Goal: Answer question/provide support: Share knowledge or assist other users

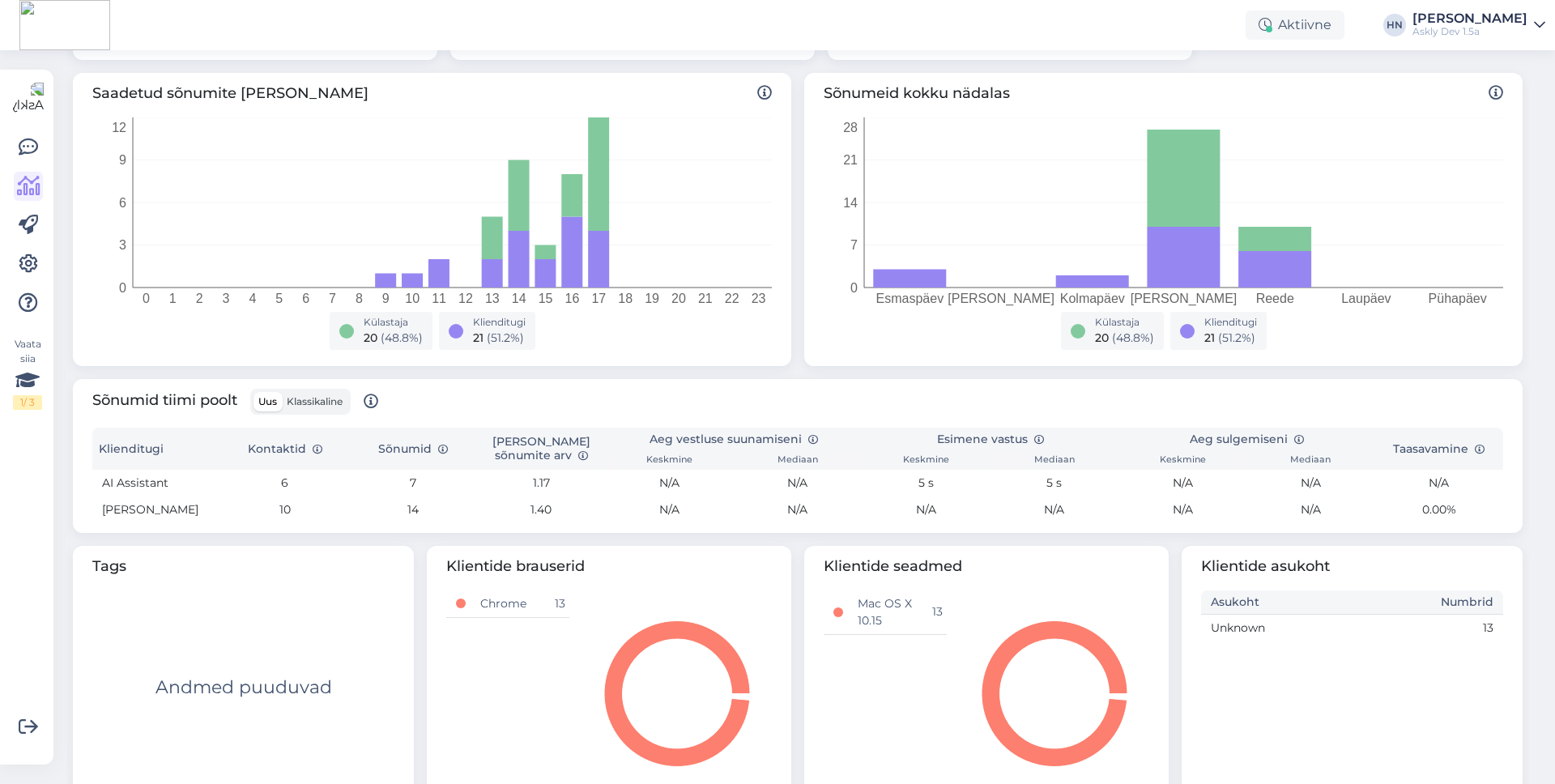
scroll to position [234, 0]
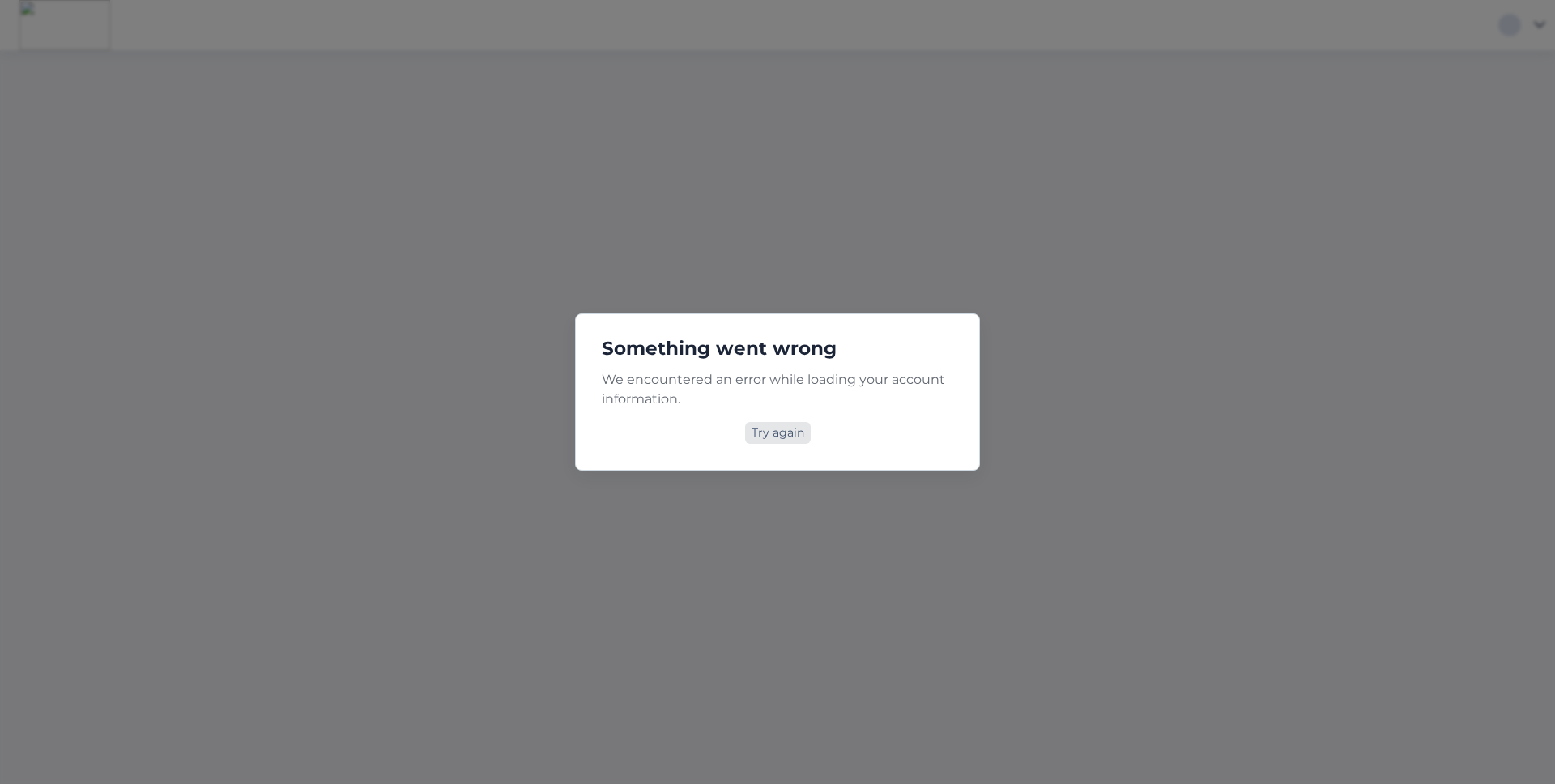
click at [781, 426] on div "Try again" at bounding box center [778, 433] width 66 height 22
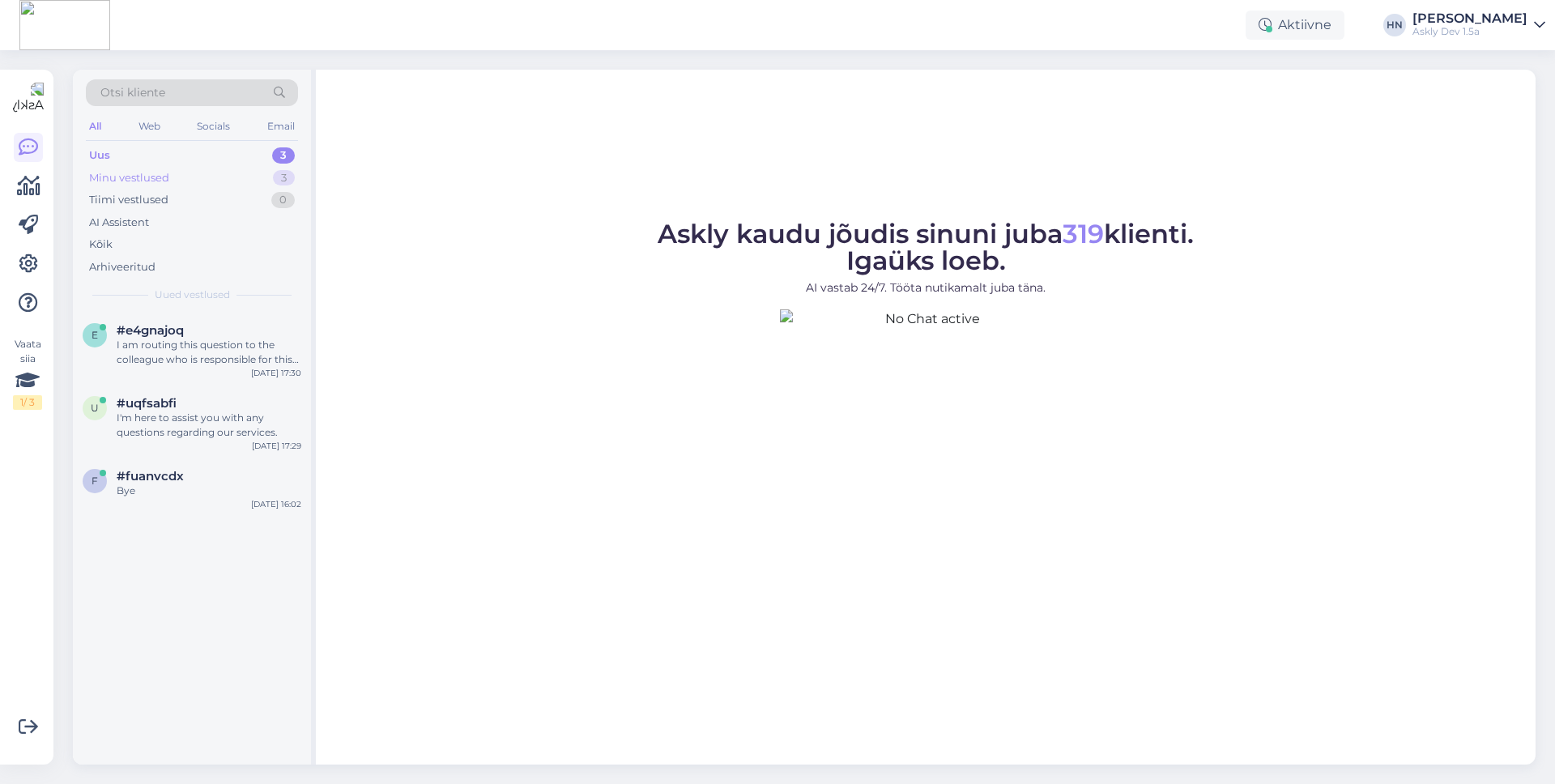
click at [200, 169] on div "Minu vestlused 3" at bounding box center [192, 178] width 212 height 22
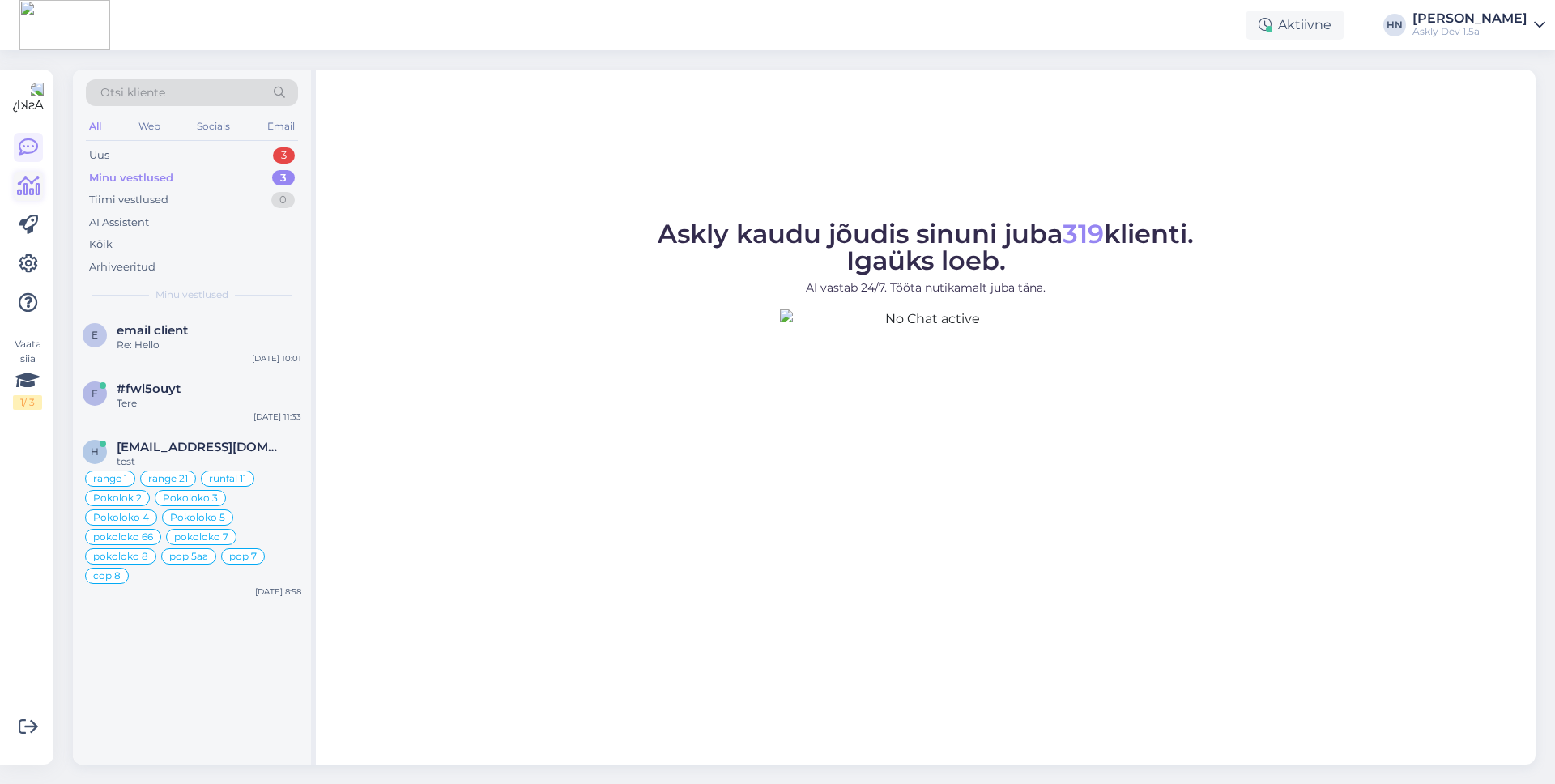
click at [18, 189] on icon at bounding box center [28, 187] width 23 height 20
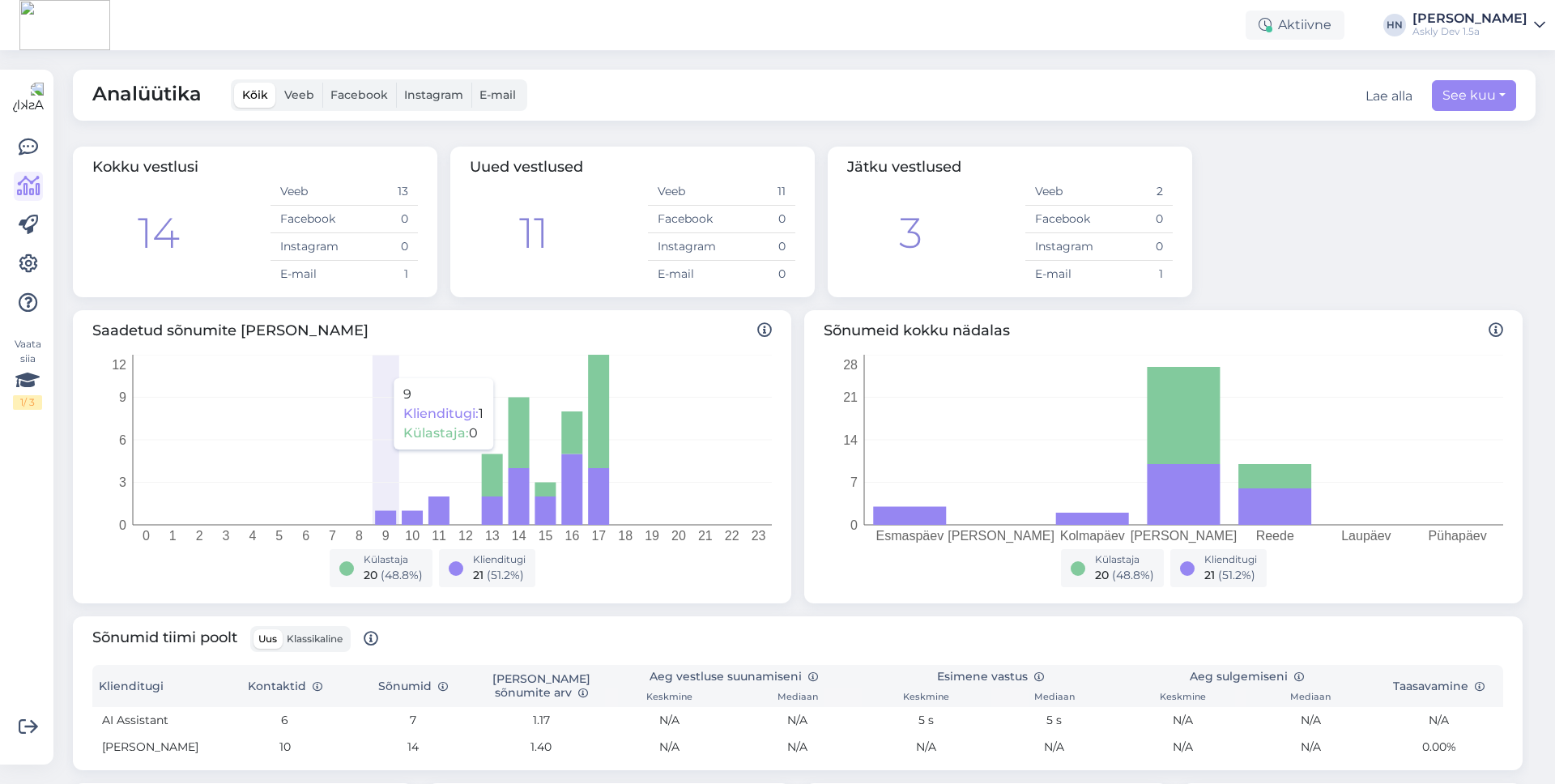
scroll to position [274, 0]
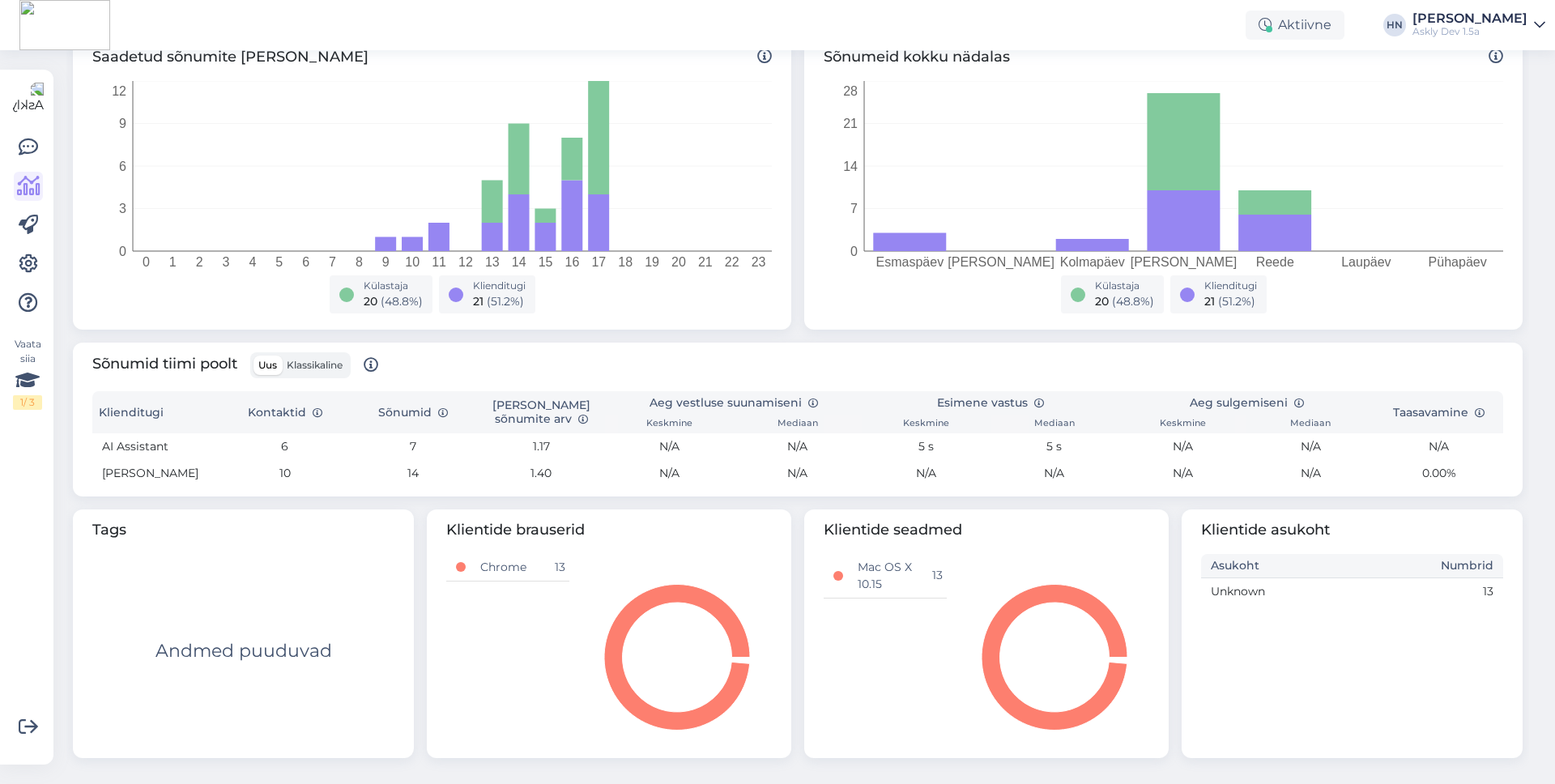
click at [25, 130] on div "Vaata siia 1 / 3" at bounding box center [27, 416] width 30 height 669
click at [25, 133] on link at bounding box center [28, 148] width 29 height 29
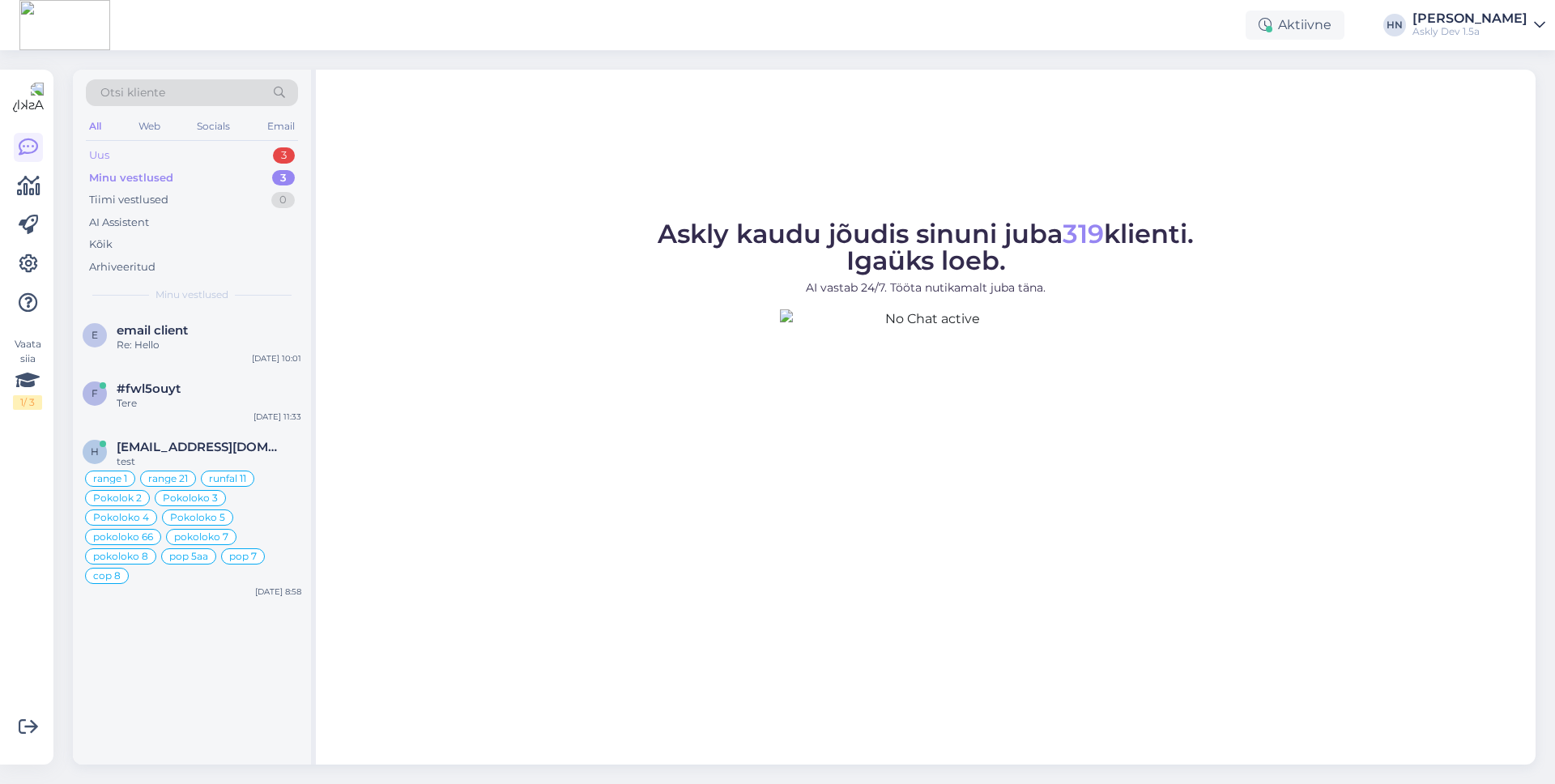
click at [172, 157] on div "Uus 3" at bounding box center [192, 154] width 212 height 22
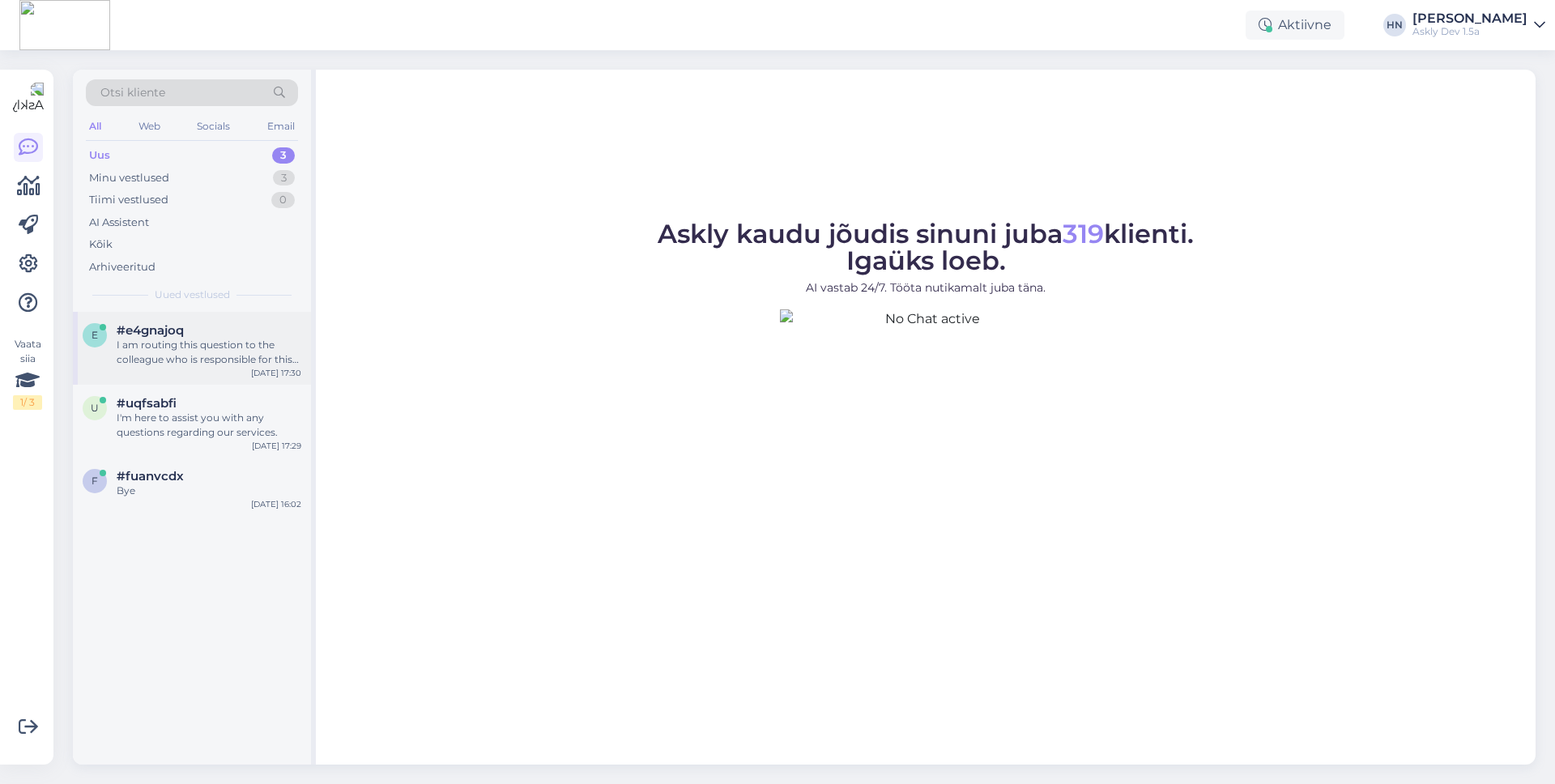
click at [142, 332] on span "#e4gnajoq" at bounding box center [150, 330] width 67 height 15
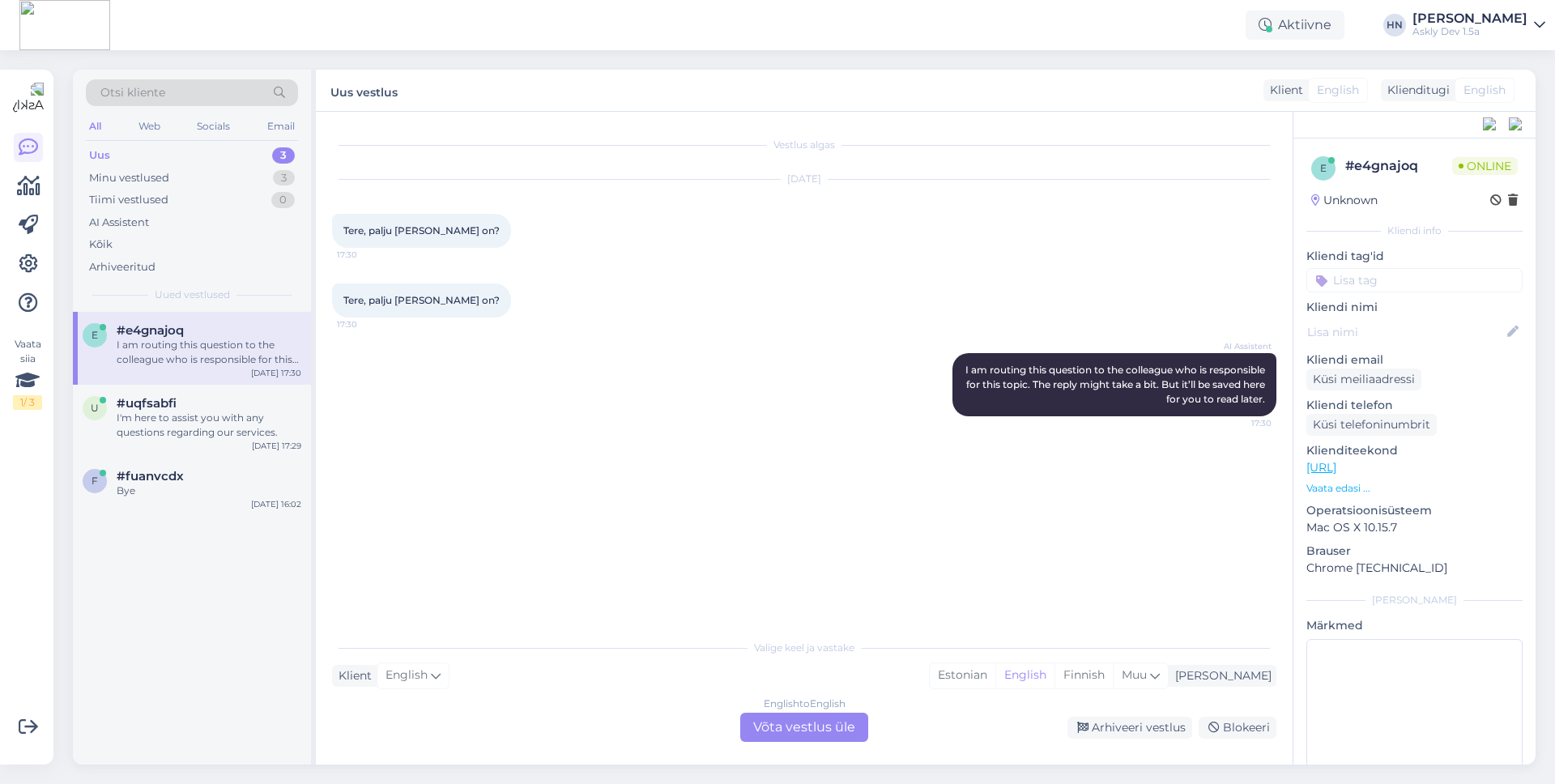
click at [803, 723] on div "English to English Võta vestlus üle" at bounding box center [804, 727] width 128 height 29
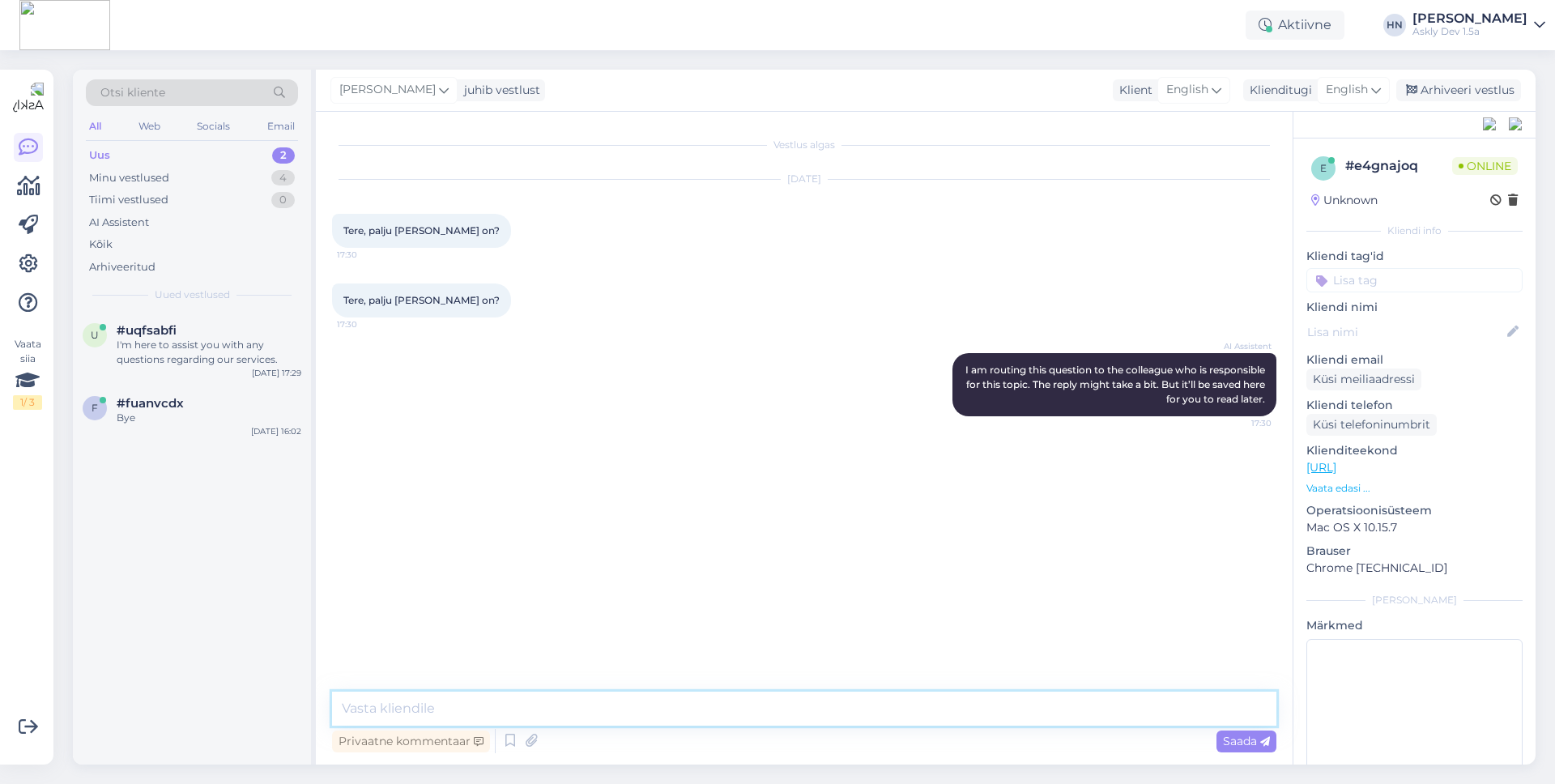
click at [764, 715] on textarea at bounding box center [805, 708] width 945 height 34
type textarea "T"
type textarea "Response"
click at [1233, 733] on span "Saada" at bounding box center [1247, 740] width 47 height 15
click at [1436, 89] on div "Arhiveeri vestlus" at bounding box center [1459, 90] width 125 height 22
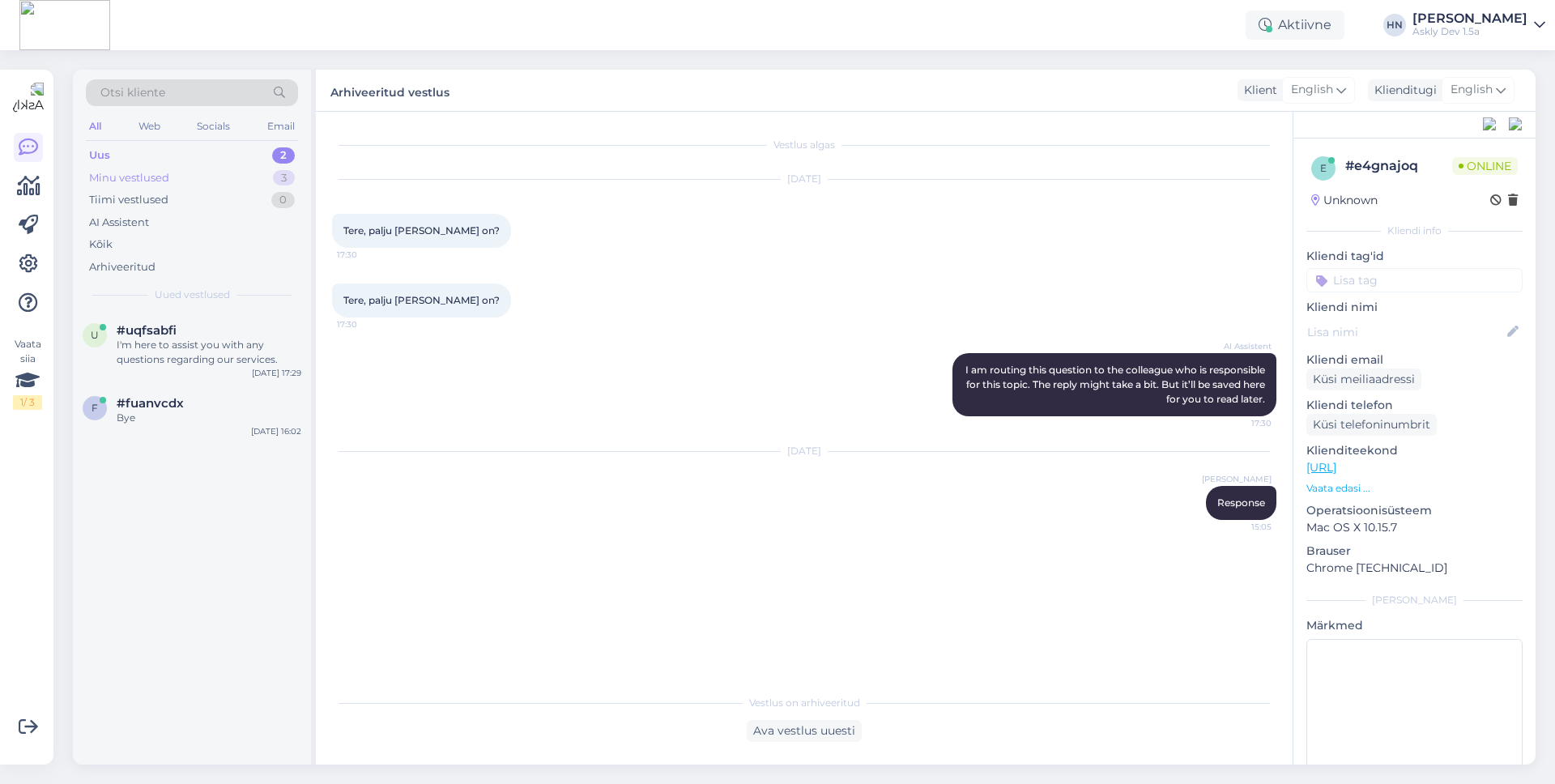
click at [144, 174] on div "Minu vestlused" at bounding box center [129, 178] width 80 height 17
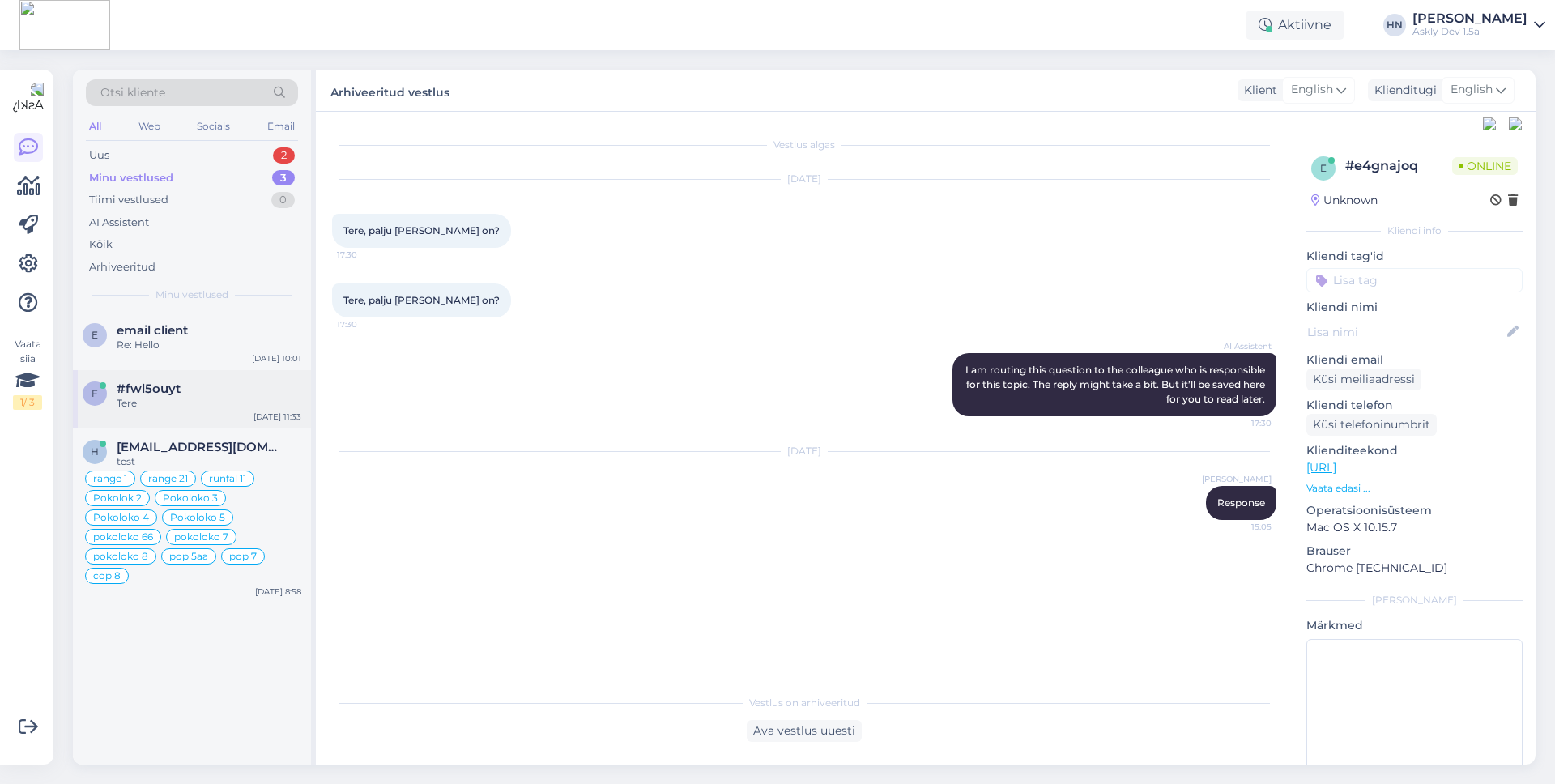
click at [176, 385] on span "#fwl5ouyt" at bounding box center [148, 388] width 64 height 15
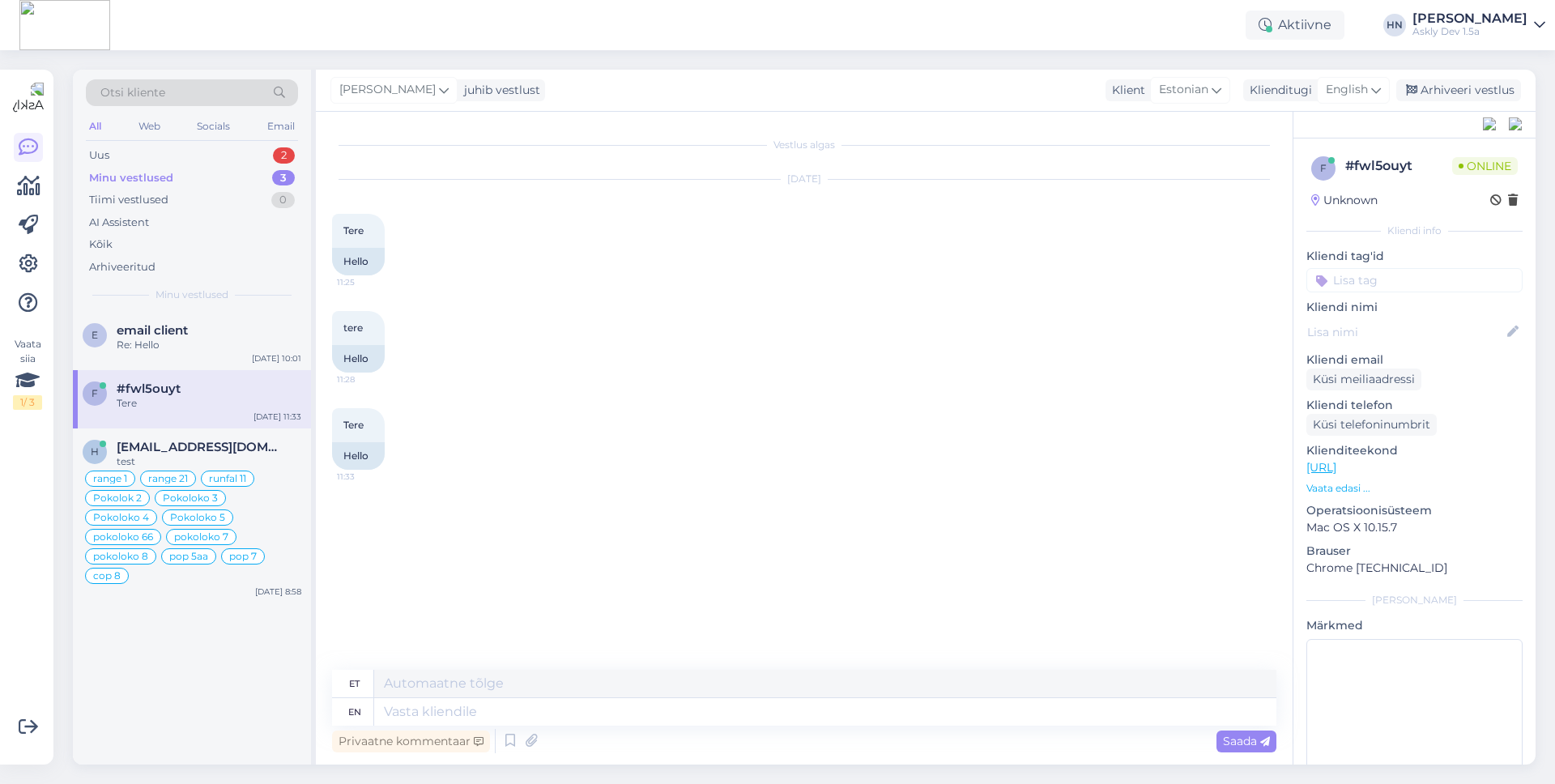
click at [553, 198] on div "Jun 12 2025 Tere 11:25 Hello" at bounding box center [805, 228] width 945 height 131
click at [102, 124] on div "All" at bounding box center [95, 126] width 19 height 22
click at [96, 124] on div "All" at bounding box center [95, 126] width 19 height 22
click at [172, 154] on div "Uus 2" at bounding box center [192, 154] width 212 height 22
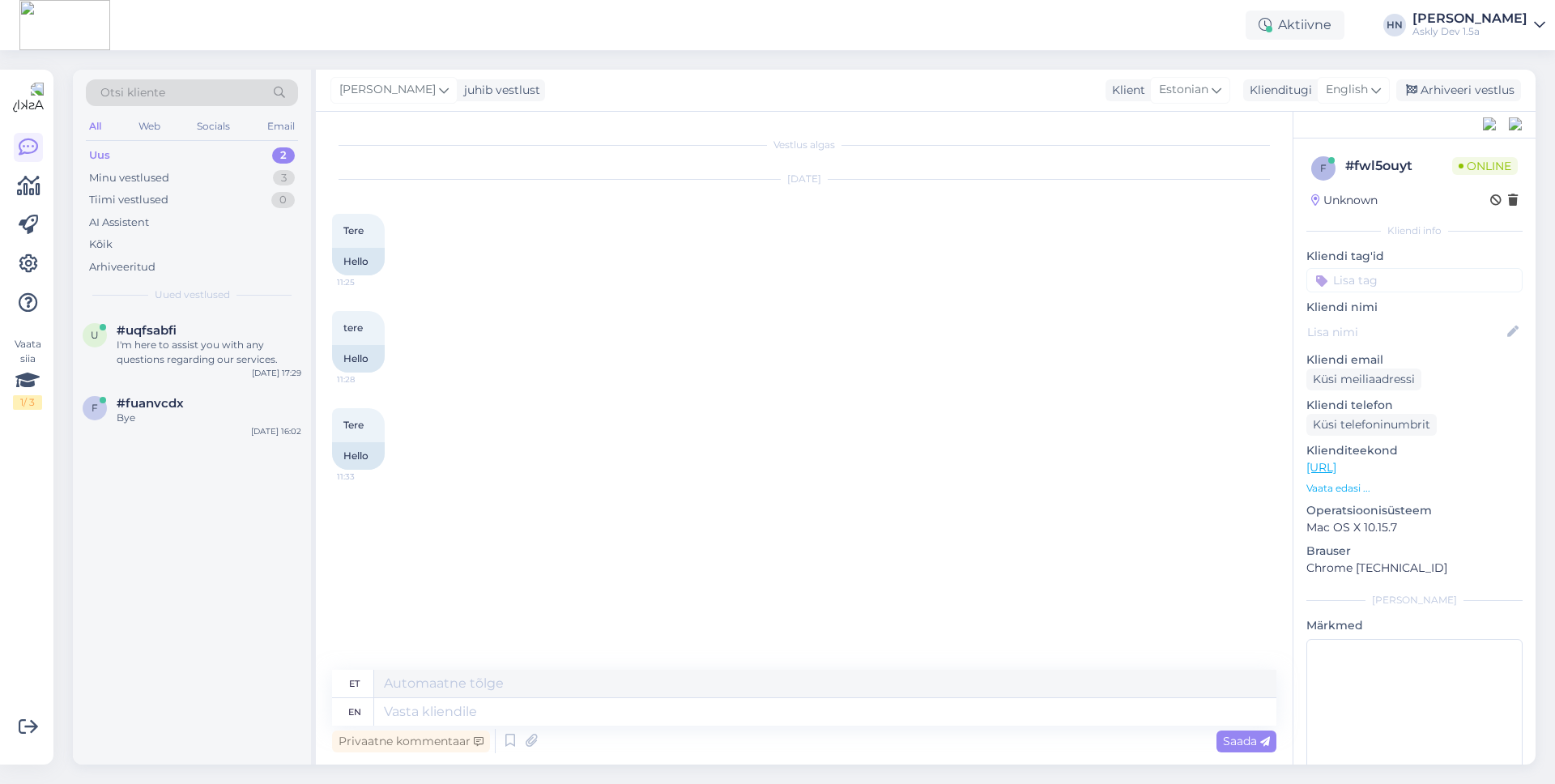
click at [1469, 39] on div "Aktiivne [PERSON_NAME] Askly Dev 1.5a" at bounding box center [778, 24] width 1555 height 50
click at [1475, 22] on div "[PERSON_NAME]" at bounding box center [1471, 18] width 115 height 13
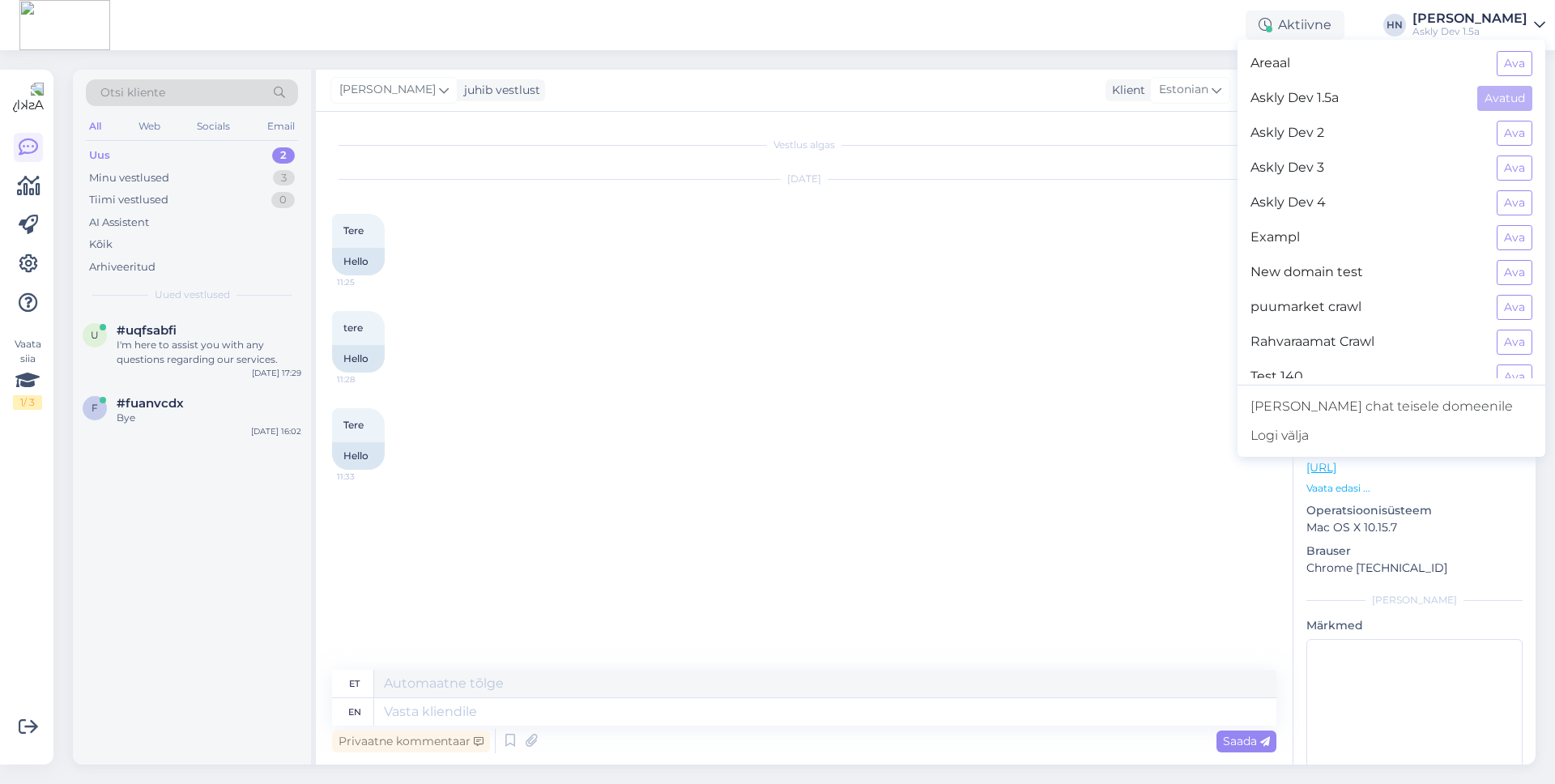
click at [805, 342] on div "tere 11:28 Hello" at bounding box center [805, 341] width 945 height 97
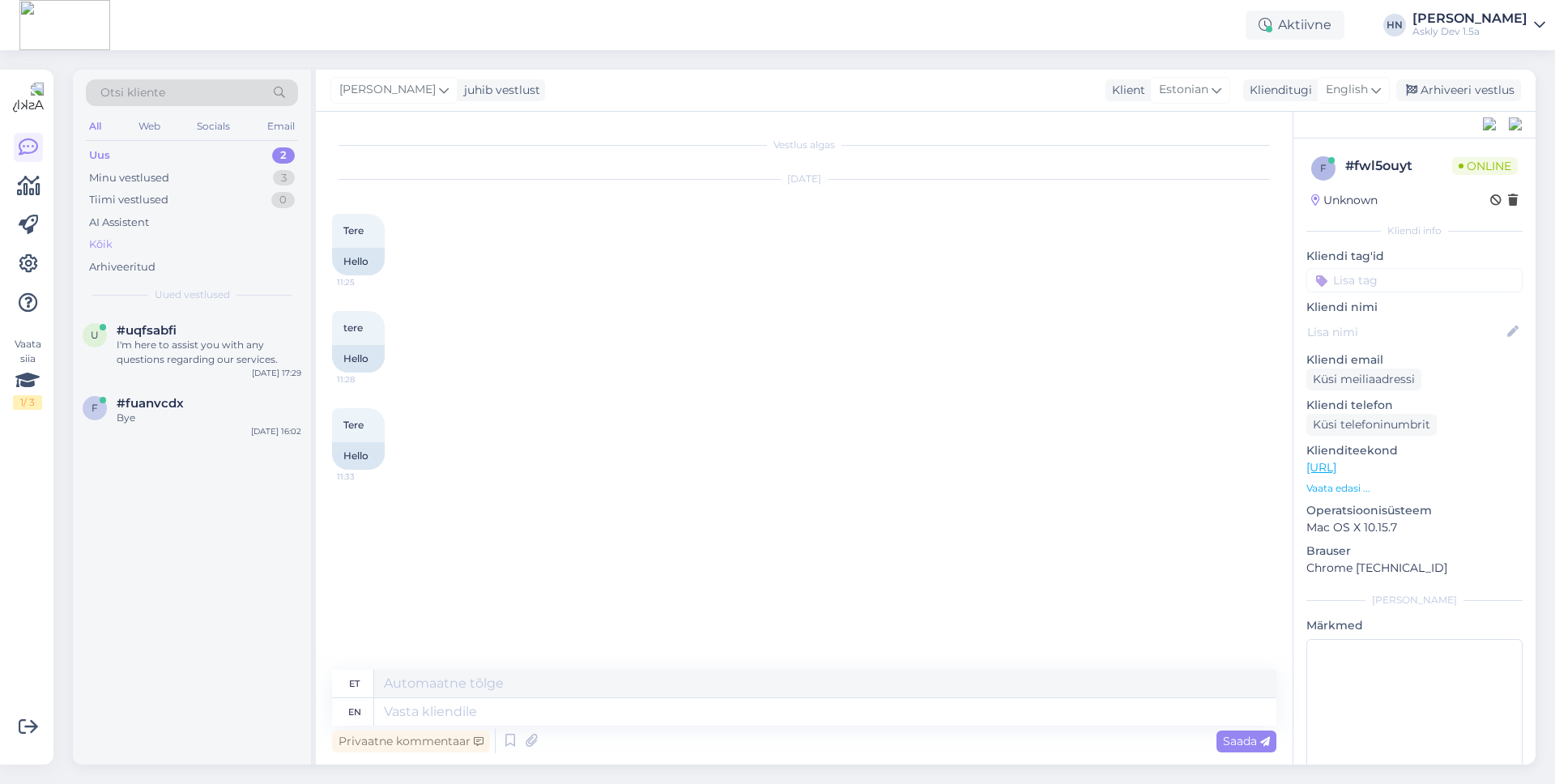
click at [157, 240] on div "Kõik" at bounding box center [192, 244] width 212 height 22
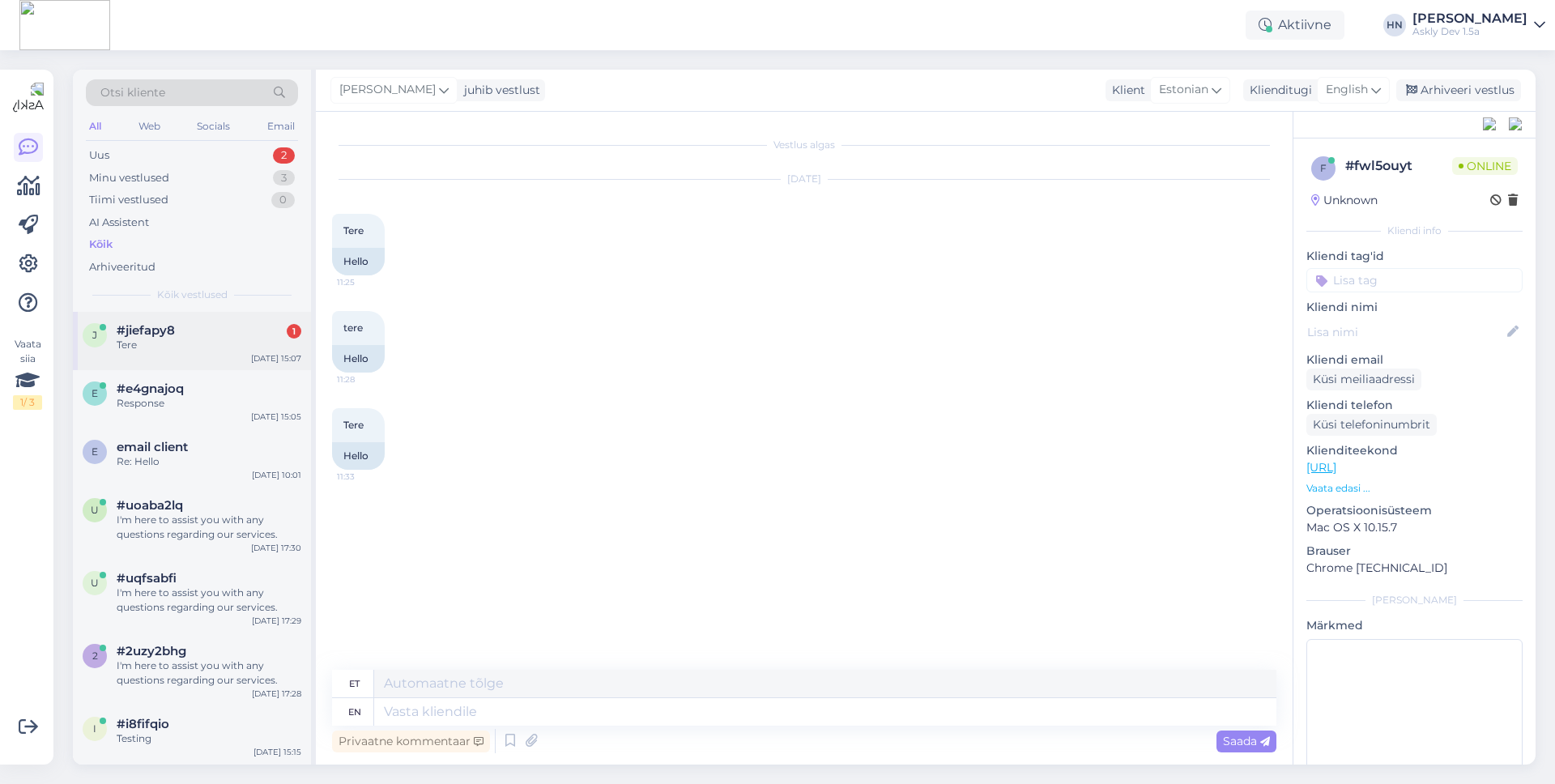
click at [182, 347] on div "Tere" at bounding box center [208, 344] width 185 height 15
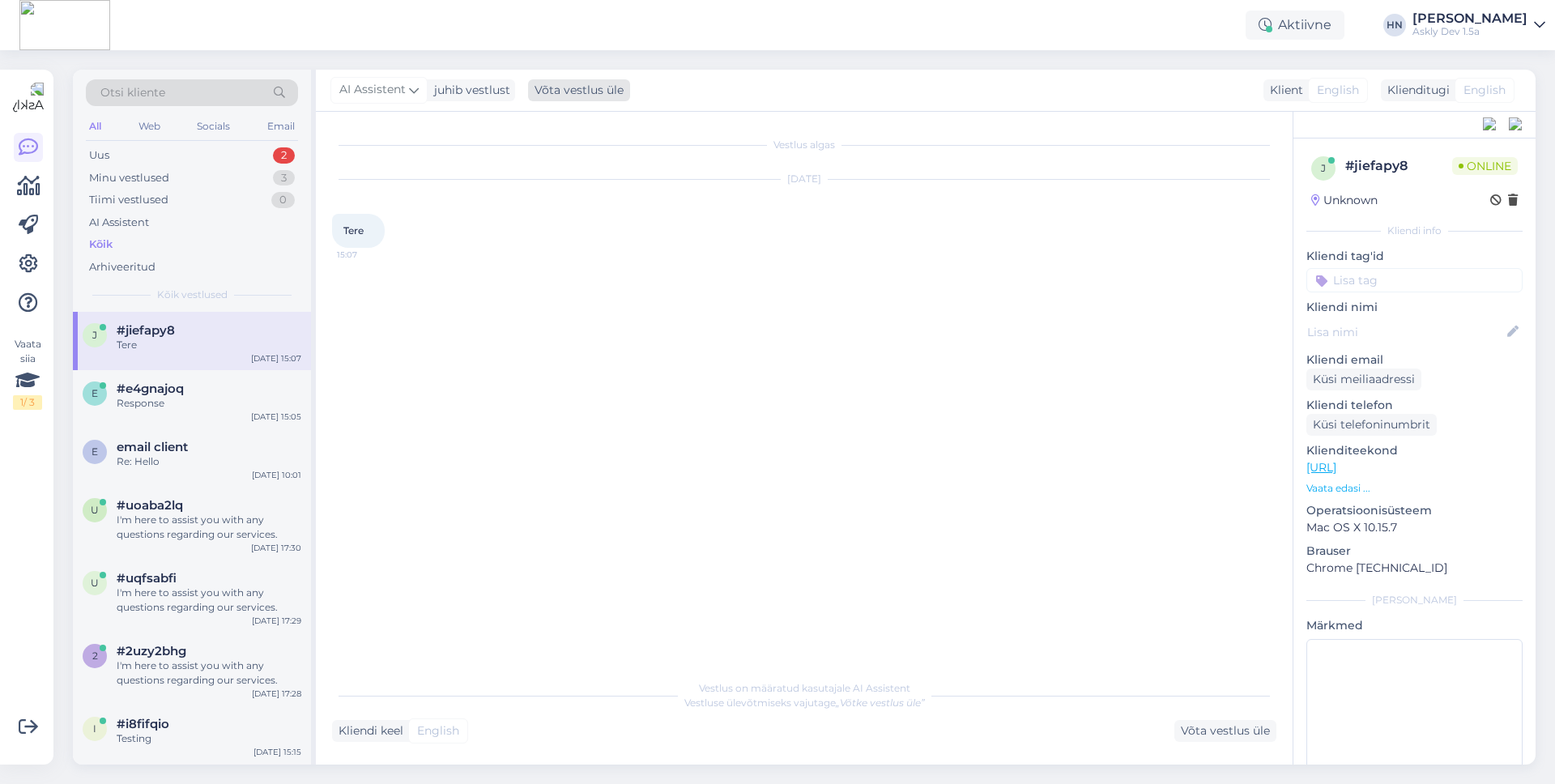
click at [574, 82] on div "Võta vestlus üle" at bounding box center [579, 90] width 102 height 22
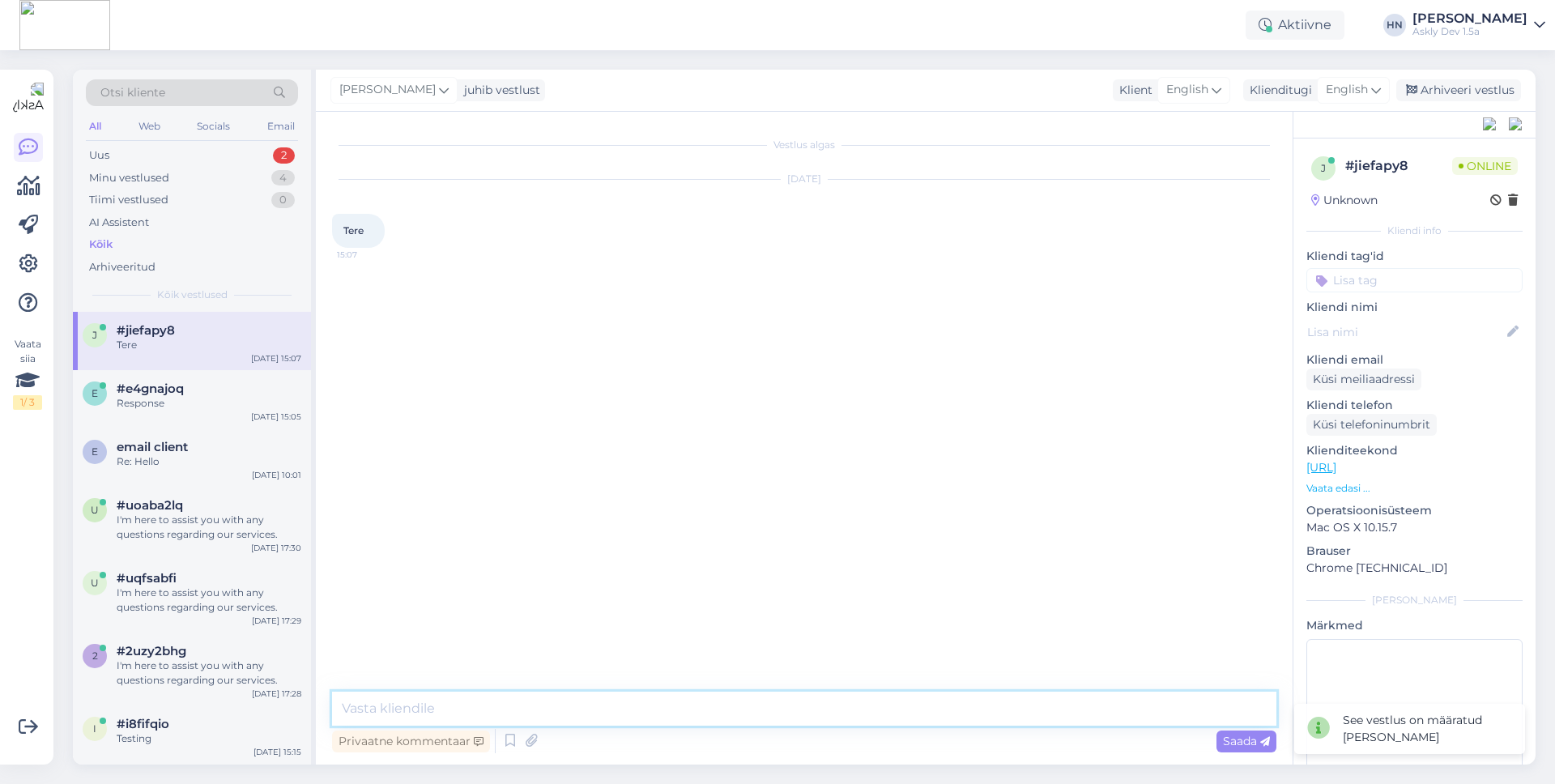
click at [607, 695] on textarea at bounding box center [805, 708] width 945 height 34
type textarea "Test"
click at [1234, 734] on span "Saada" at bounding box center [1247, 740] width 47 height 15
click at [1437, 94] on div "Arhiveeri vestlus" at bounding box center [1459, 90] width 125 height 22
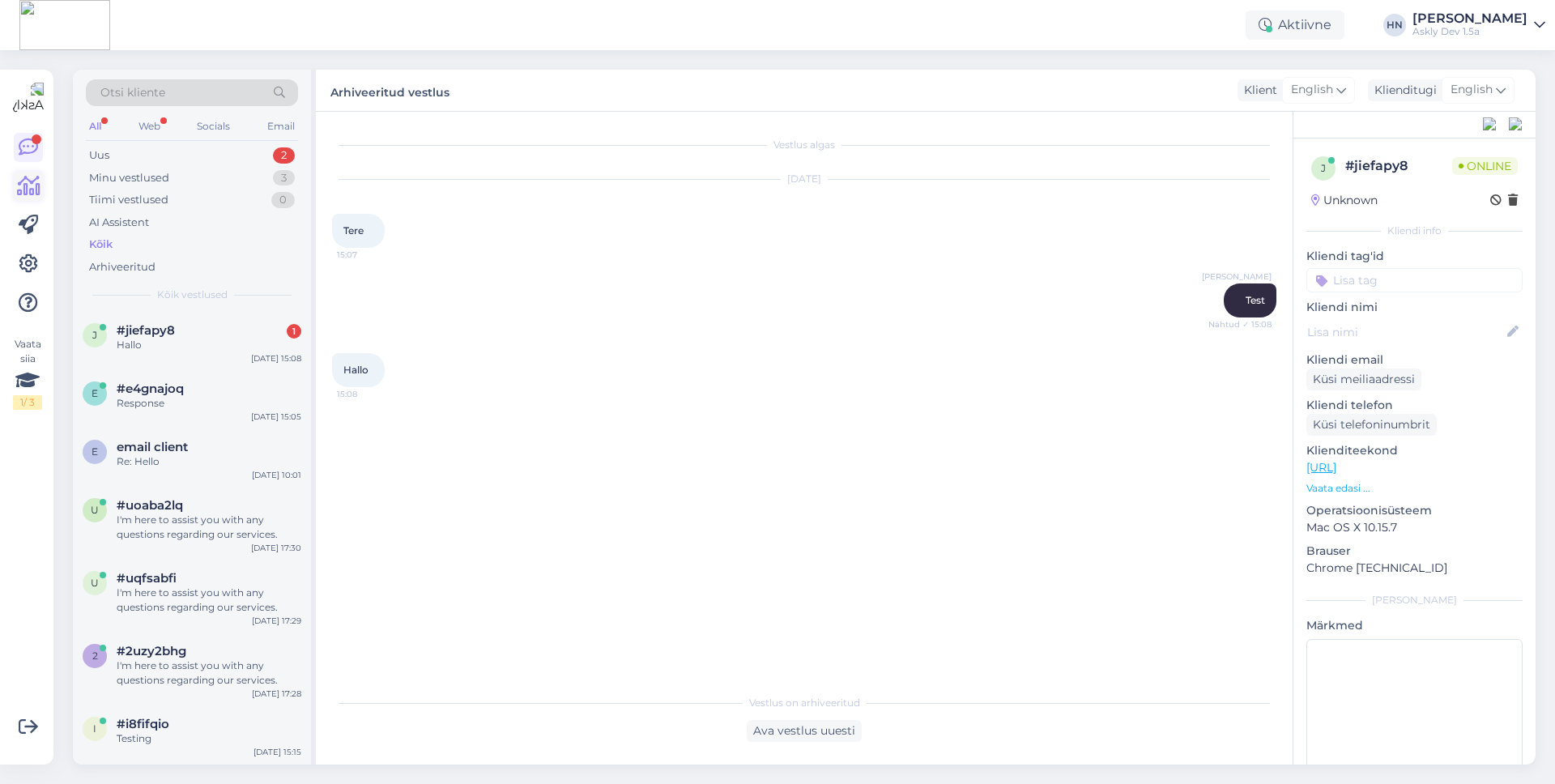
click at [22, 187] on icon at bounding box center [28, 187] width 23 height 20
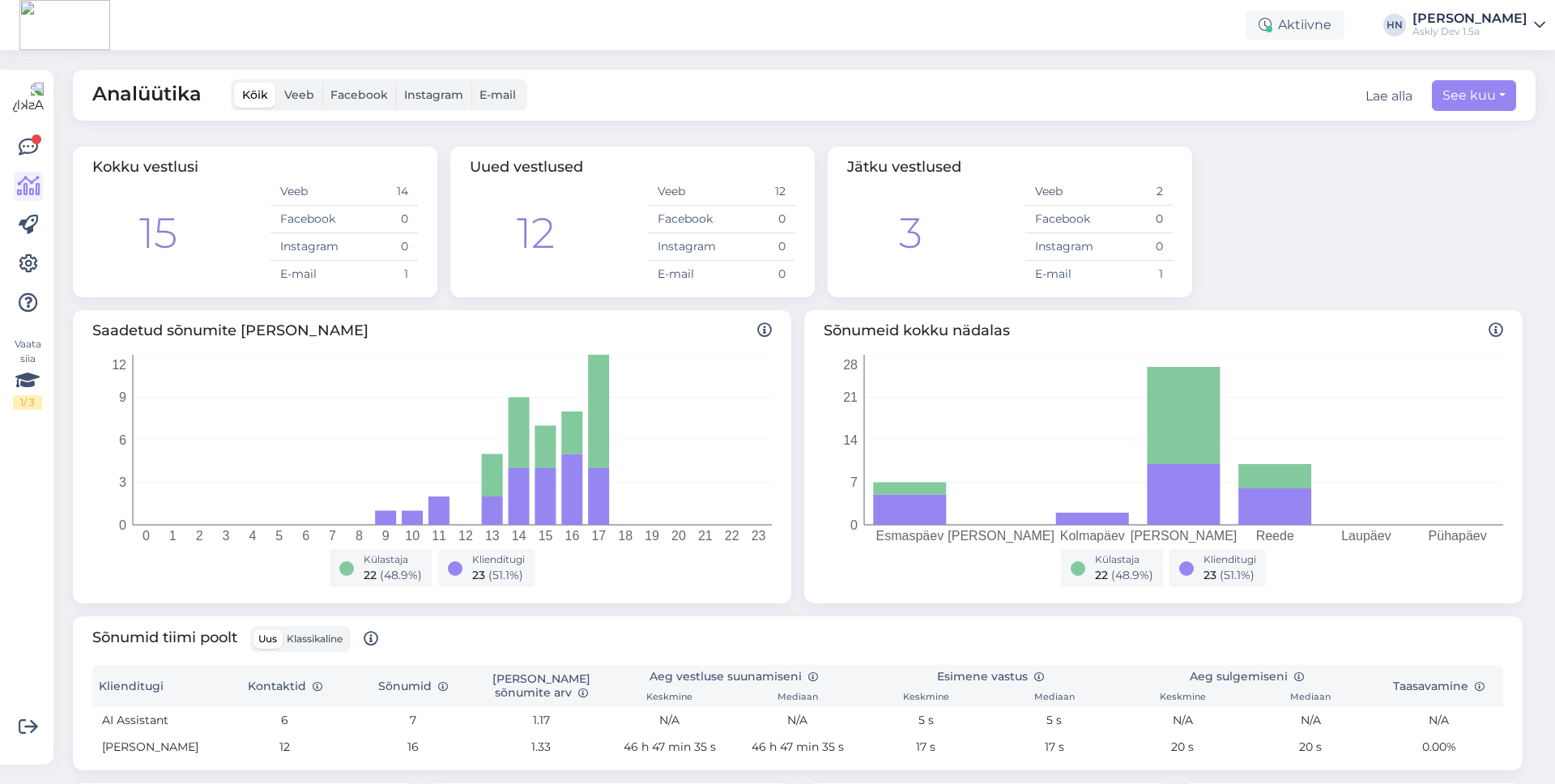
click at [301, 95] on span "Veeb" at bounding box center [299, 94] width 30 height 15
click at [276, 82] on input "Veeb" at bounding box center [276, 82] width 0 height 0
click at [252, 93] on span "Kõik" at bounding box center [255, 94] width 26 height 15
click at [234, 82] on input "Kõik" at bounding box center [234, 82] width 0 height 0
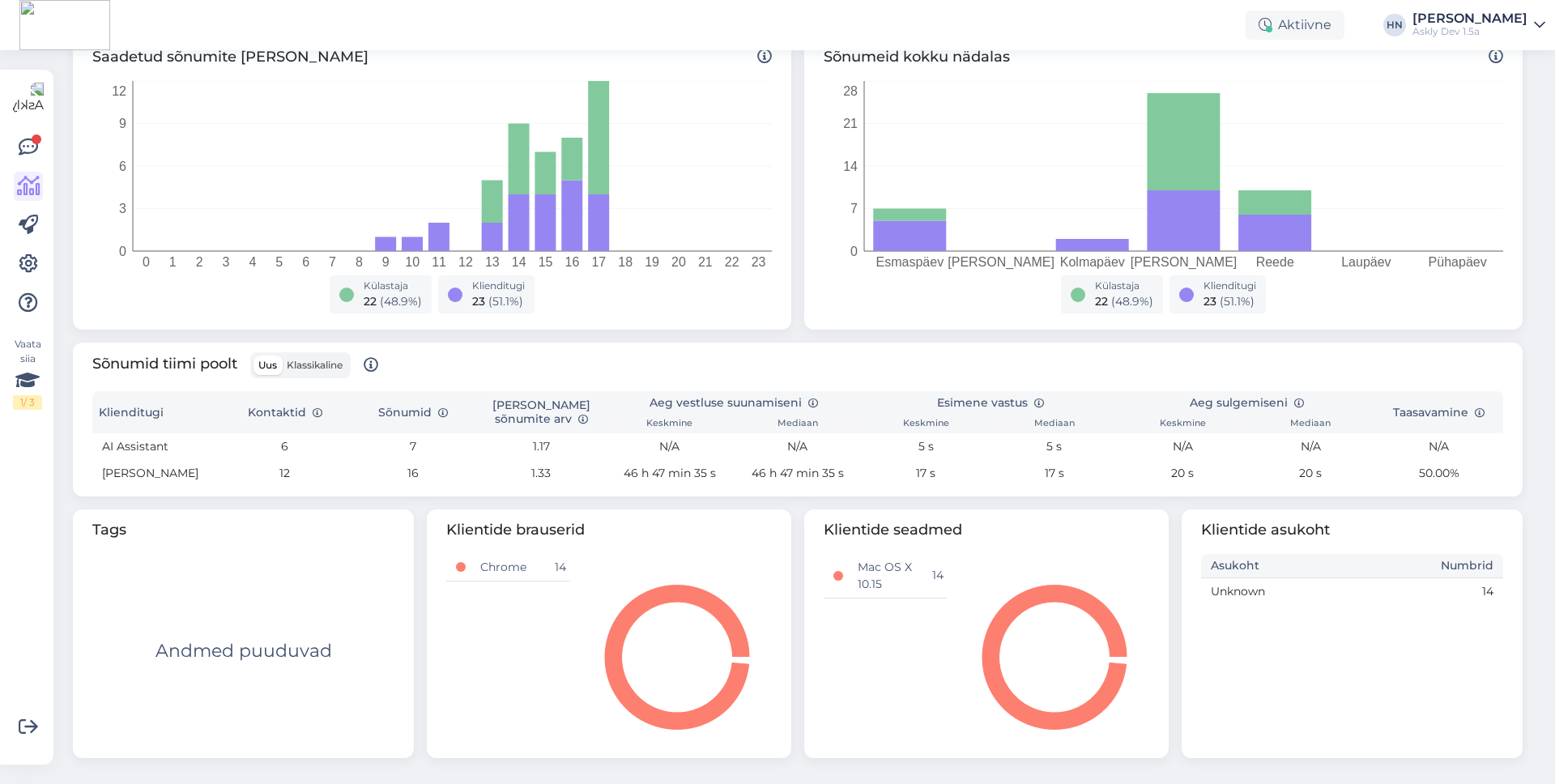
click at [1053, 441] on td "5 s" at bounding box center [1054, 446] width 128 height 26
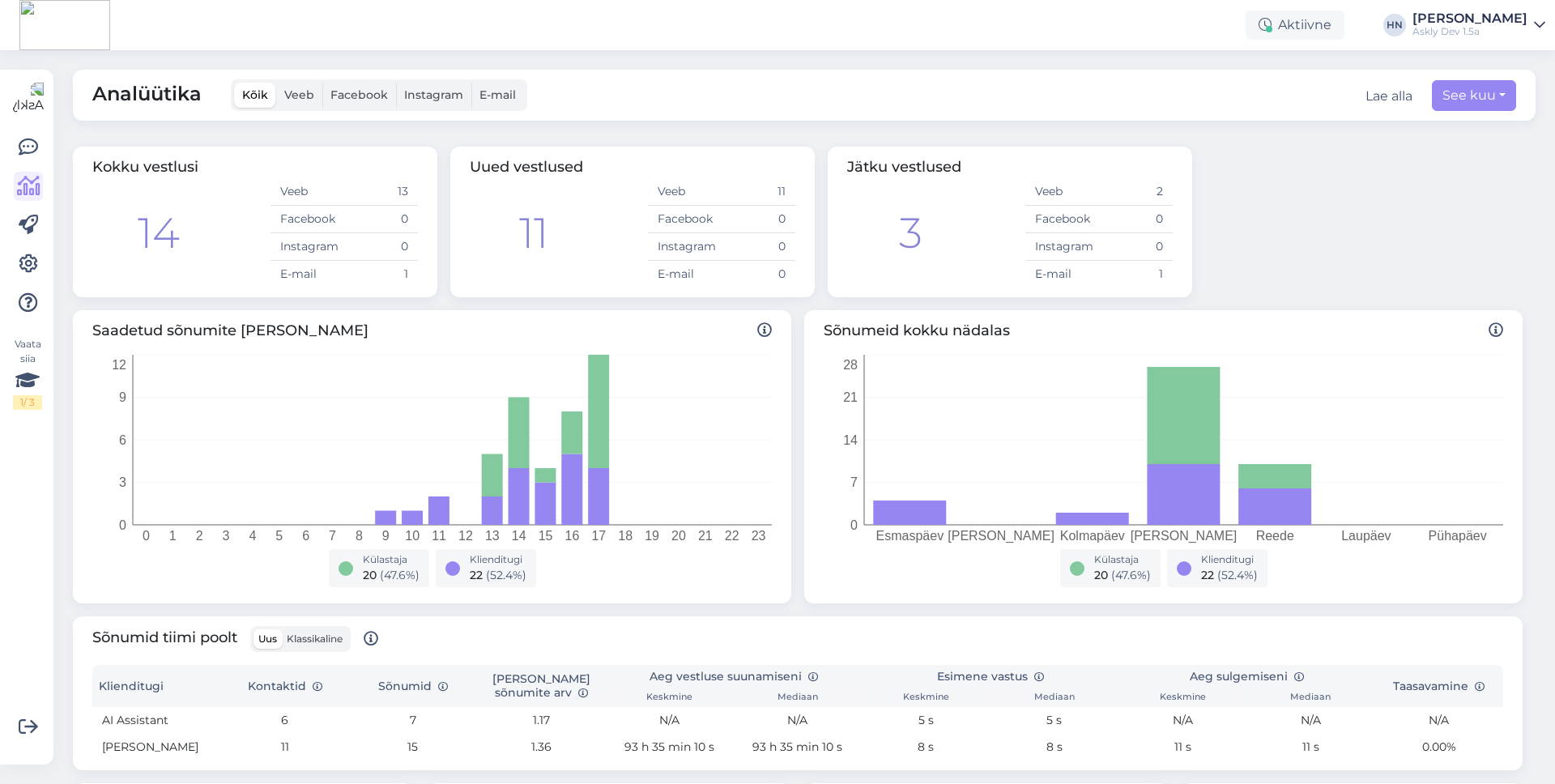
click at [1019, 115] on div "Analüütika Kõik Veeb Facebook Instagram E-mail Lae alla See kuu" at bounding box center [805, 95] width 1463 height 51
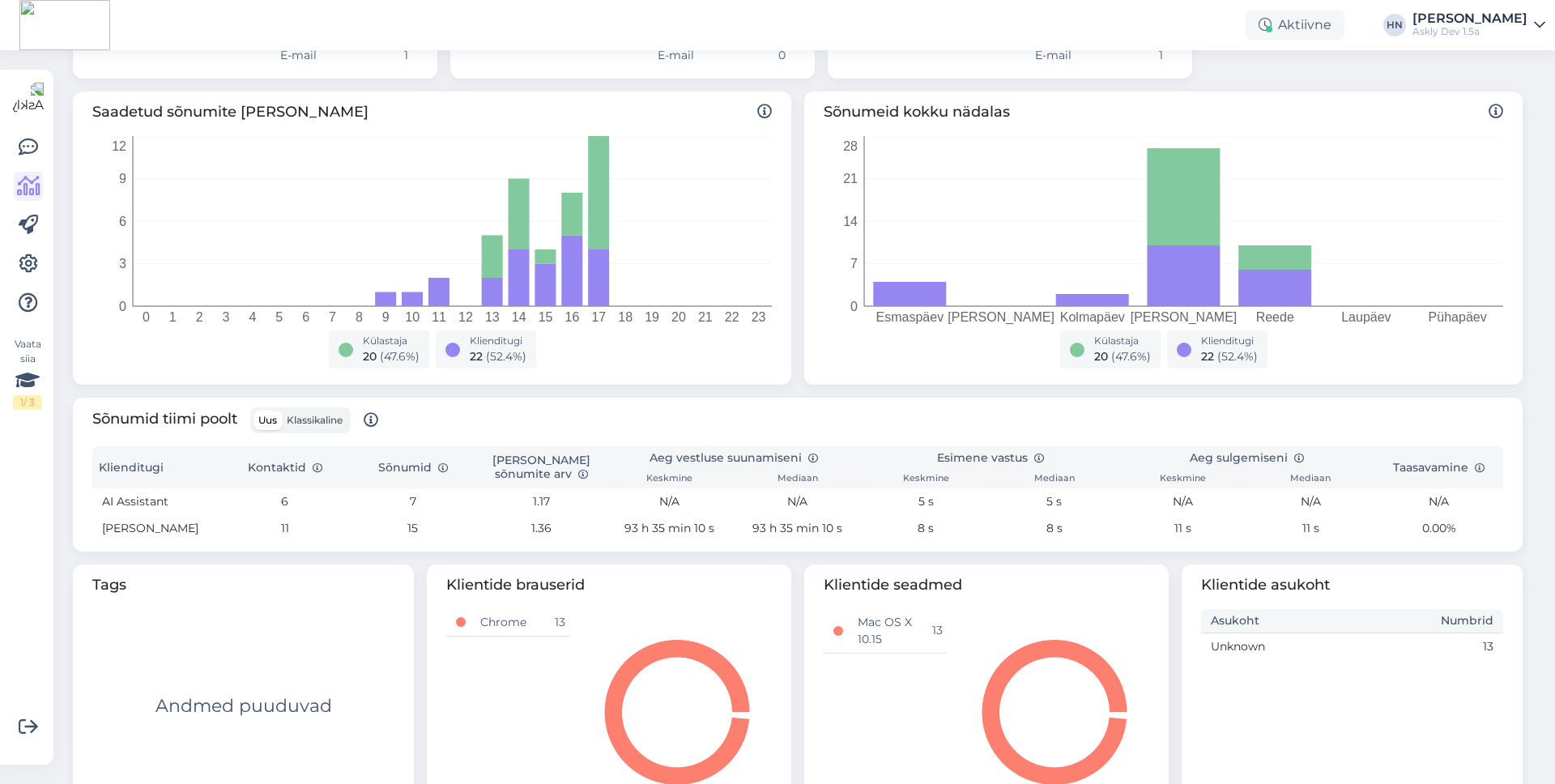
scroll to position [274, 0]
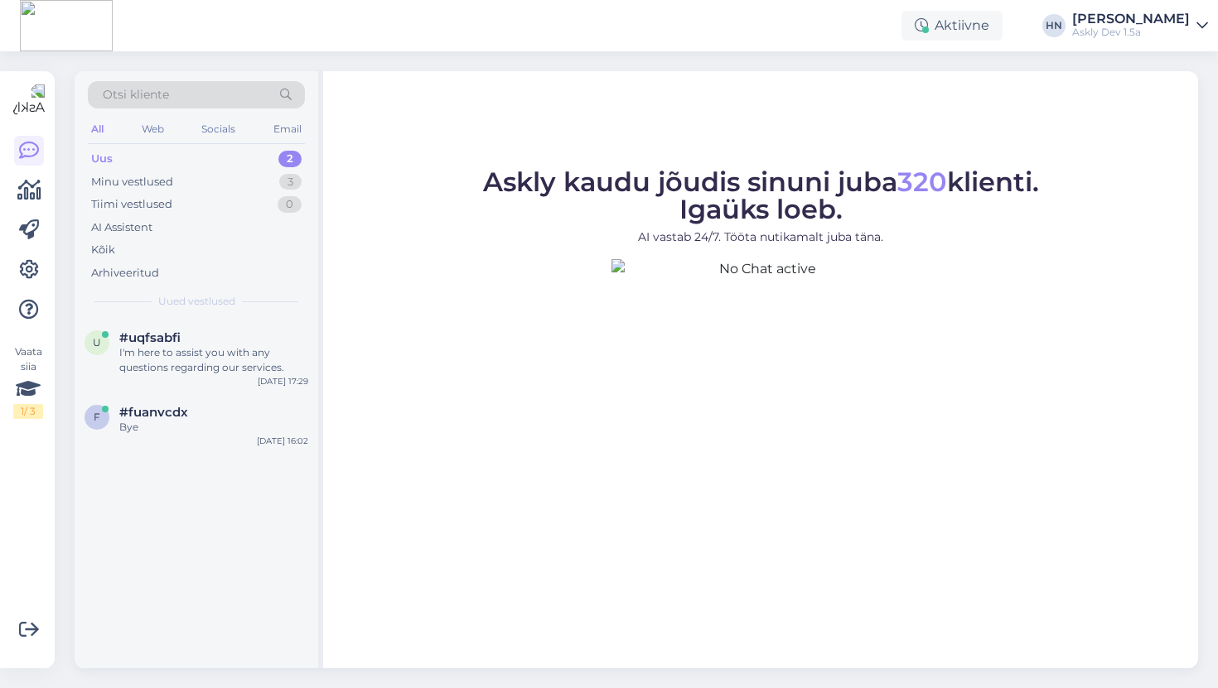
click at [800, 282] on img at bounding box center [760, 408] width 298 height 298
click at [1065, 510] on figure "Askly kaudu jõudis sinuni juba 320 klienti. Igaüks loeb. AI vastab 24/7. Tööta …" at bounding box center [760, 363] width 845 height 388
click at [492, 20] on div "Aktiivne [PERSON_NAME] Askly Dev 1.5a" at bounding box center [609, 25] width 1218 height 51
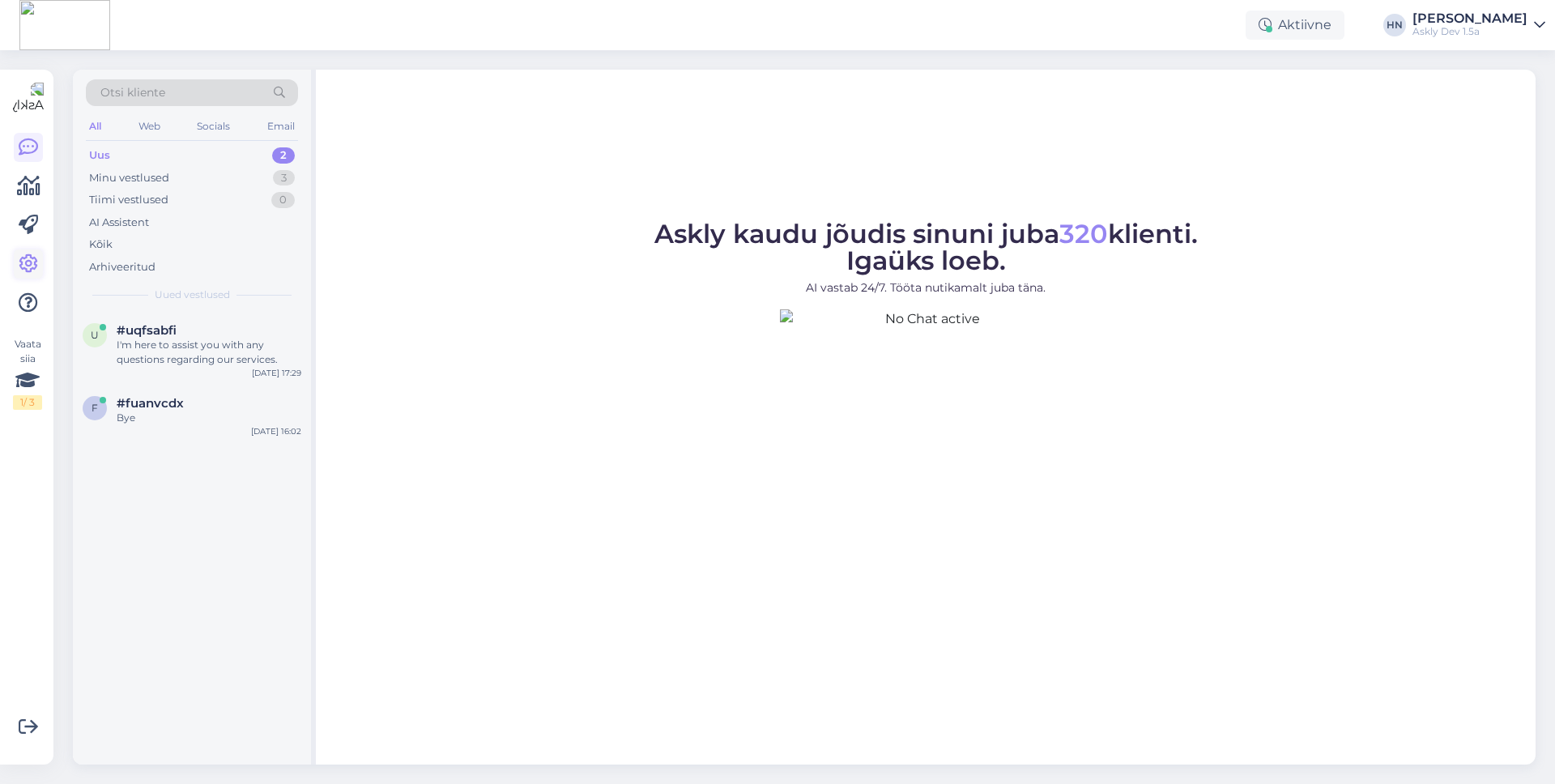
click at [26, 268] on icon at bounding box center [28, 264] width 20 height 20
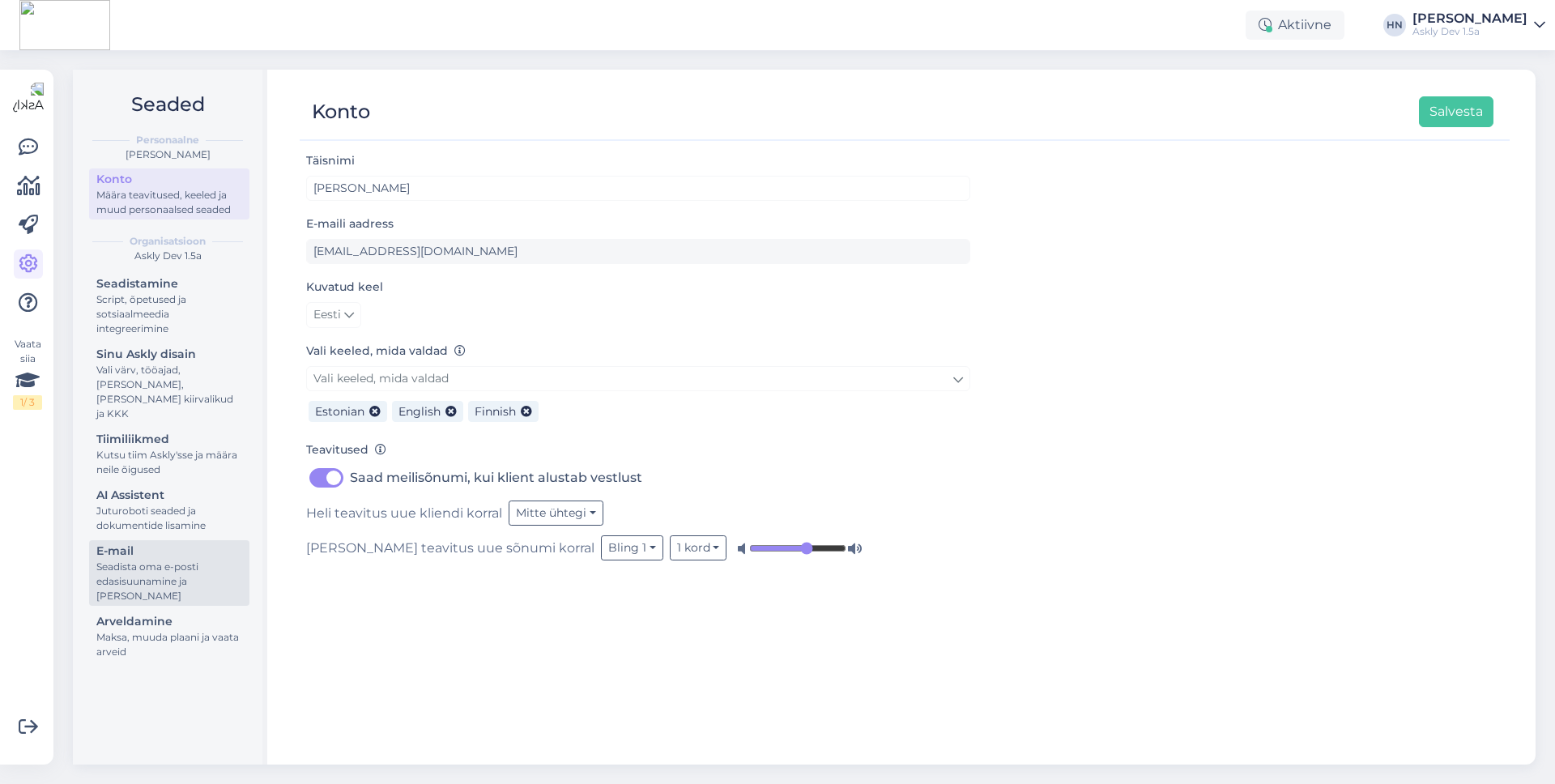
click at [167, 544] on div "E-mail" at bounding box center [169, 550] width 146 height 17
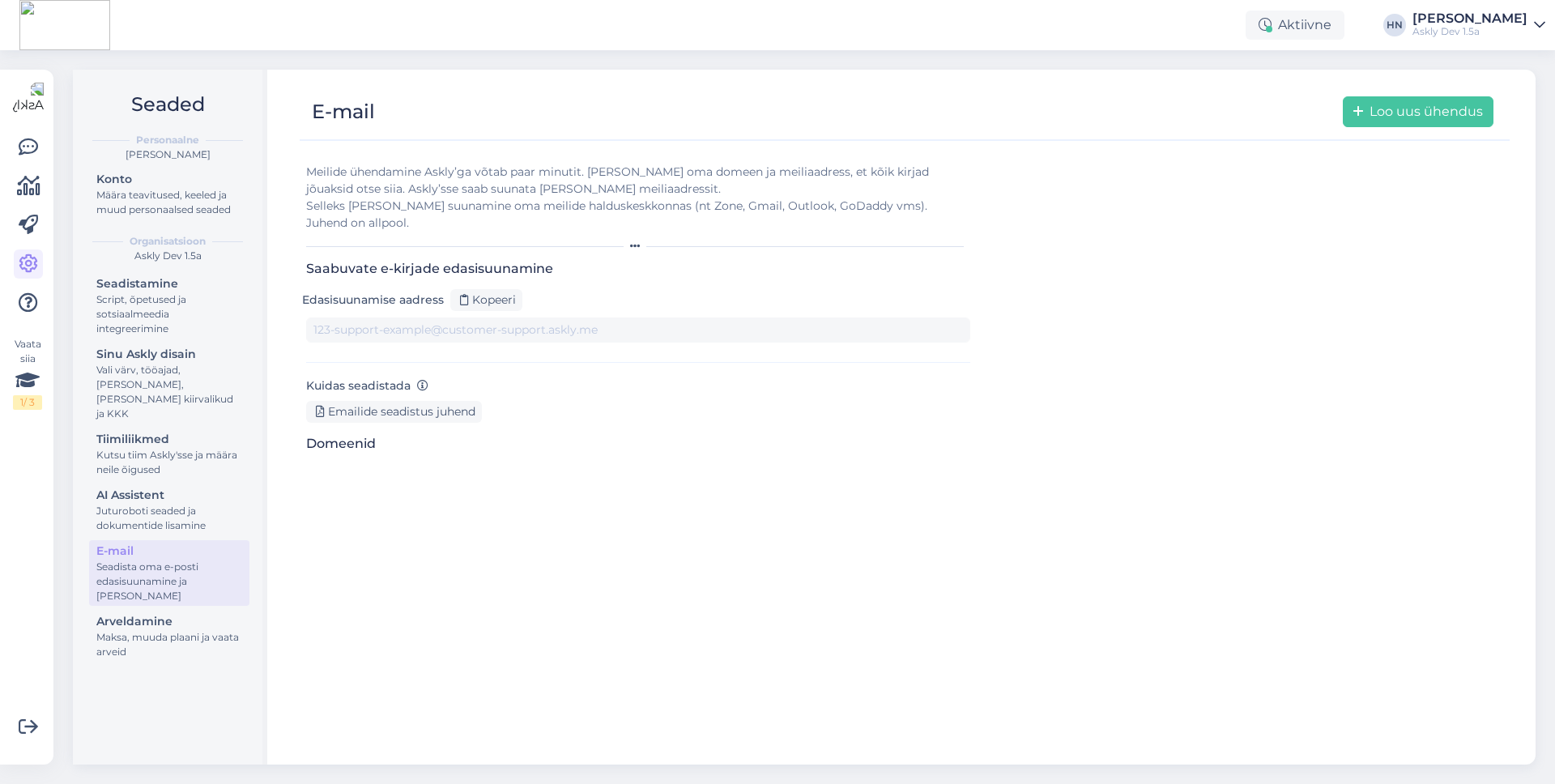
type input "1uqs9cqflor-6mwjfy1kr7d.support.dev@tickets.askly.me"
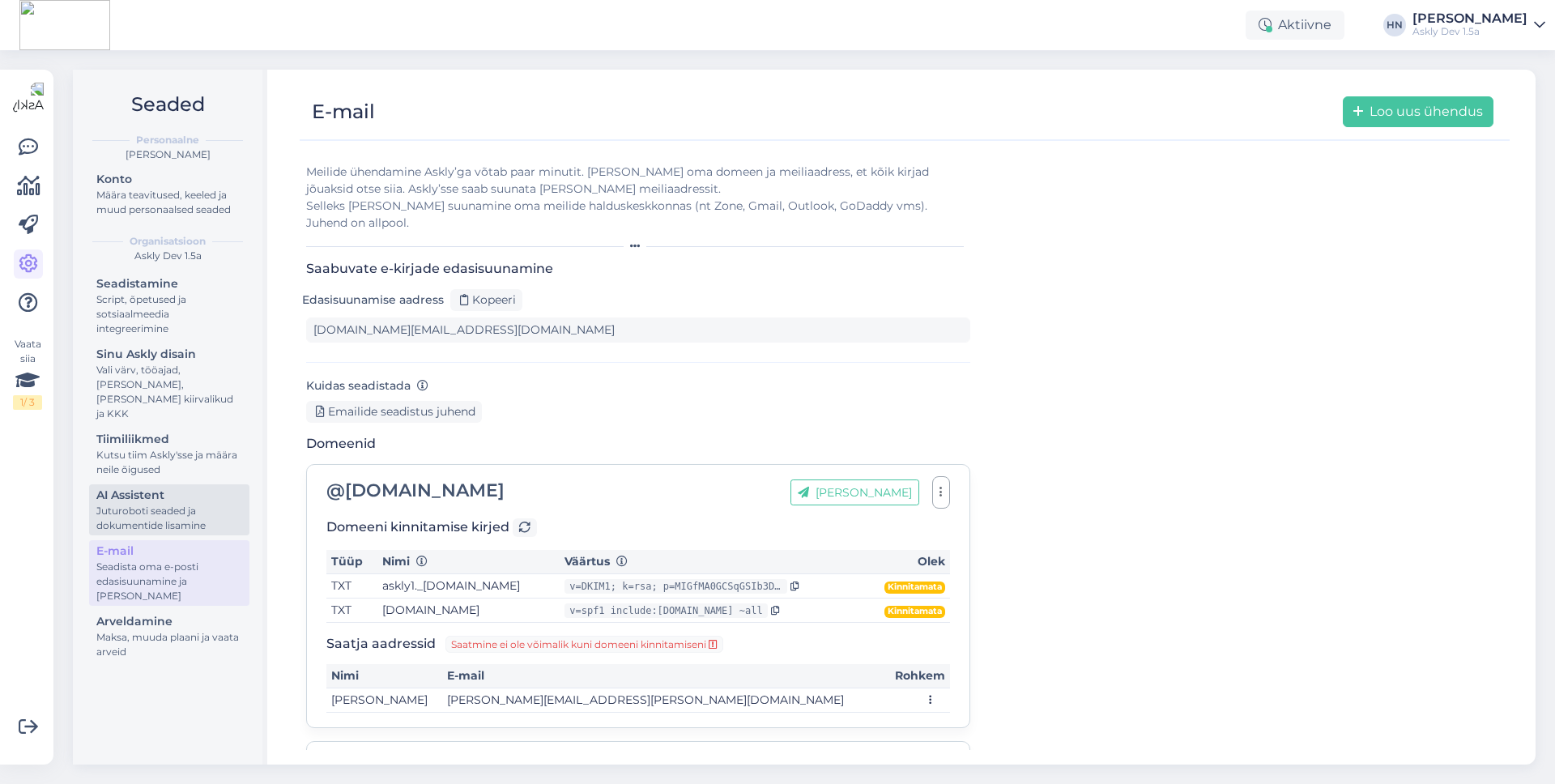
click at [178, 507] on div "Juturoboti seaded ja dokumentide lisamine" at bounding box center [169, 518] width 146 height 29
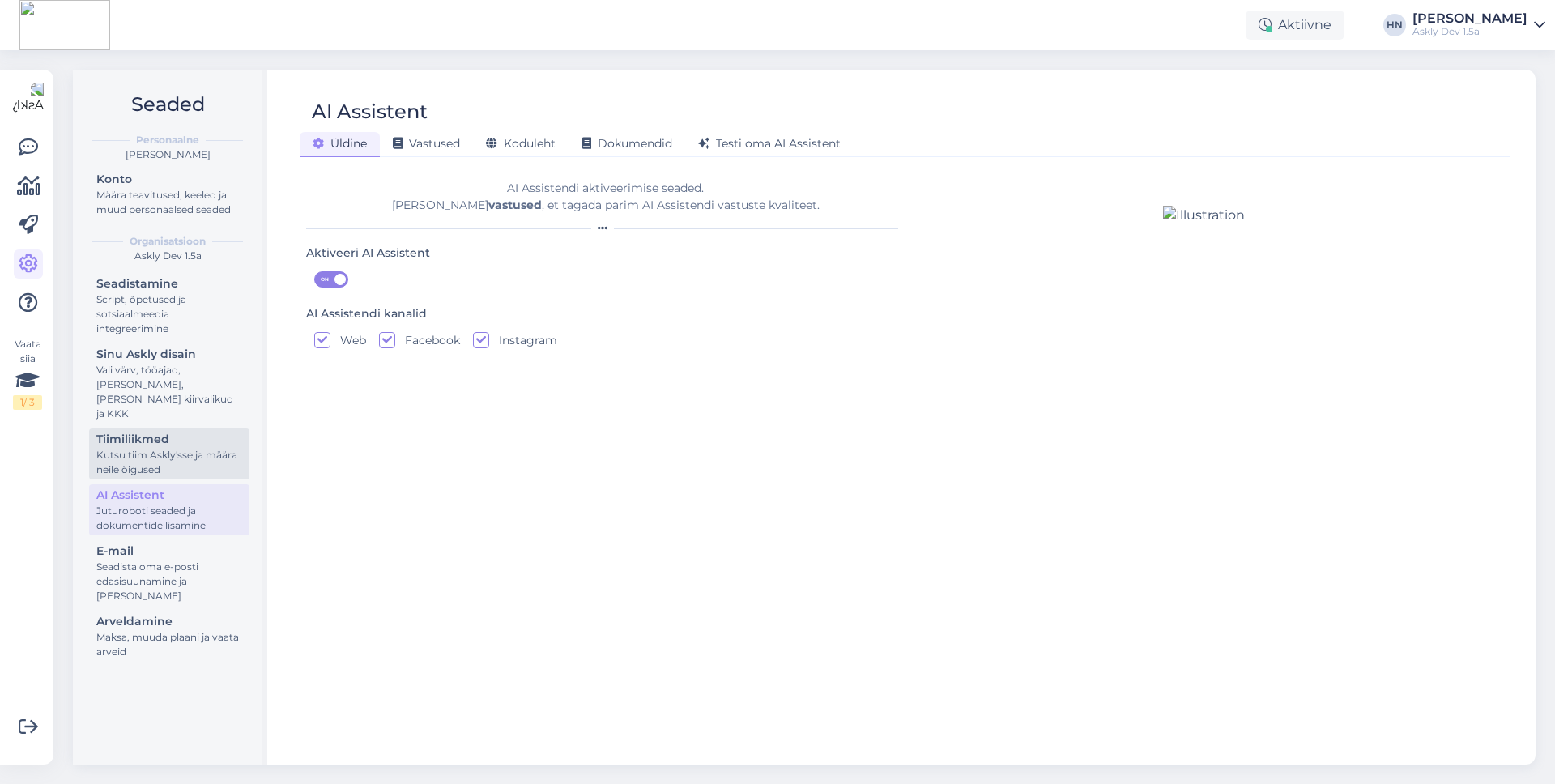
click at [183, 448] on div "Kutsu tiim Askly'sse ja määra neile õigused" at bounding box center [169, 462] width 146 height 29
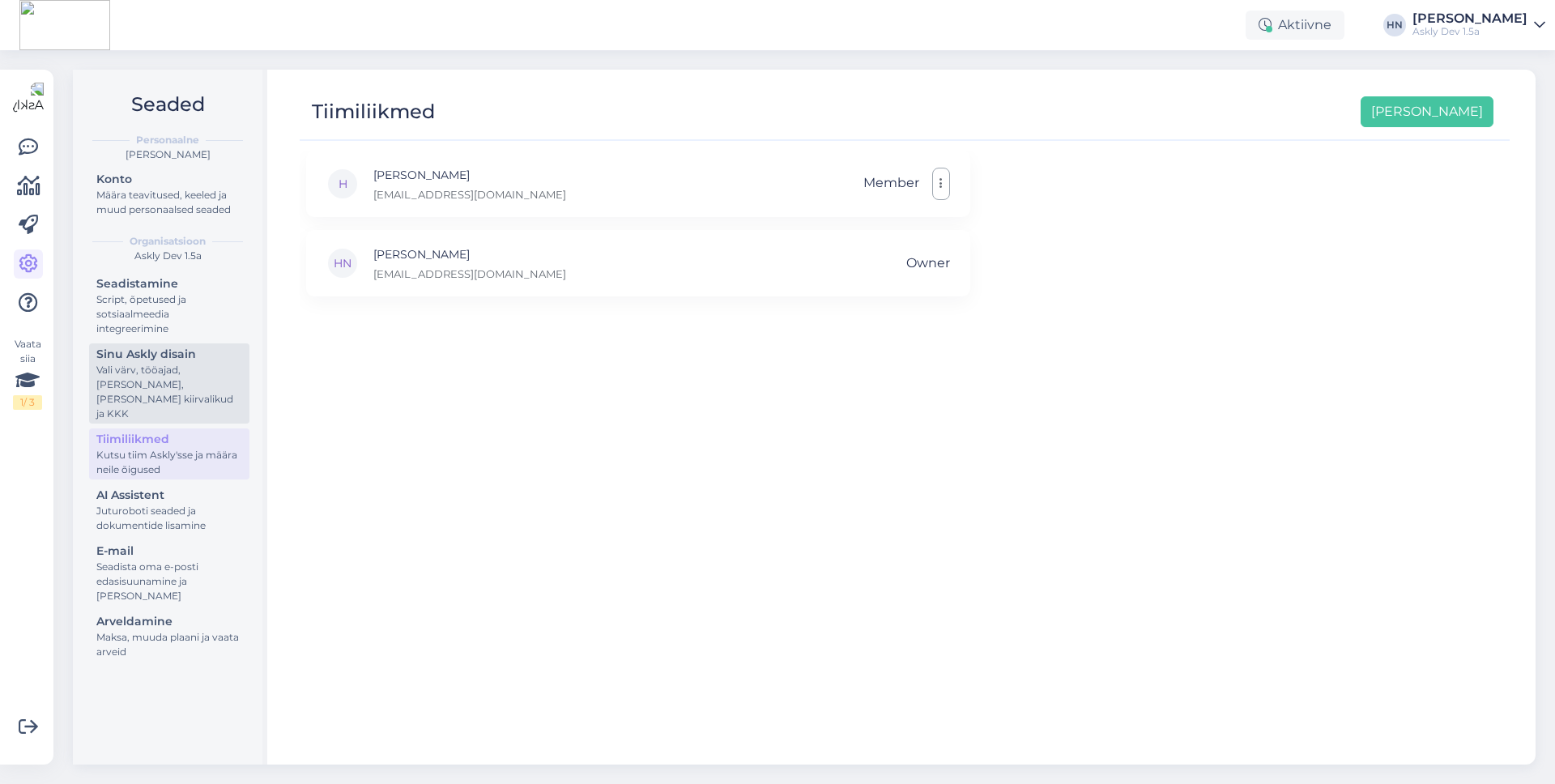
click at [183, 380] on div "Vali värv, tööajad, lisa meilivorm, kõne kiirvalikud ja KKK" at bounding box center [169, 392] width 146 height 59
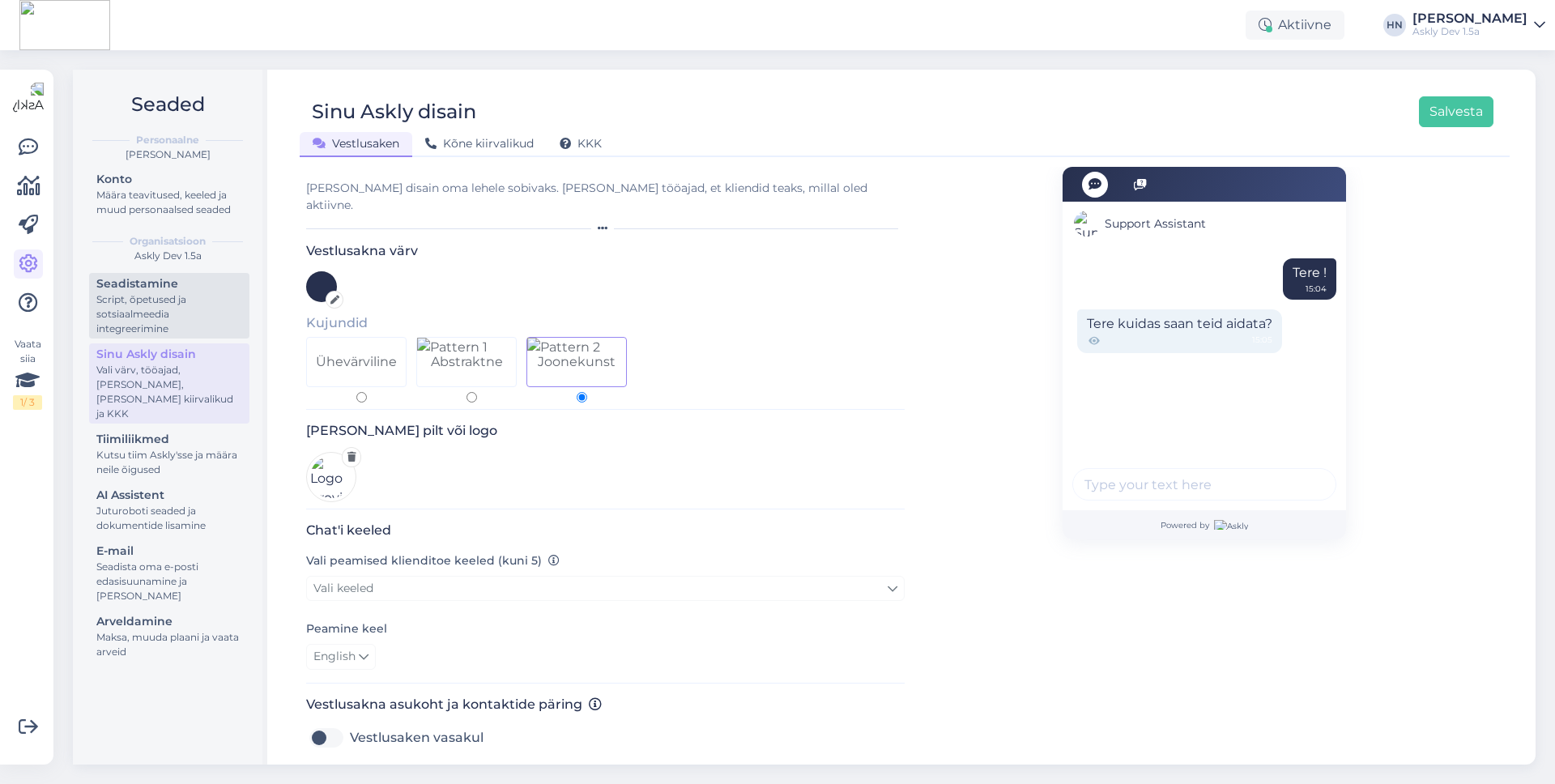
click at [170, 319] on div "Script, õpetused ja sotsiaalmeedia integreerimine" at bounding box center [169, 314] width 146 height 44
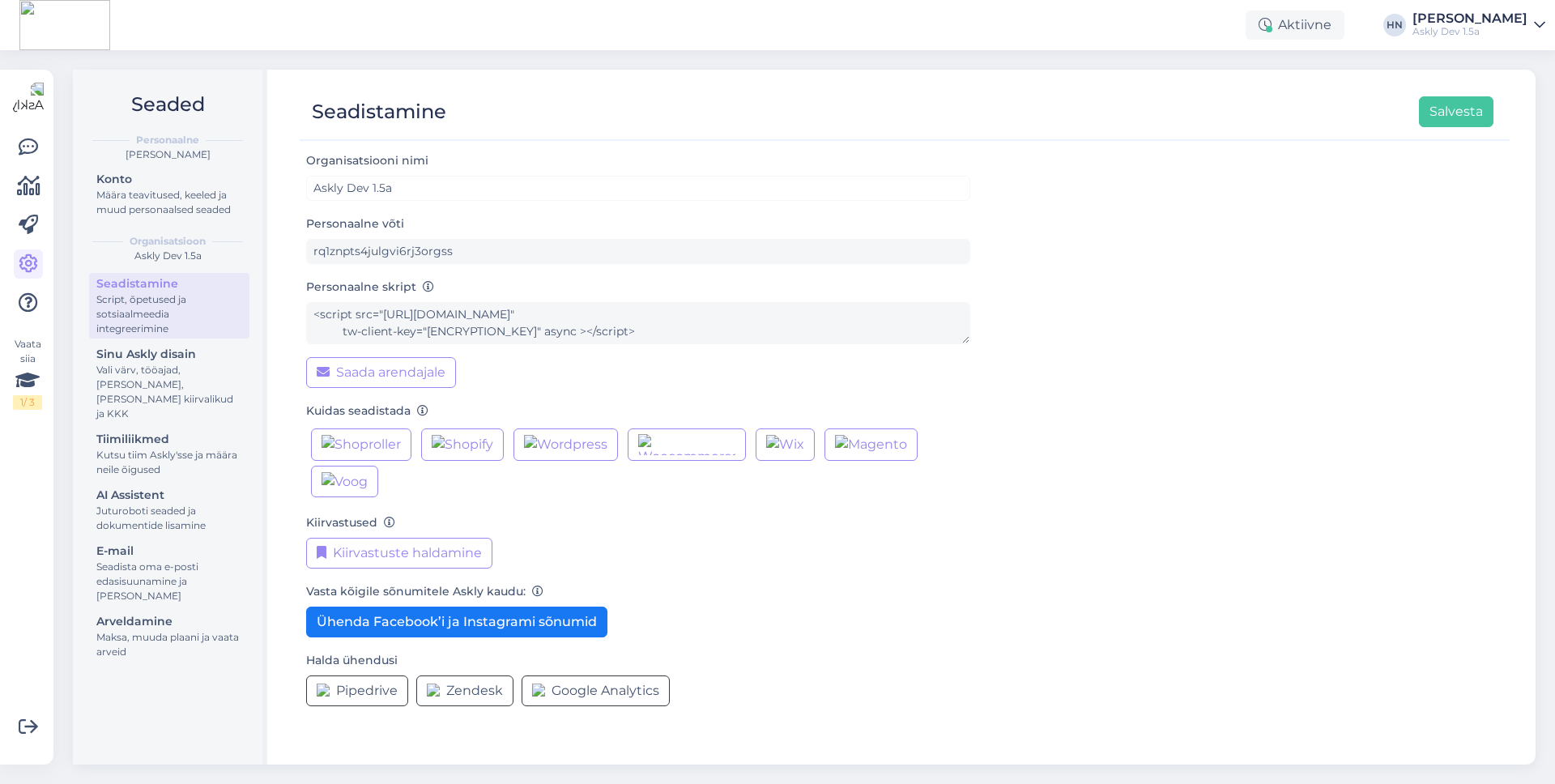
click at [1059, 588] on div "Organisatsiooni nimi Askly Dev 1.5a Personaalne võti rq1znpts4julgvi6rj3orgss P…" at bounding box center [905, 434] width 1197 height 568
click at [1508, 22] on div "[PERSON_NAME]" at bounding box center [1471, 18] width 115 height 13
click at [1509, 38] on div "Aktiivne HN Hans Niinemäe Askly Dev 1.5a Areaal Ava Askly Dev 1.5a Avatud Askly…" at bounding box center [778, 24] width 1555 height 50
click at [1510, 16] on div "[PERSON_NAME]" at bounding box center [1471, 18] width 115 height 13
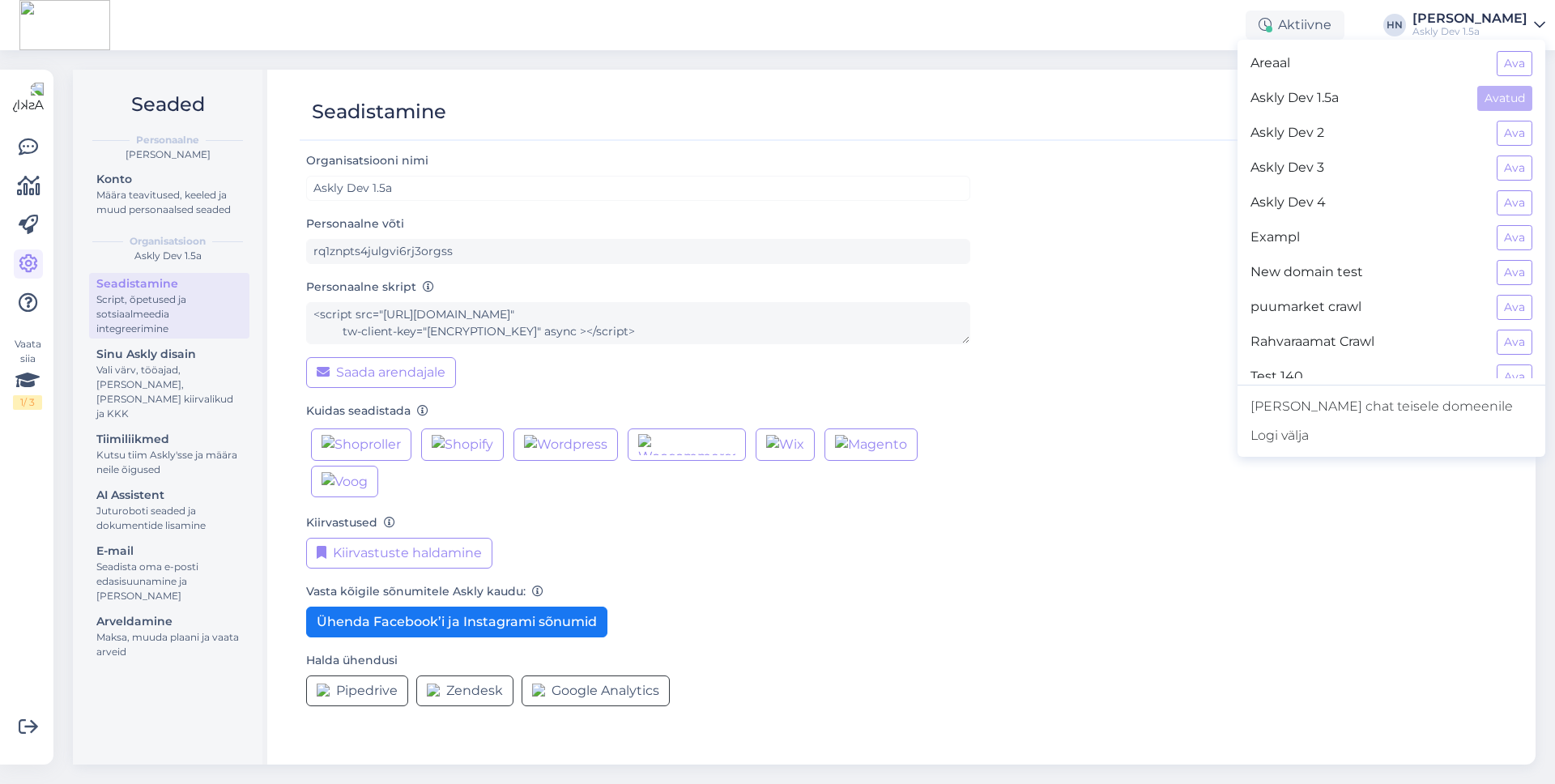
click at [1512, 117] on div "Askly Dev 2 Ava" at bounding box center [1392, 133] width 308 height 35
click at [1512, 127] on button "Ava" at bounding box center [1515, 133] width 35 height 25
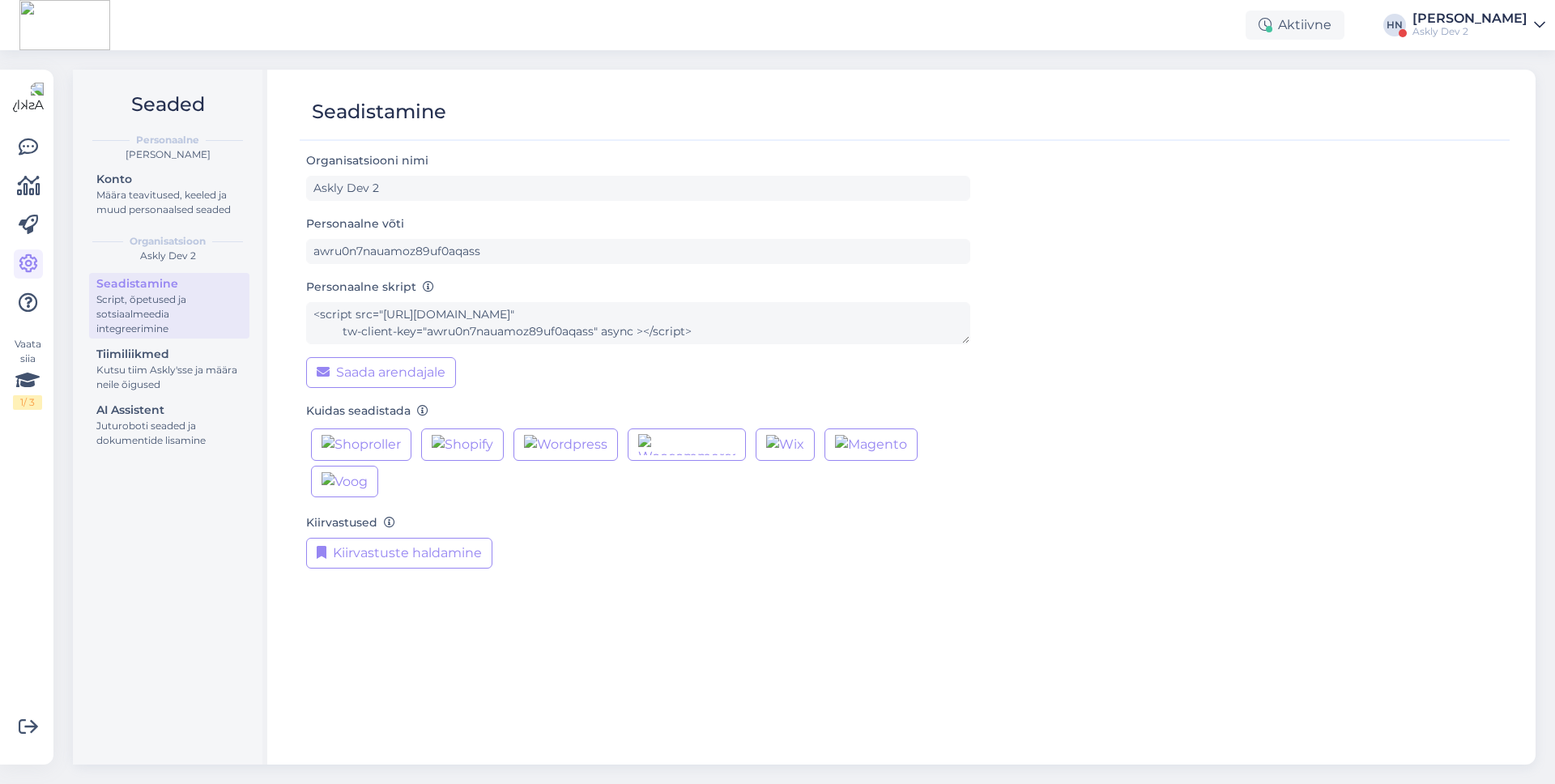
click at [1485, 50] on div "Seaded Personaalne Hans Niinemäe Konto Määra teavitused, keeled ja muud persona…" at bounding box center [810, 416] width 1492 height 733
click at [1482, 22] on div "[PERSON_NAME]" at bounding box center [1471, 18] width 115 height 13
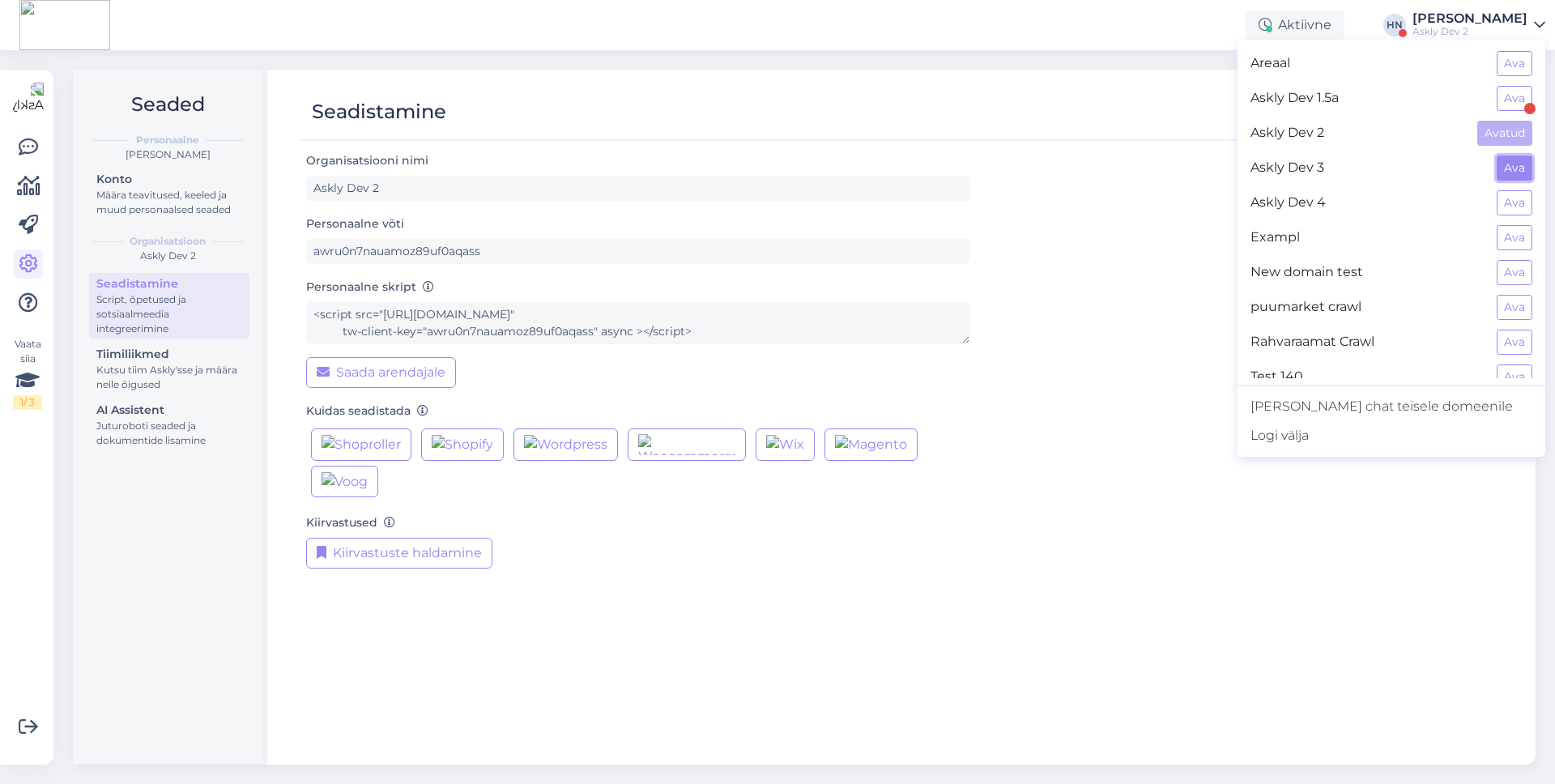
click at [1500, 167] on button "Ava" at bounding box center [1515, 168] width 35 height 25
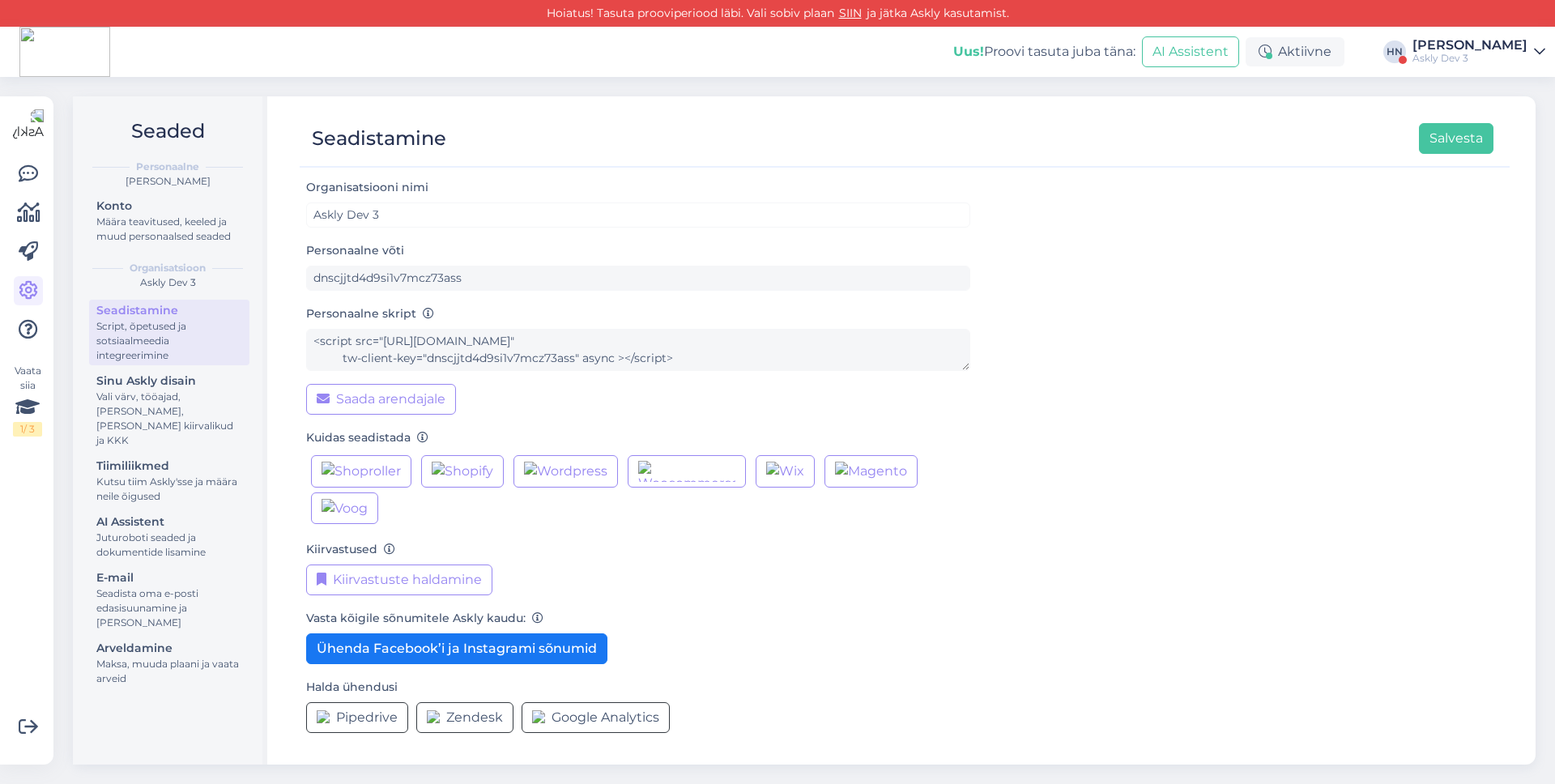
click at [1450, 33] on div "Uus! Proovi tasuta juba täna: AI Assistent Aktiivne HN Hans Niinemäe Askly Dev 3" at bounding box center [778, 51] width 1555 height 50
click at [1446, 39] on div "[PERSON_NAME]" at bounding box center [1471, 45] width 115 height 13
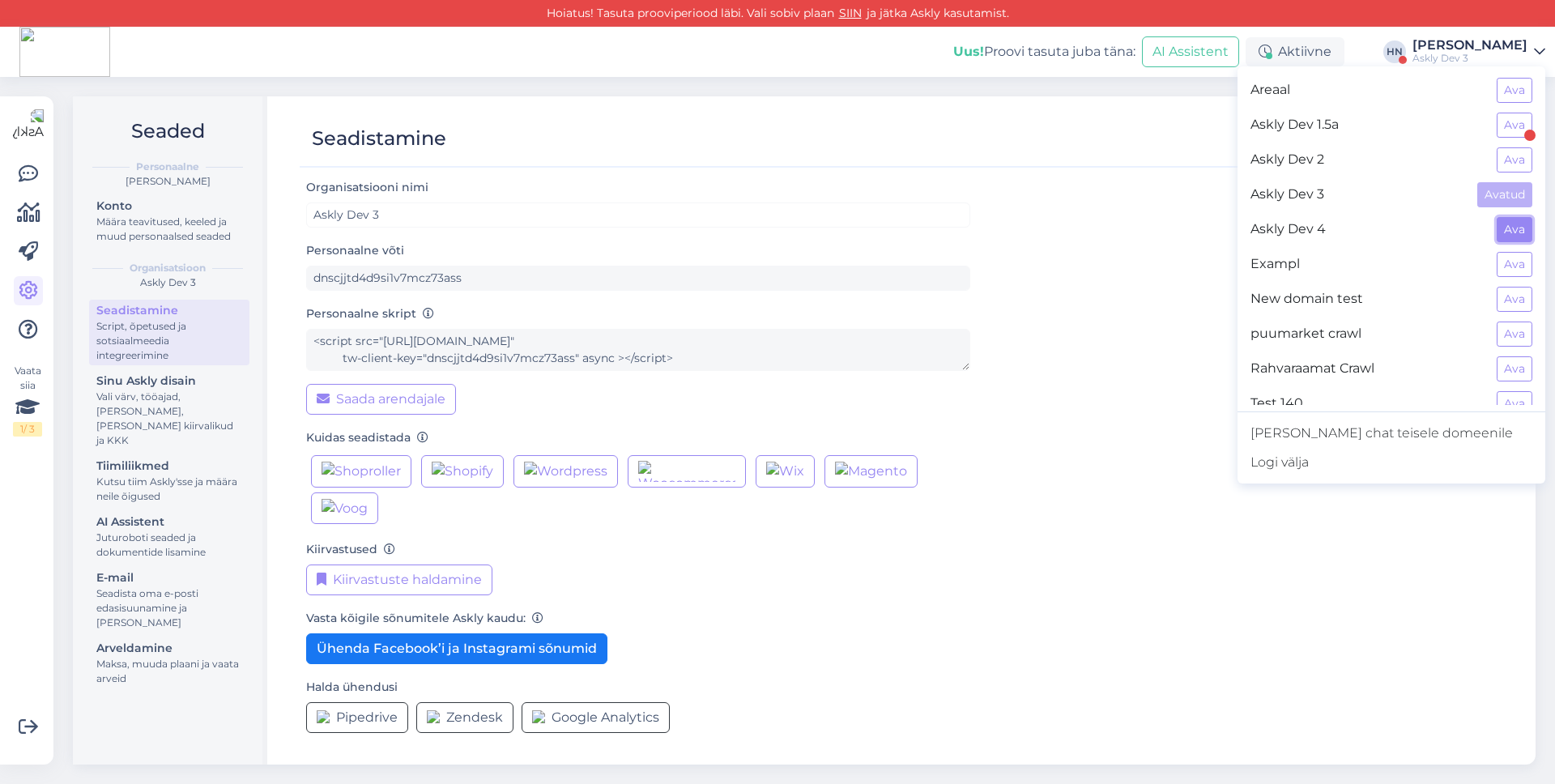
click at [1513, 225] on button "Ava" at bounding box center [1515, 230] width 35 height 25
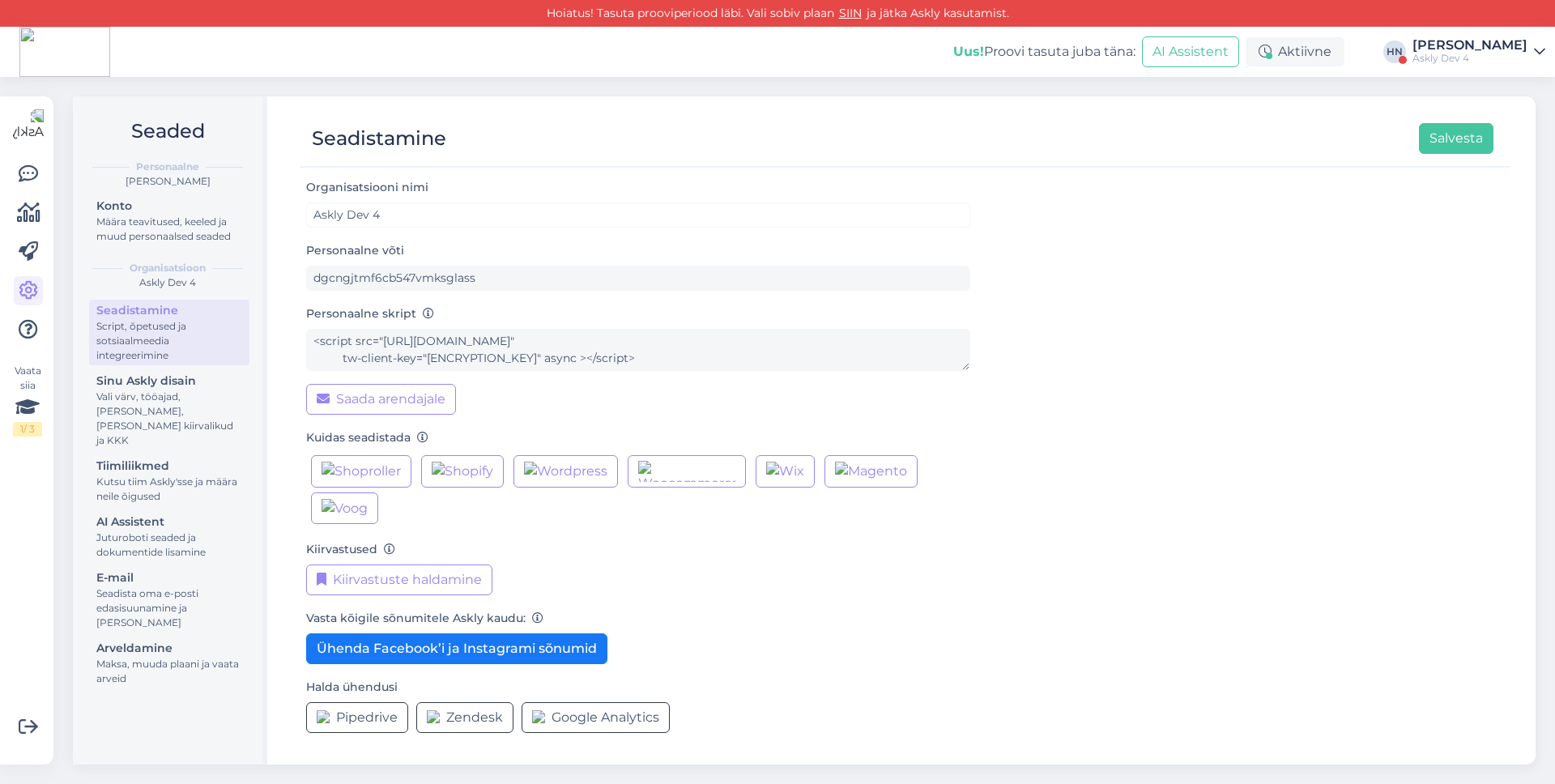
click at [1481, 35] on div "Uus! Proovi tasuta juba täna: AI Assistent Aktiivne HN Hans Niinemäe Askly Dev 4" at bounding box center [778, 51] width 1555 height 50
click at [1498, 55] on div "Askly Dev 4" at bounding box center [1471, 58] width 115 height 13
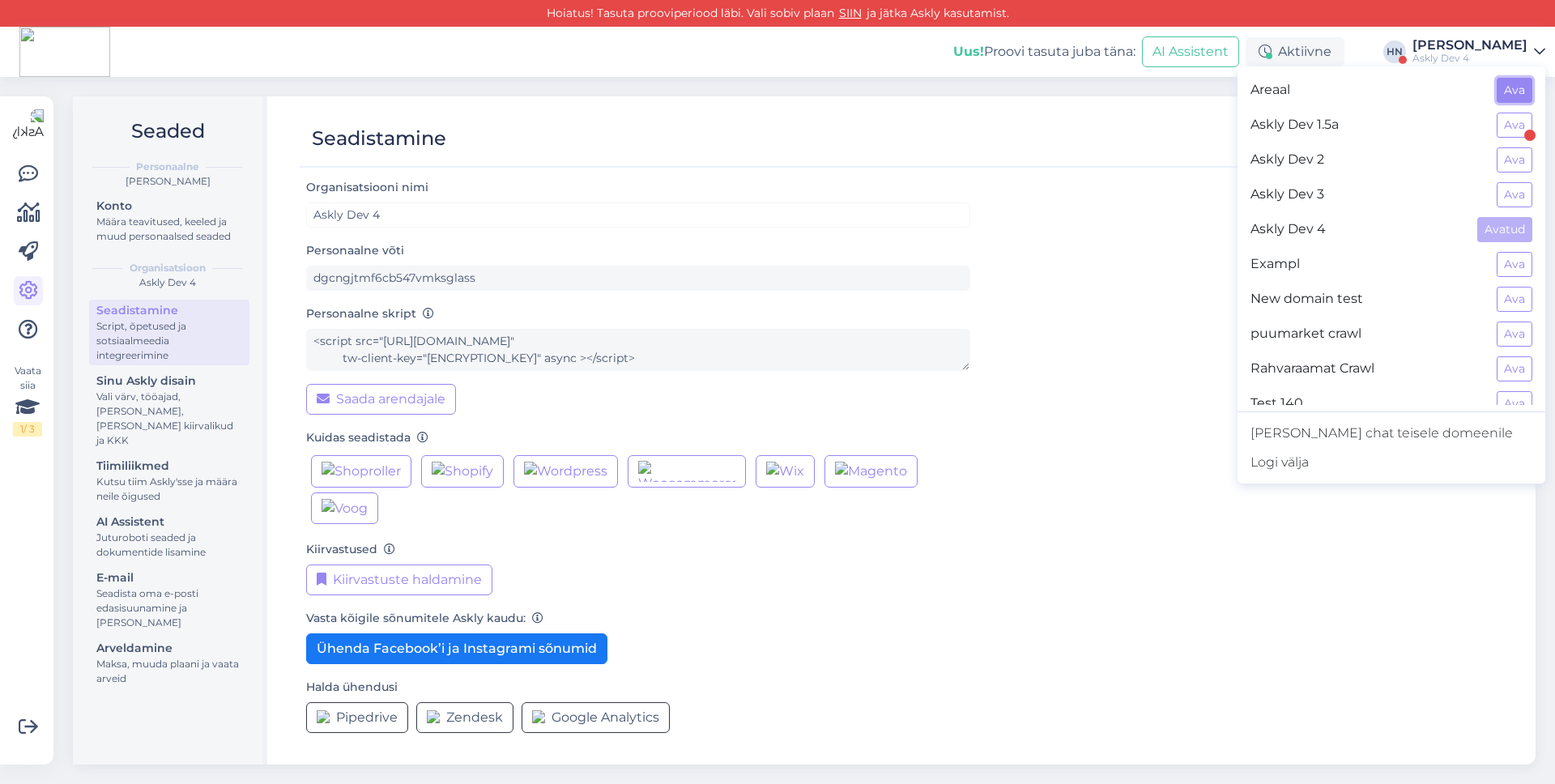
click at [1505, 98] on button "Ava" at bounding box center [1515, 91] width 35 height 25
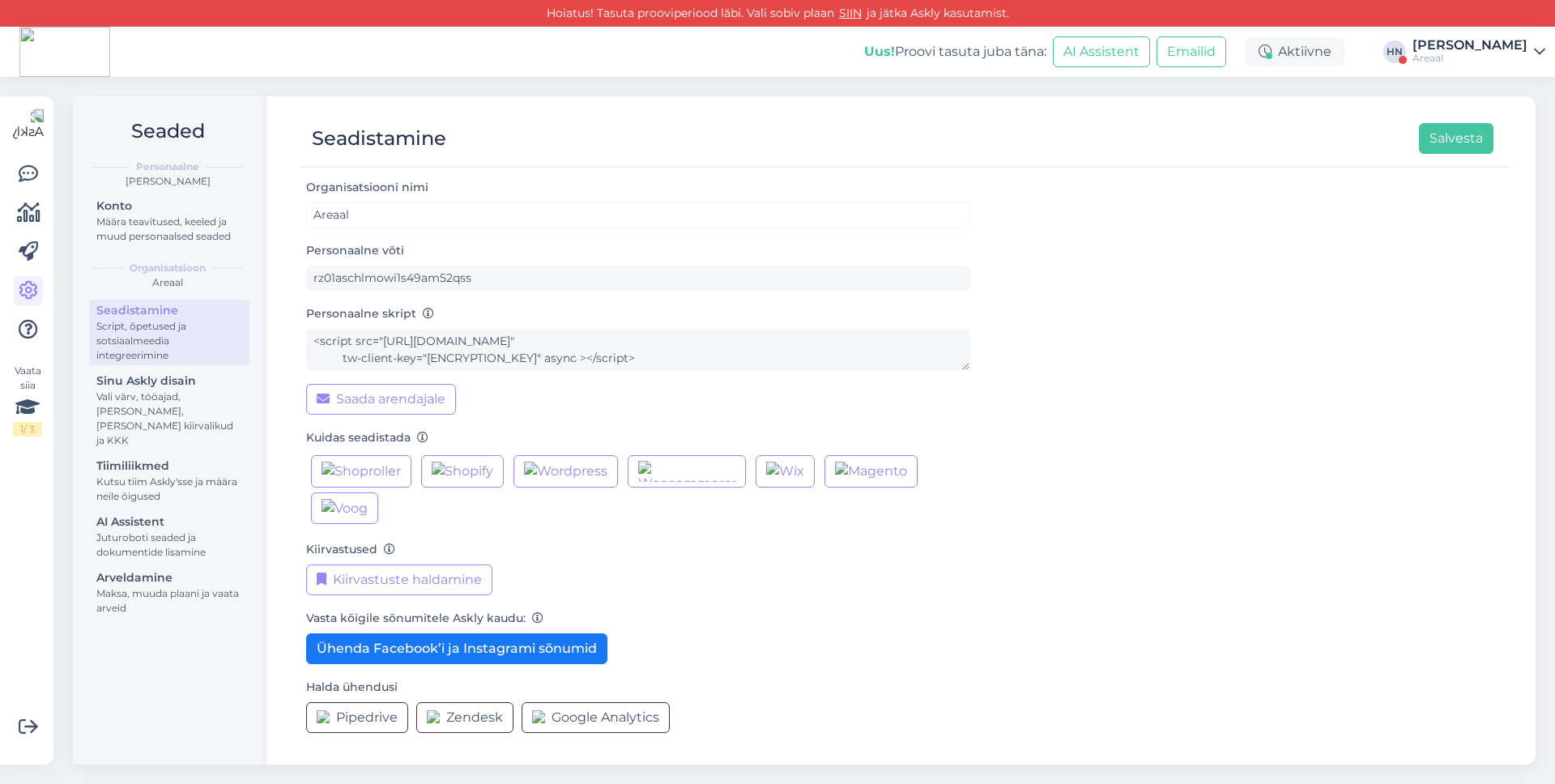
click at [1480, 50] on div "[PERSON_NAME]" at bounding box center [1471, 45] width 115 height 13
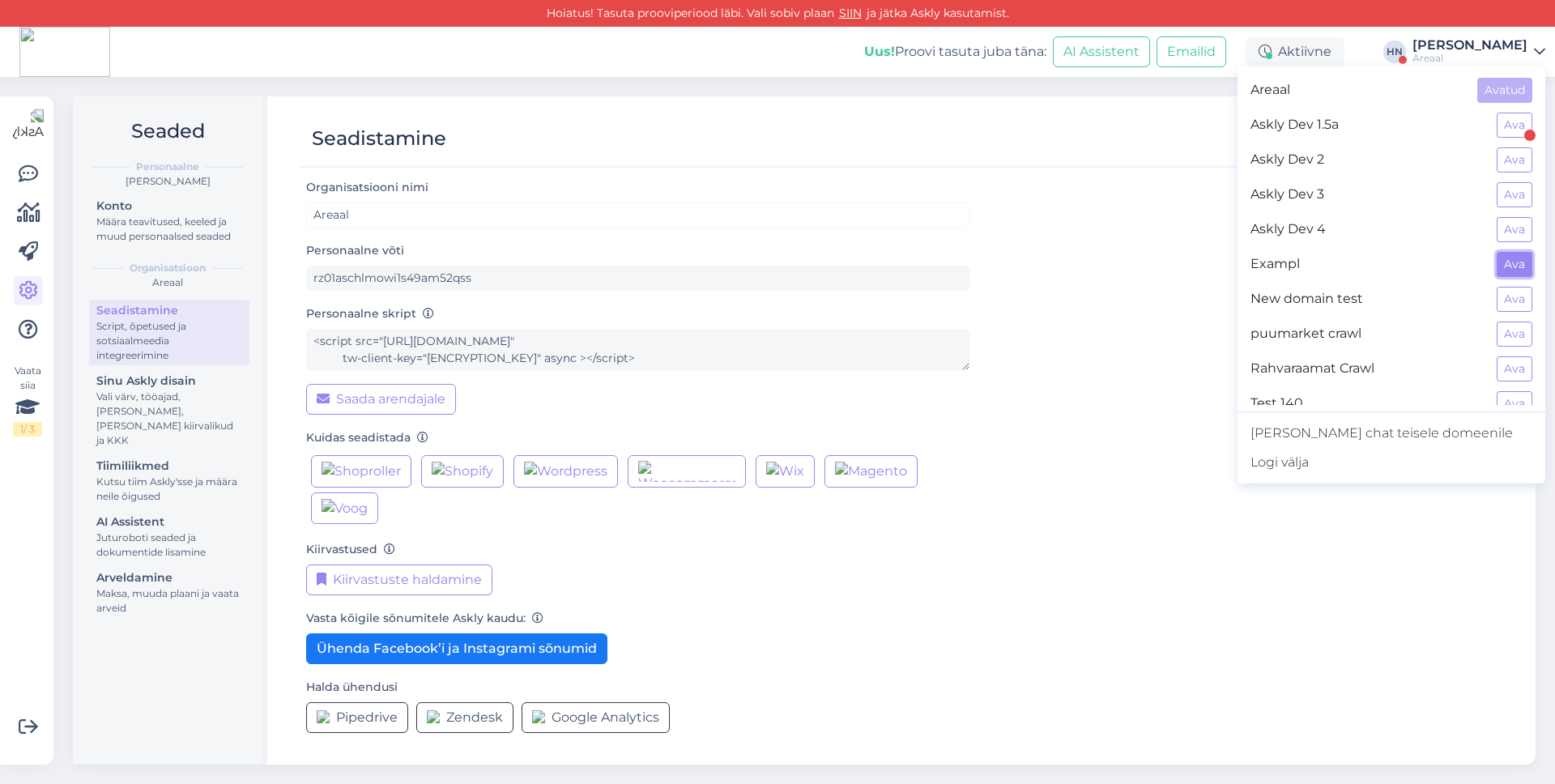
click at [1510, 269] on button "Ava" at bounding box center [1515, 265] width 35 height 25
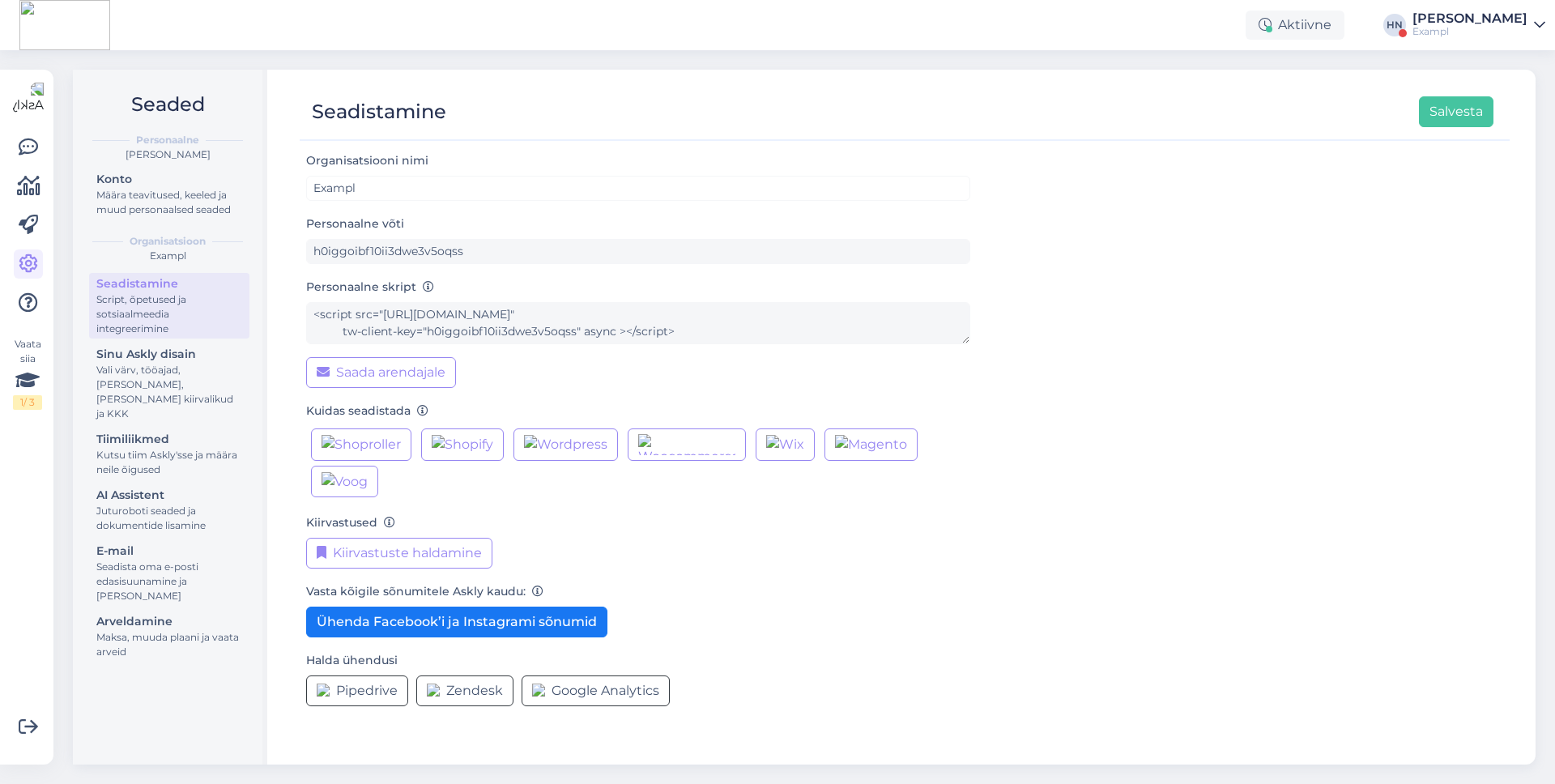
click at [1468, 26] on div "Exampl" at bounding box center [1471, 31] width 115 height 13
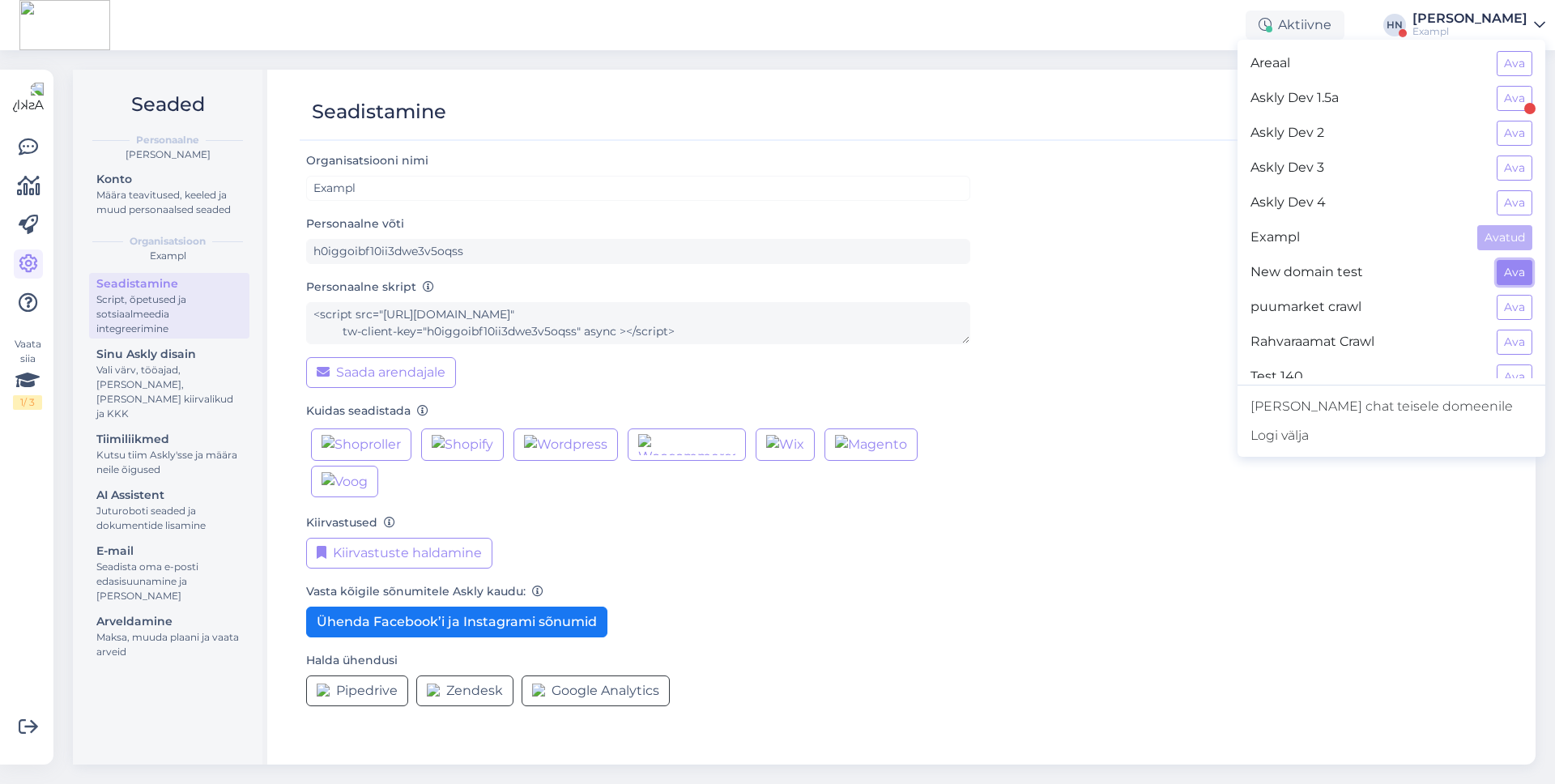
click at [1503, 273] on button "Ava" at bounding box center [1515, 273] width 35 height 25
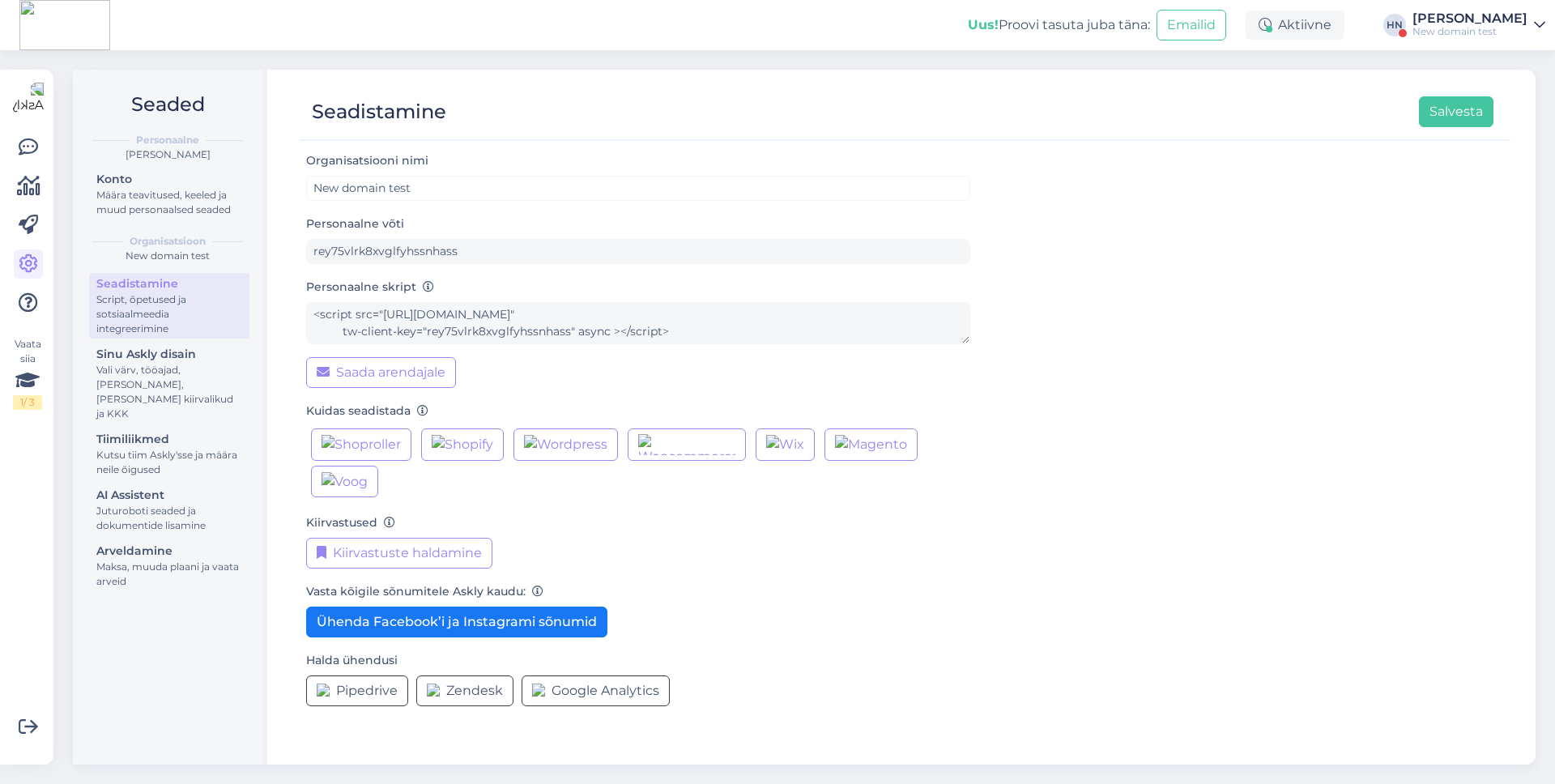
click at [1450, 40] on div "Uus! Proovi tasuta juba täna: Emailid Aktiivne HN Hans Niinemäe New domain test" at bounding box center [778, 24] width 1555 height 50
click at [1458, 29] on div "New domain test" at bounding box center [1471, 31] width 115 height 13
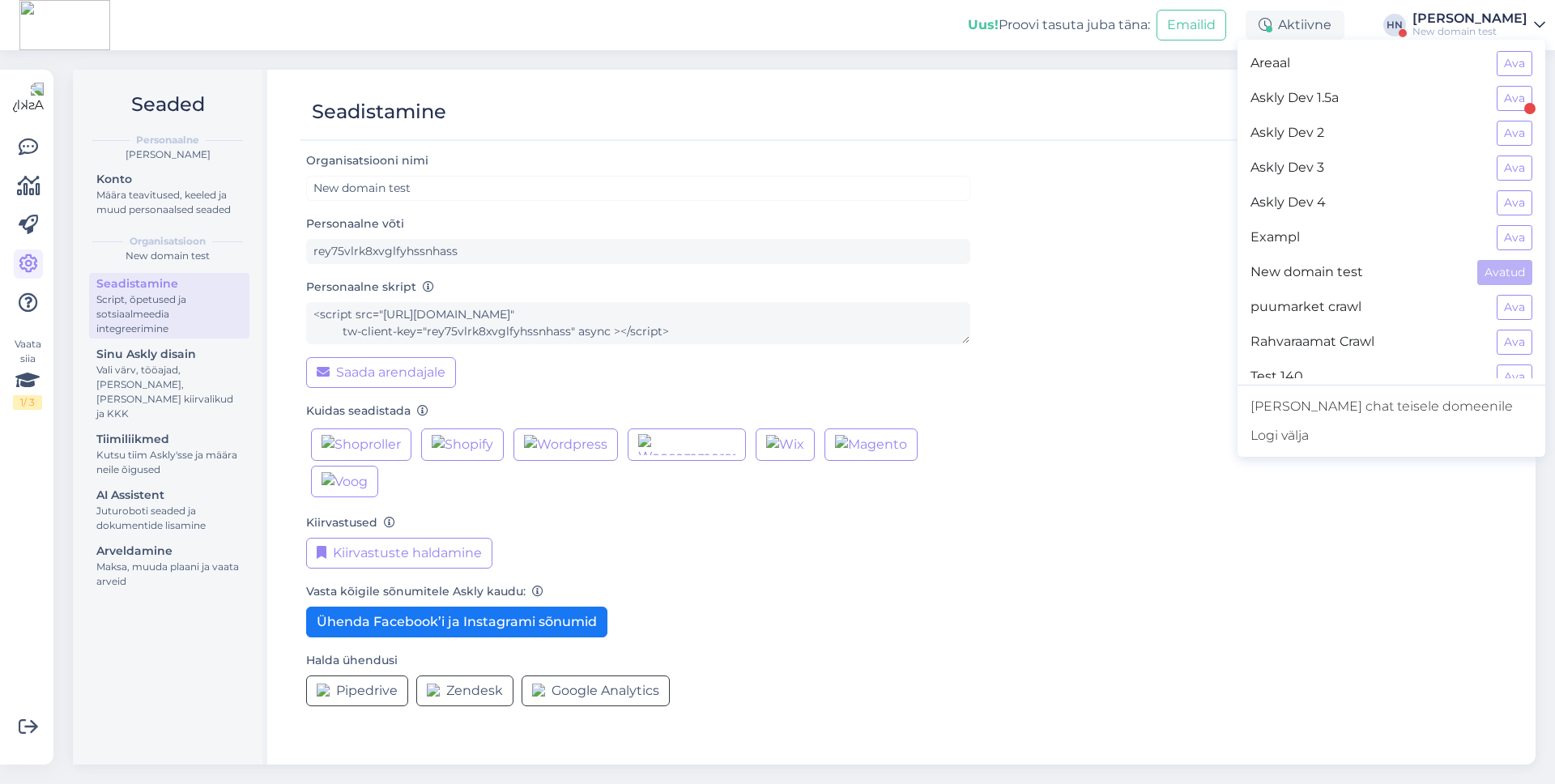
click at [1517, 324] on div "puumarket crawl Ava" at bounding box center [1392, 308] width 308 height 35
click at [1522, 295] on button "Ava" at bounding box center [1515, 308] width 35 height 25
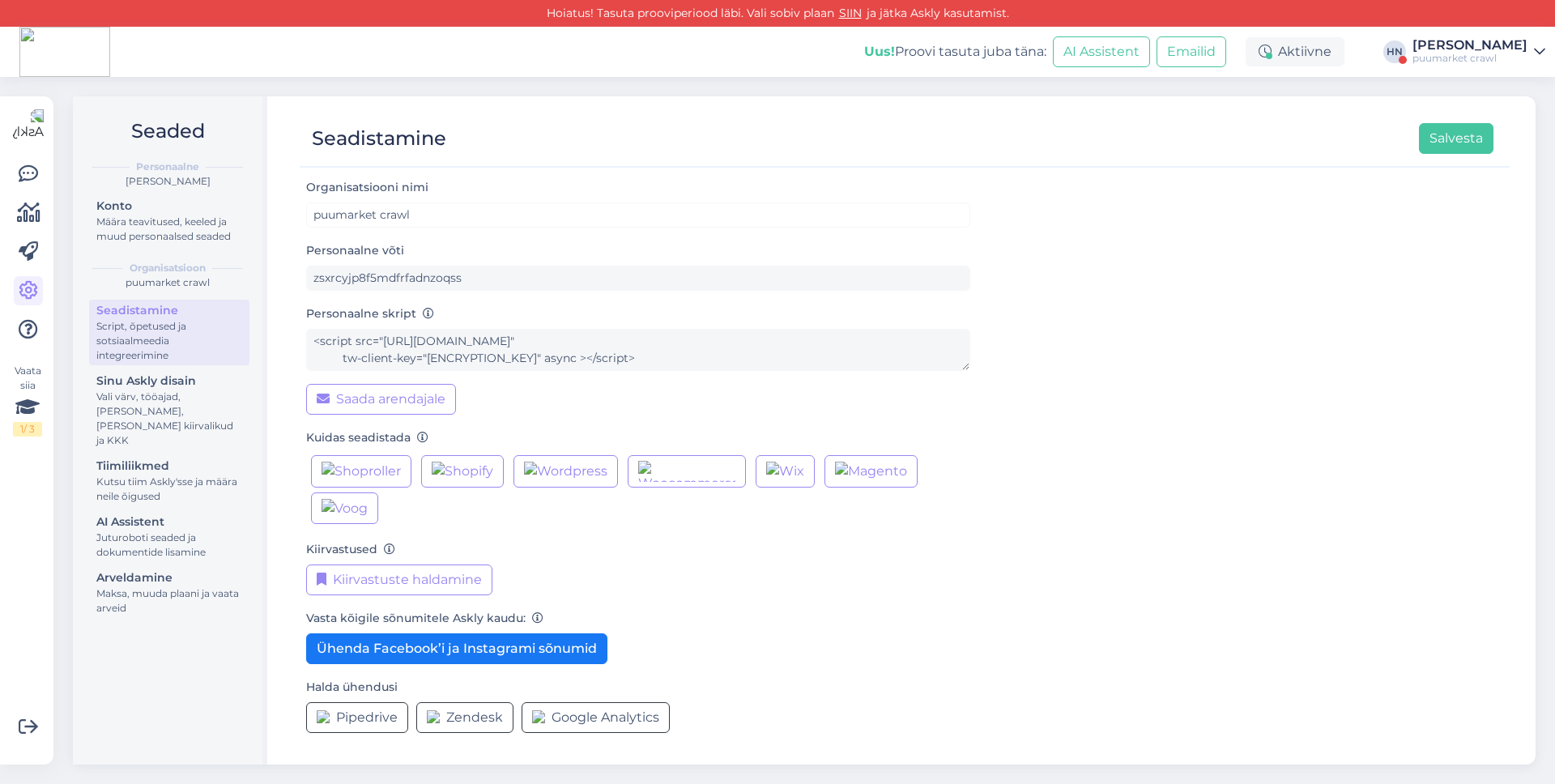
click at [1486, 35] on div "Uus! Proovi tasuta juba täna: AI Assistent Emailid Aktiivne HN Hans Niinemäe pu…" at bounding box center [778, 51] width 1555 height 50
click at [1483, 57] on div "puumarket crawl" at bounding box center [1471, 58] width 115 height 13
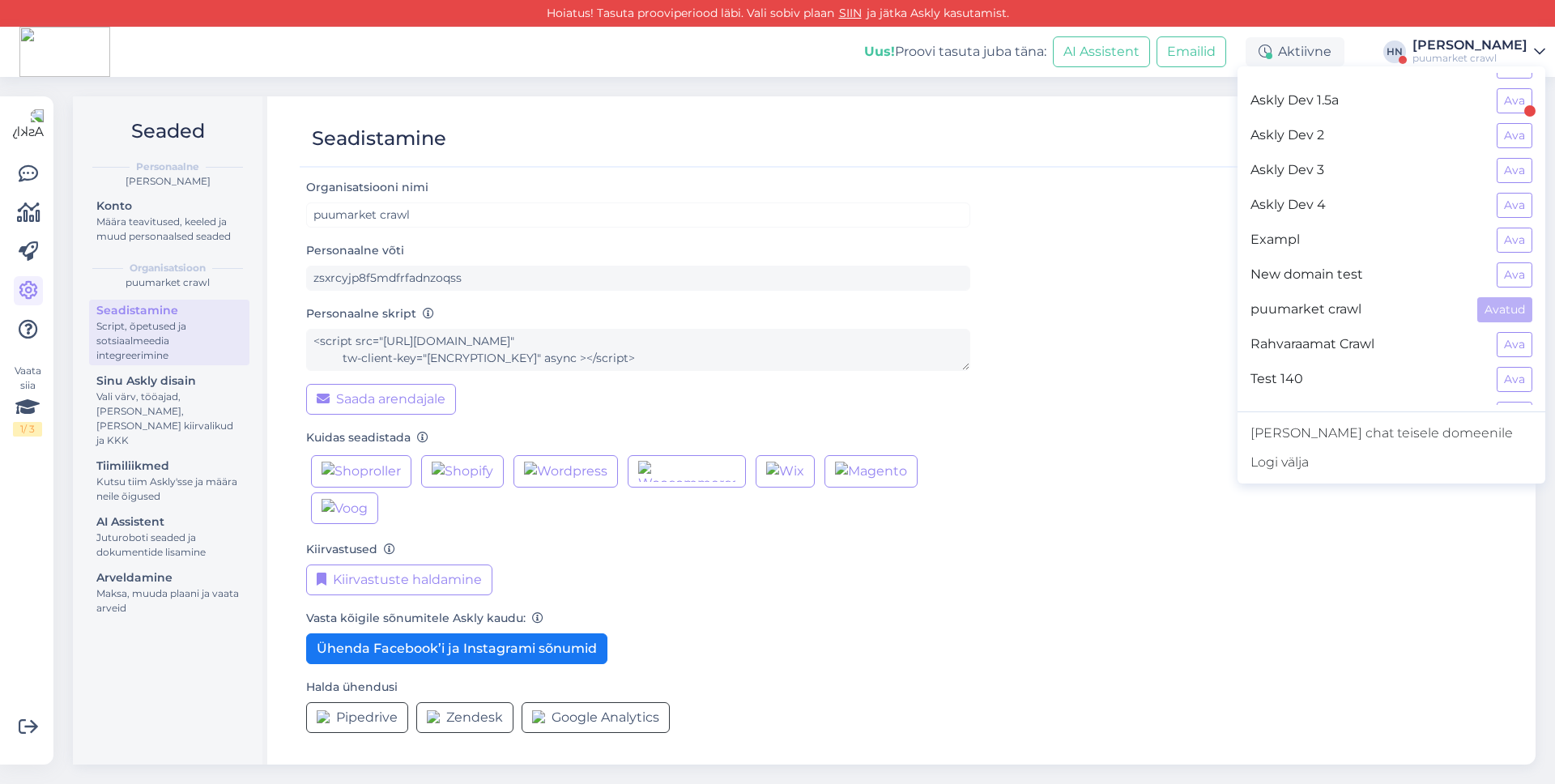
scroll to position [30, 0]
click at [1521, 335] on button "Ava" at bounding box center [1515, 338] width 35 height 25
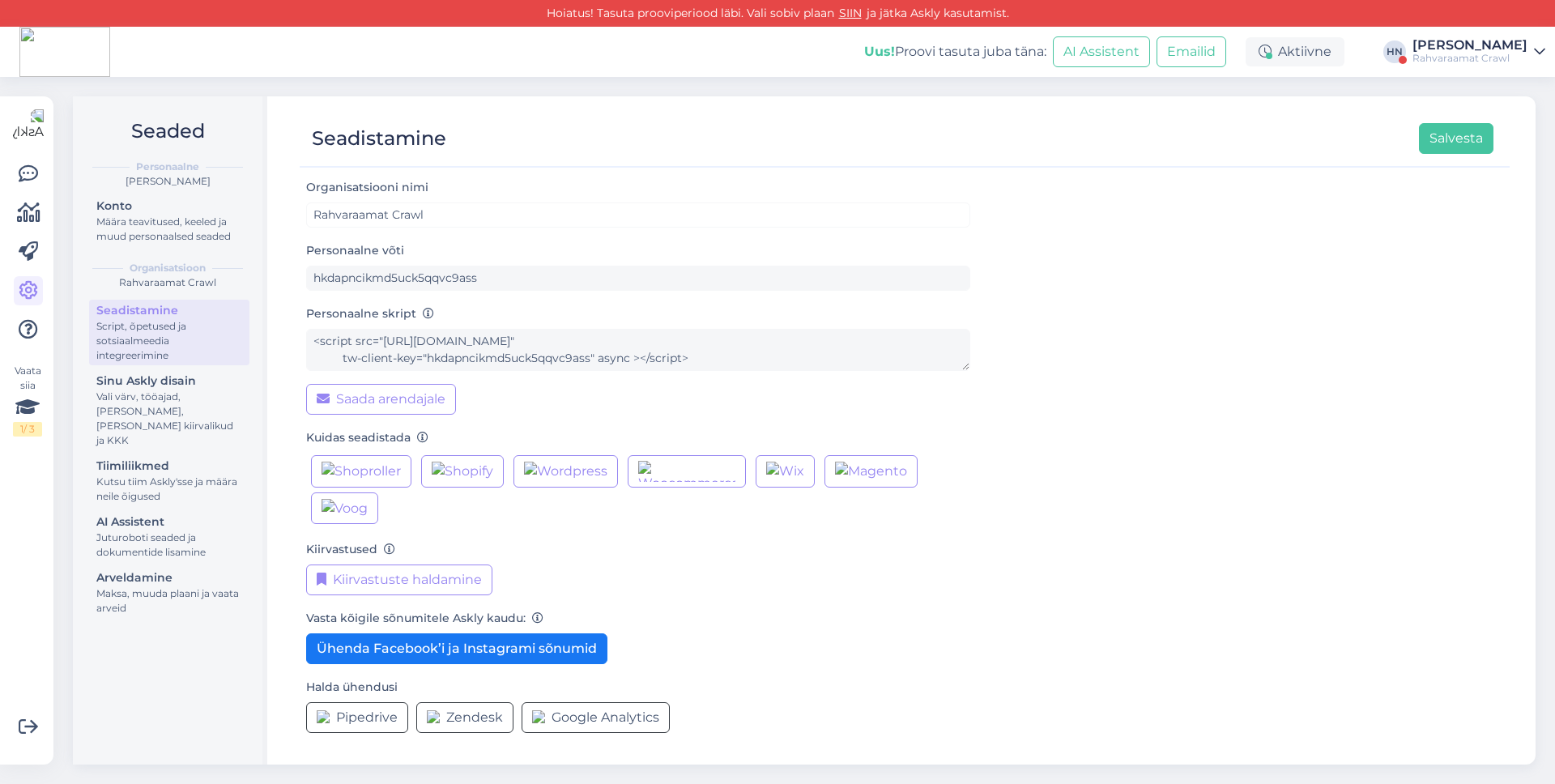
click at [1485, 69] on div "Uus! Proovi tasuta juba täna: AI Assistent Emailid Aktiivne HN Hans Niinemäe Ra…" at bounding box center [778, 51] width 1555 height 50
click at [1485, 63] on div "Rahvaraamat Crawl" at bounding box center [1471, 58] width 115 height 13
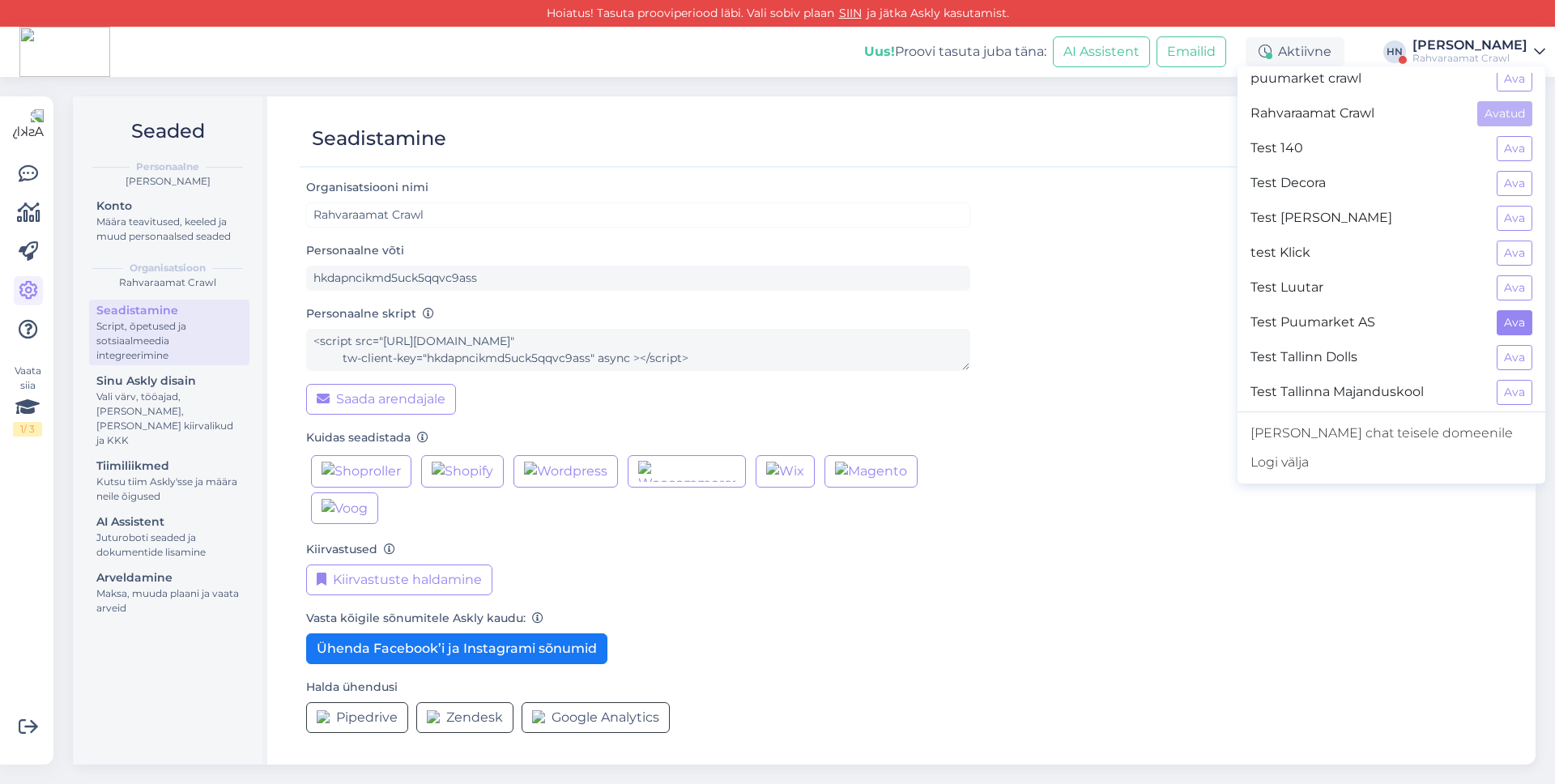
scroll to position [249, 0]
click at [1516, 158] on button "Ava" at bounding box center [1515, 154] width 35 height 25
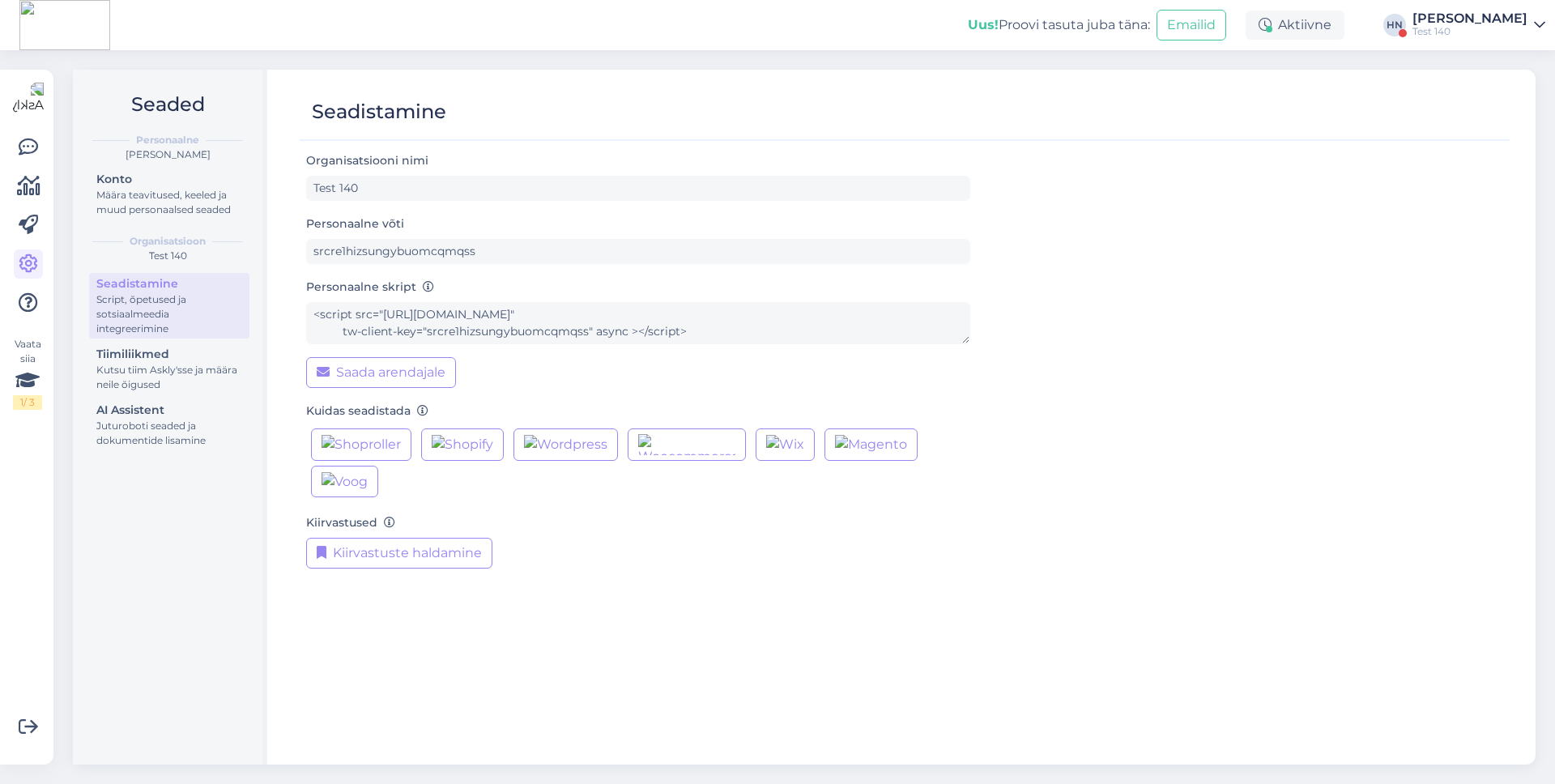
click at [1503, 30] on div "Test 140" at bounding box center [1471, 31] width 115 height 13
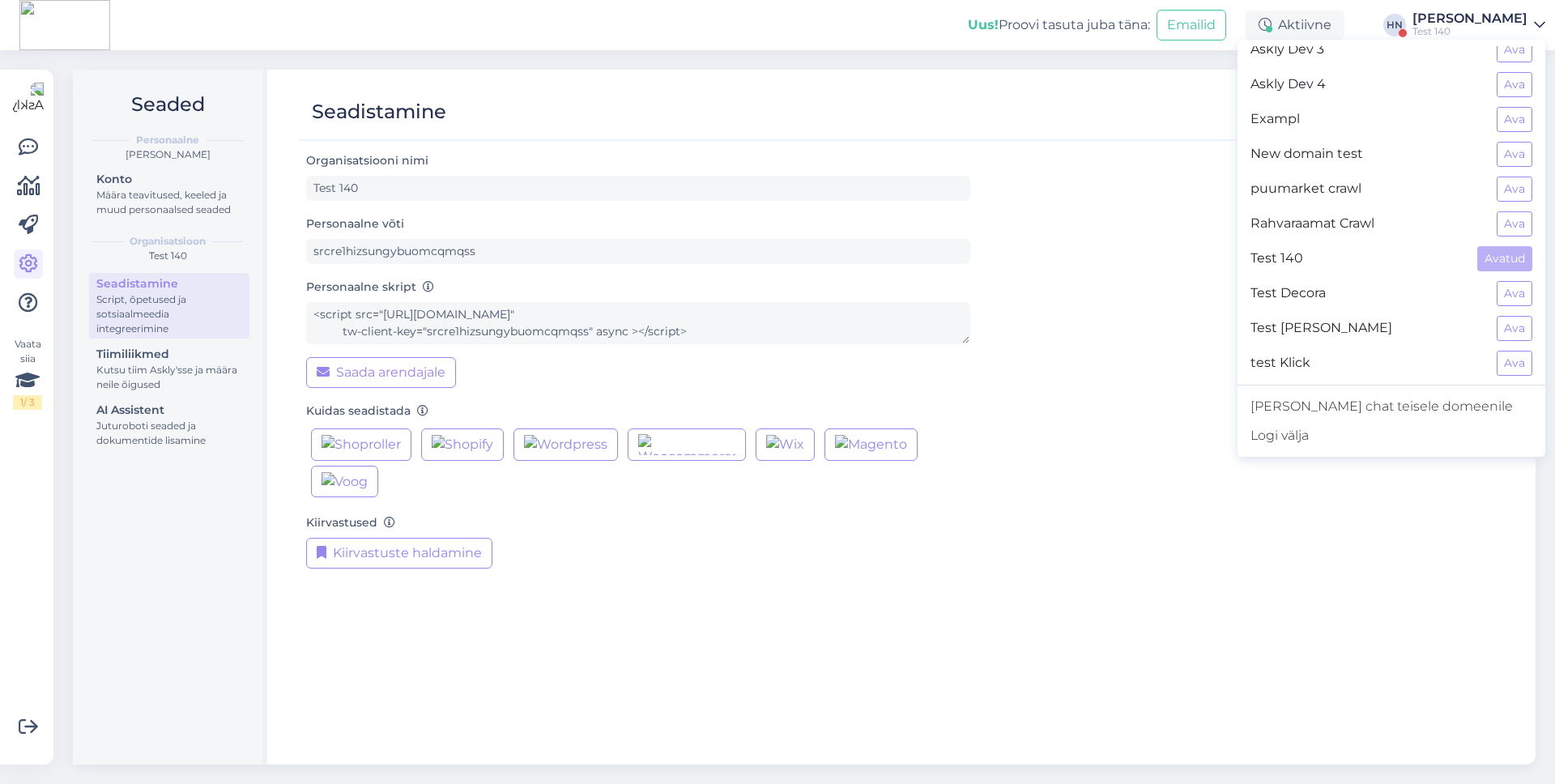
scroll to position [163, 0]
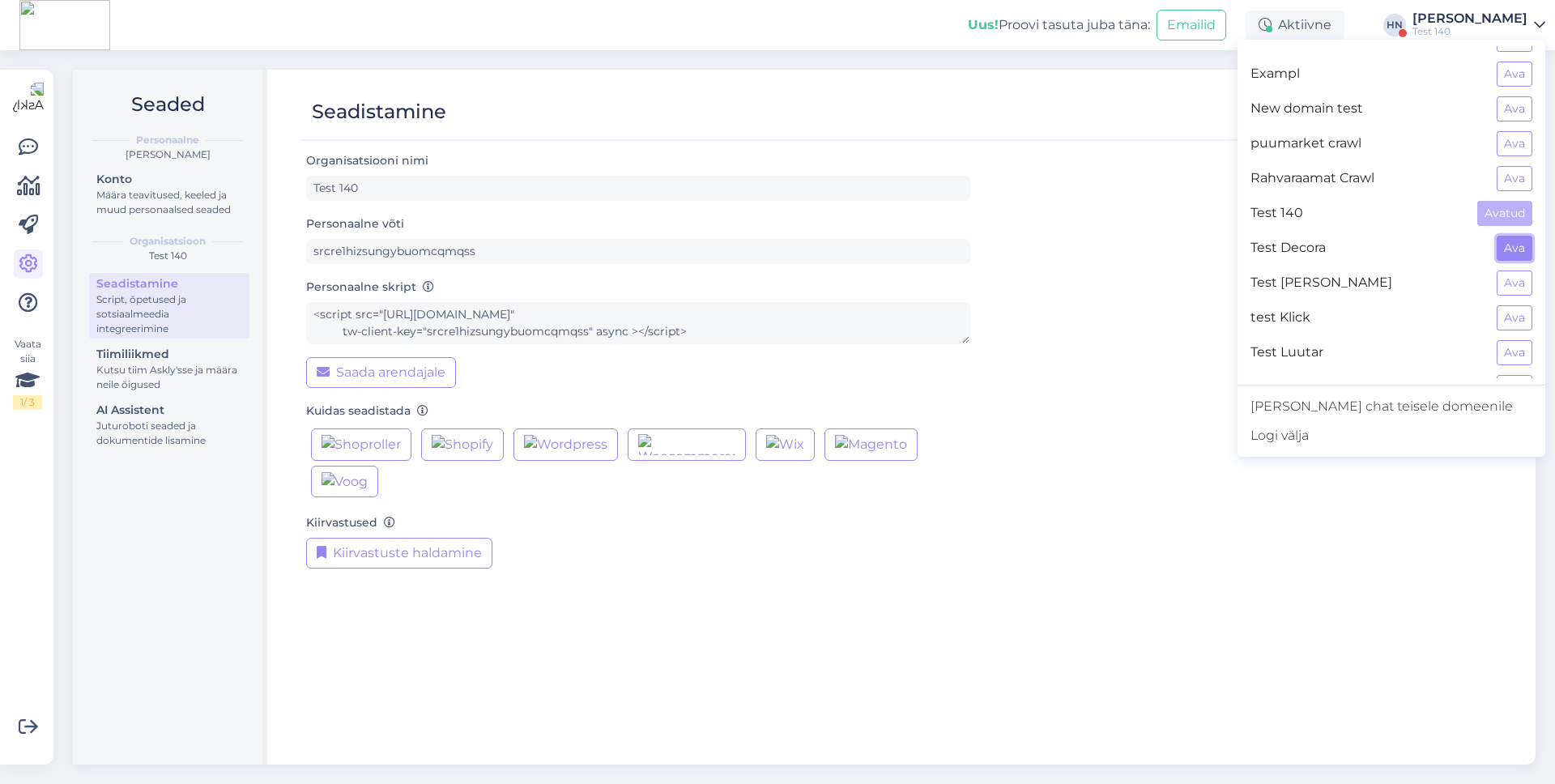
click at [1522, 257] on button "Ava" at bounding box center [1515, 248] width 35 height 25
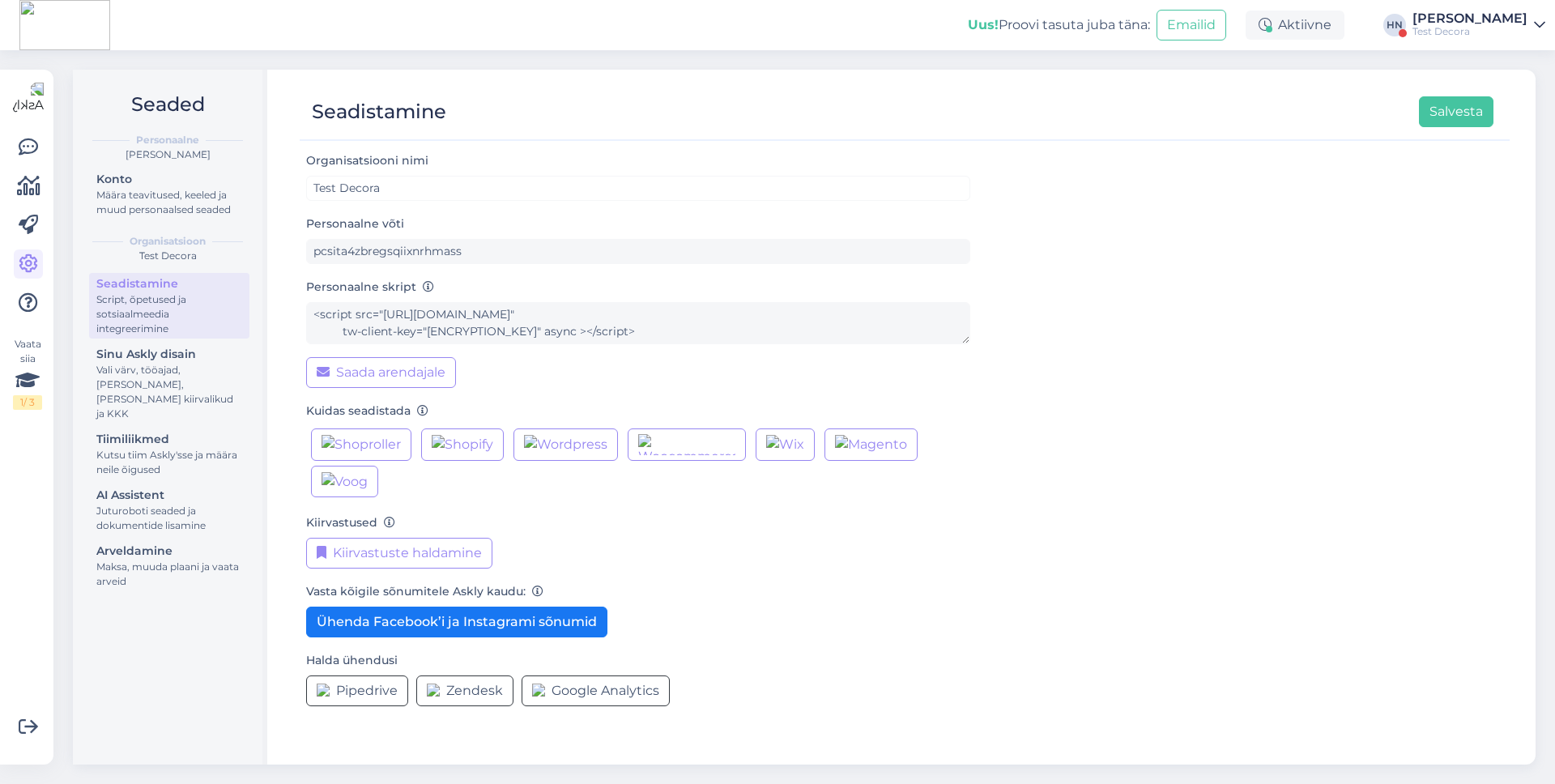
click at [1475, 40] on div "Uus! Proovi tasuta juba täna: Emailid Aktiivne HN Hans Niinemäe Test Decora" at bounding box center [778, 24] width 1555 height 50
click at [1475, 31] on div "Test Decora" at bounding box center [1471, 31] width 115 height 13
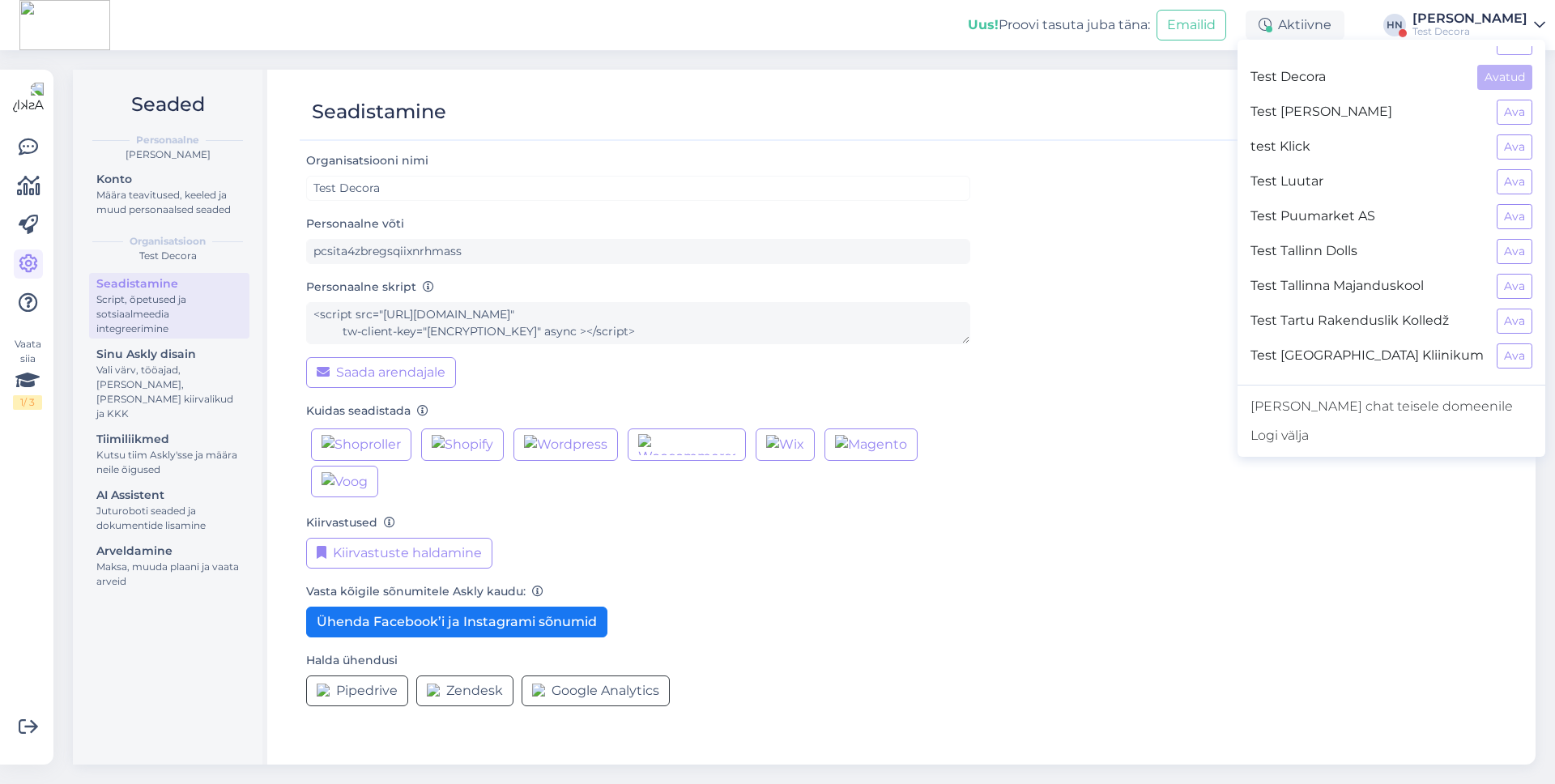
scroll to position [309, 0]
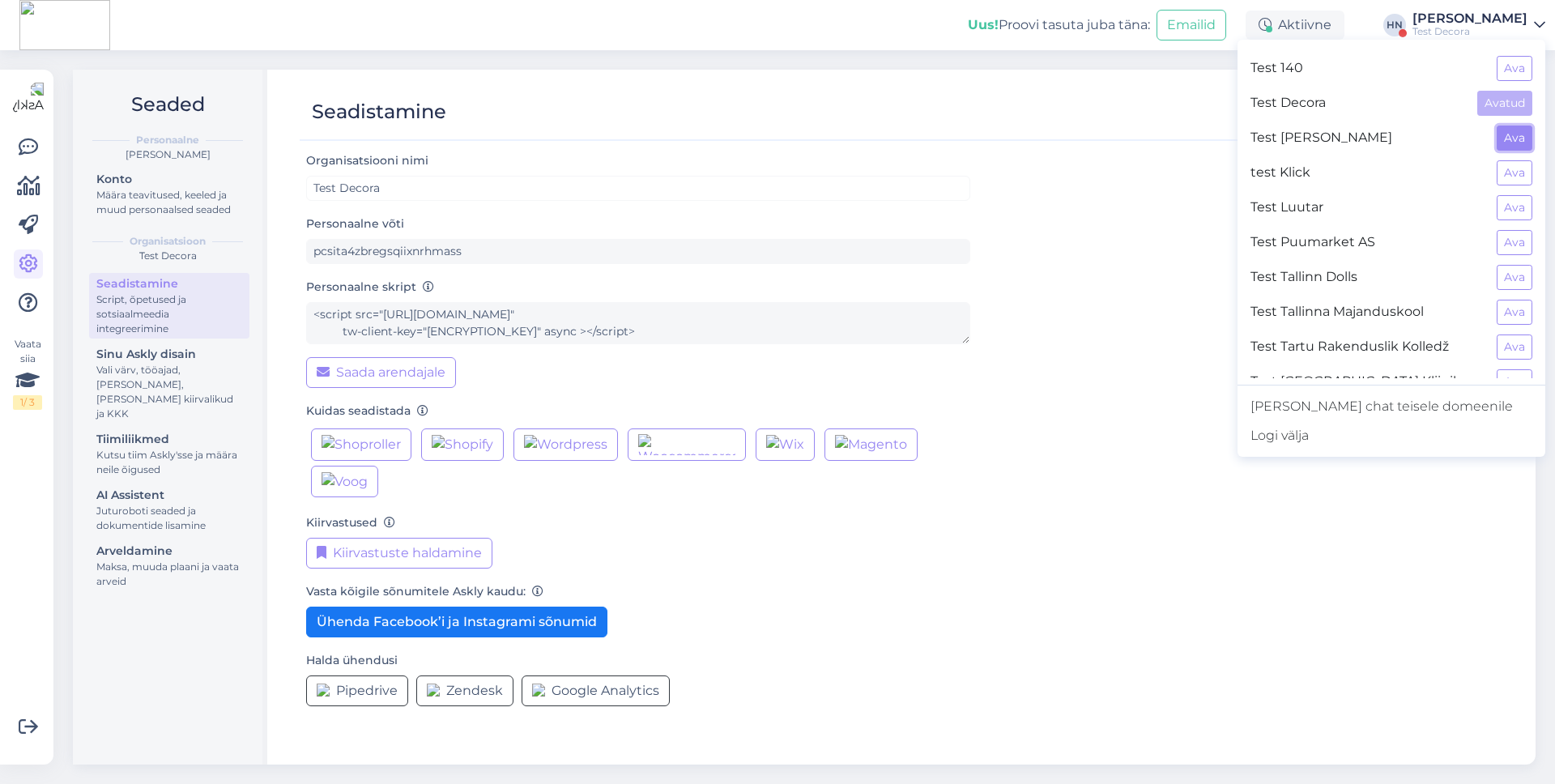
click at [1502, 141] on button "Ava" at bounding box center [1515, 138] width 35 height 25
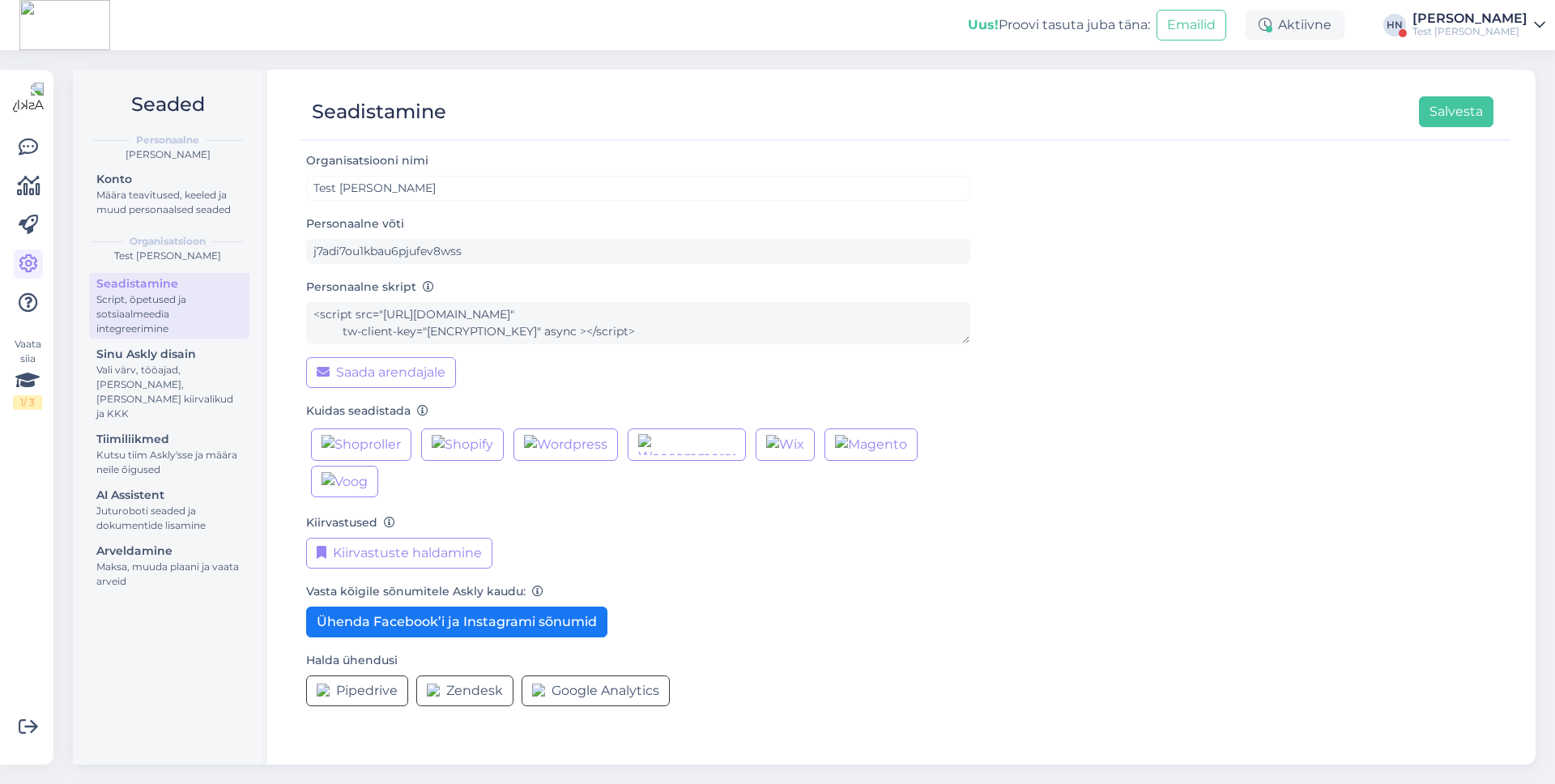
click at [1488, 25] on div "Test Juhani Puukool" at bounding box center [1471, 31] width 115 height 13
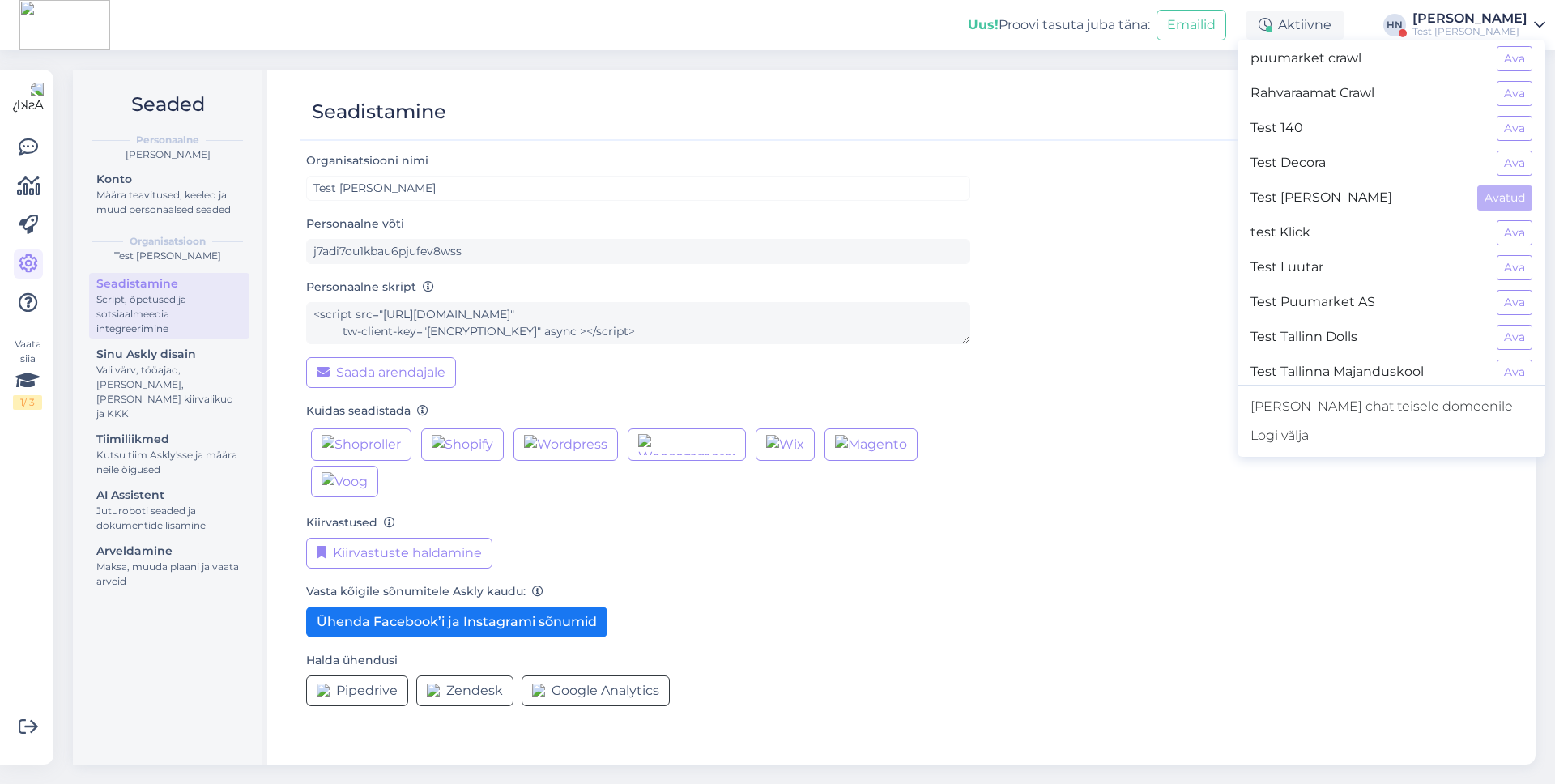
scroll to position [321, 0]
click at [1508, 174] on div "test Klick Ava" at bounding box center [1392, 161] width 308 height 35
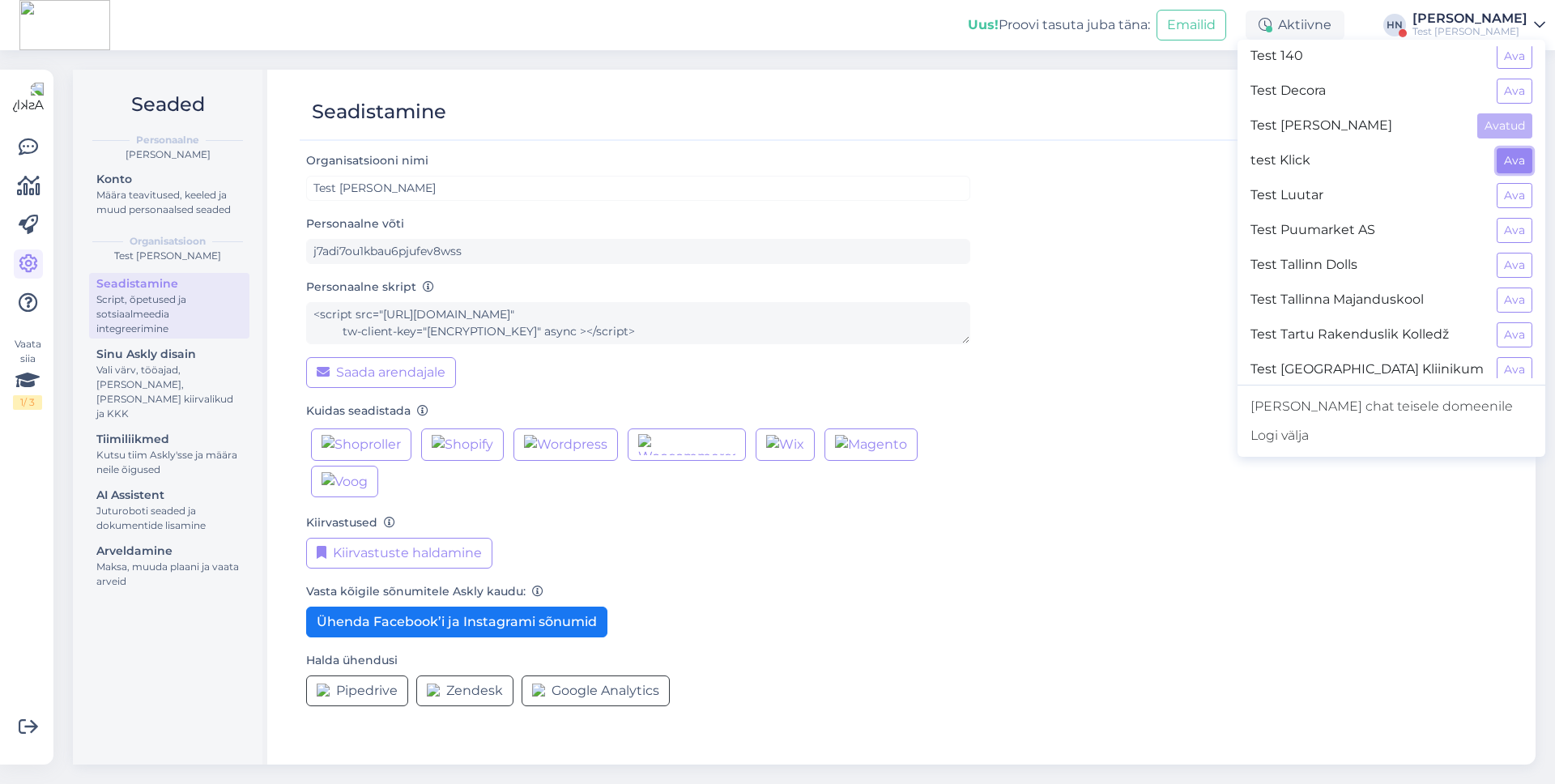
click at [1508, 162] on button "Ava" at bounding box center [1515, 161] width 35 height 25
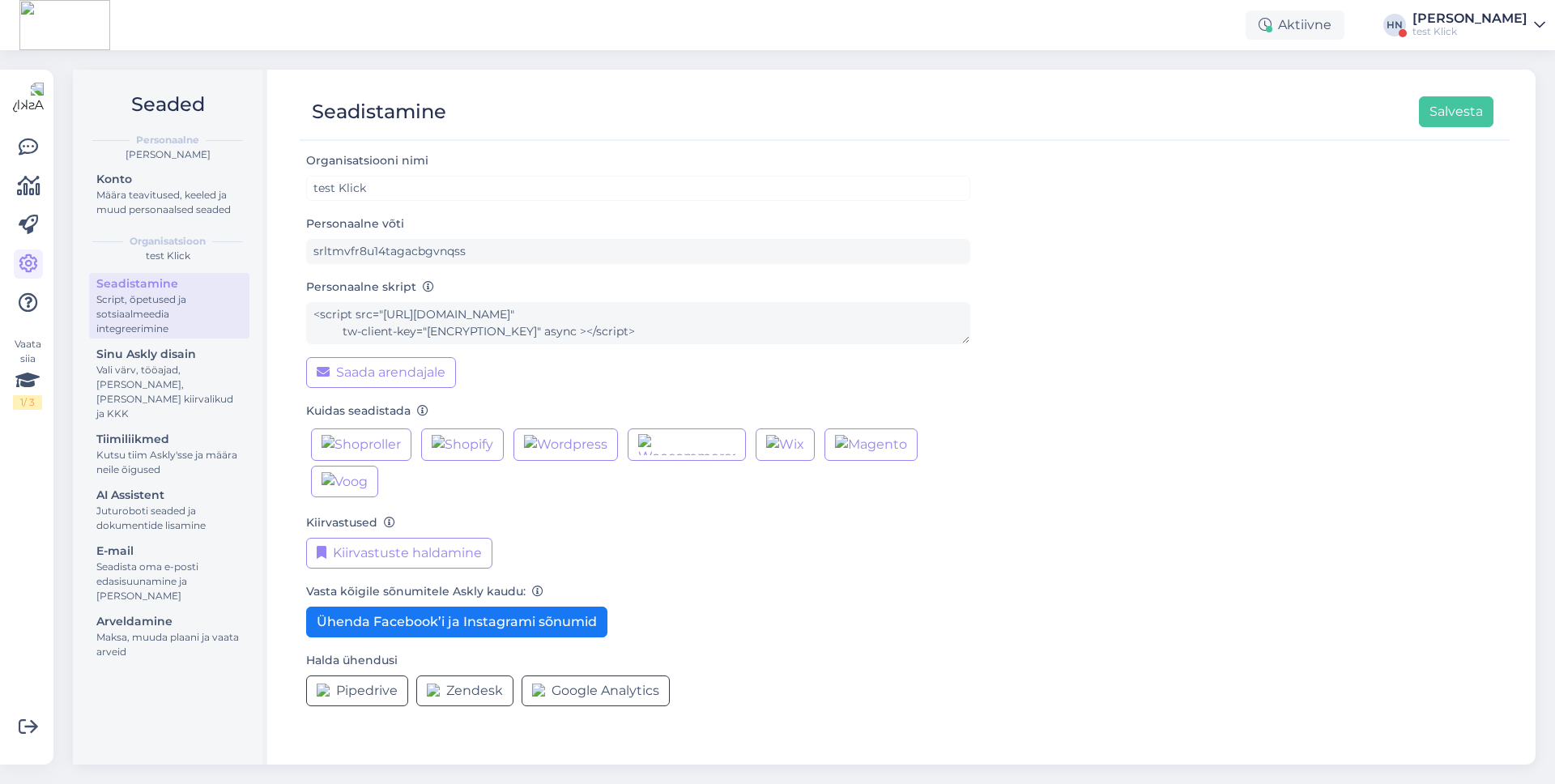
click at [1502, 28] on div "test Klick" at bounding box center [1471, 31] width 115 height 13
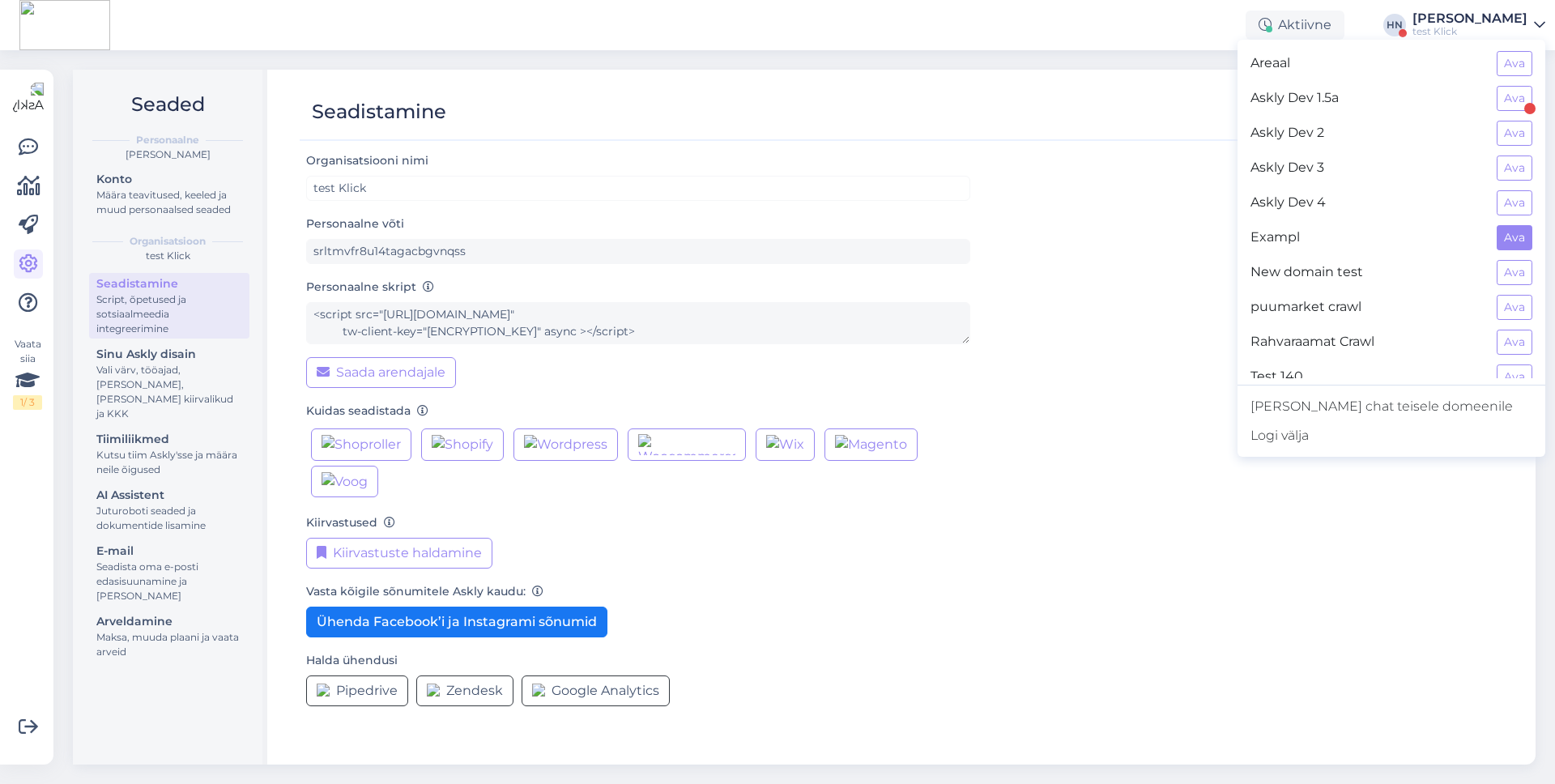
scroll to position [365, 0]
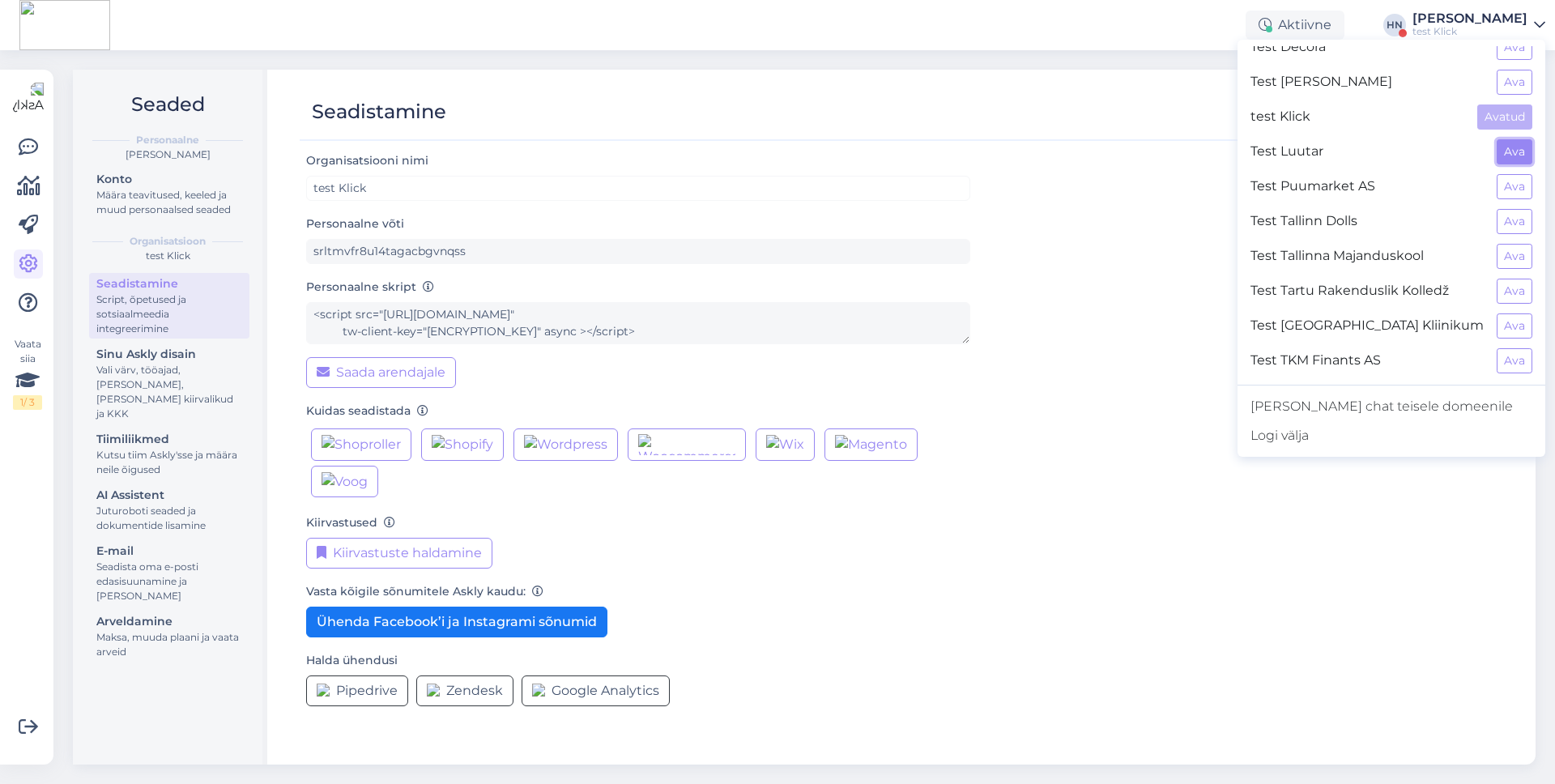
click at [1508, 144] on button "Ava" at bounding box center [1515, 152] width 35 height 25
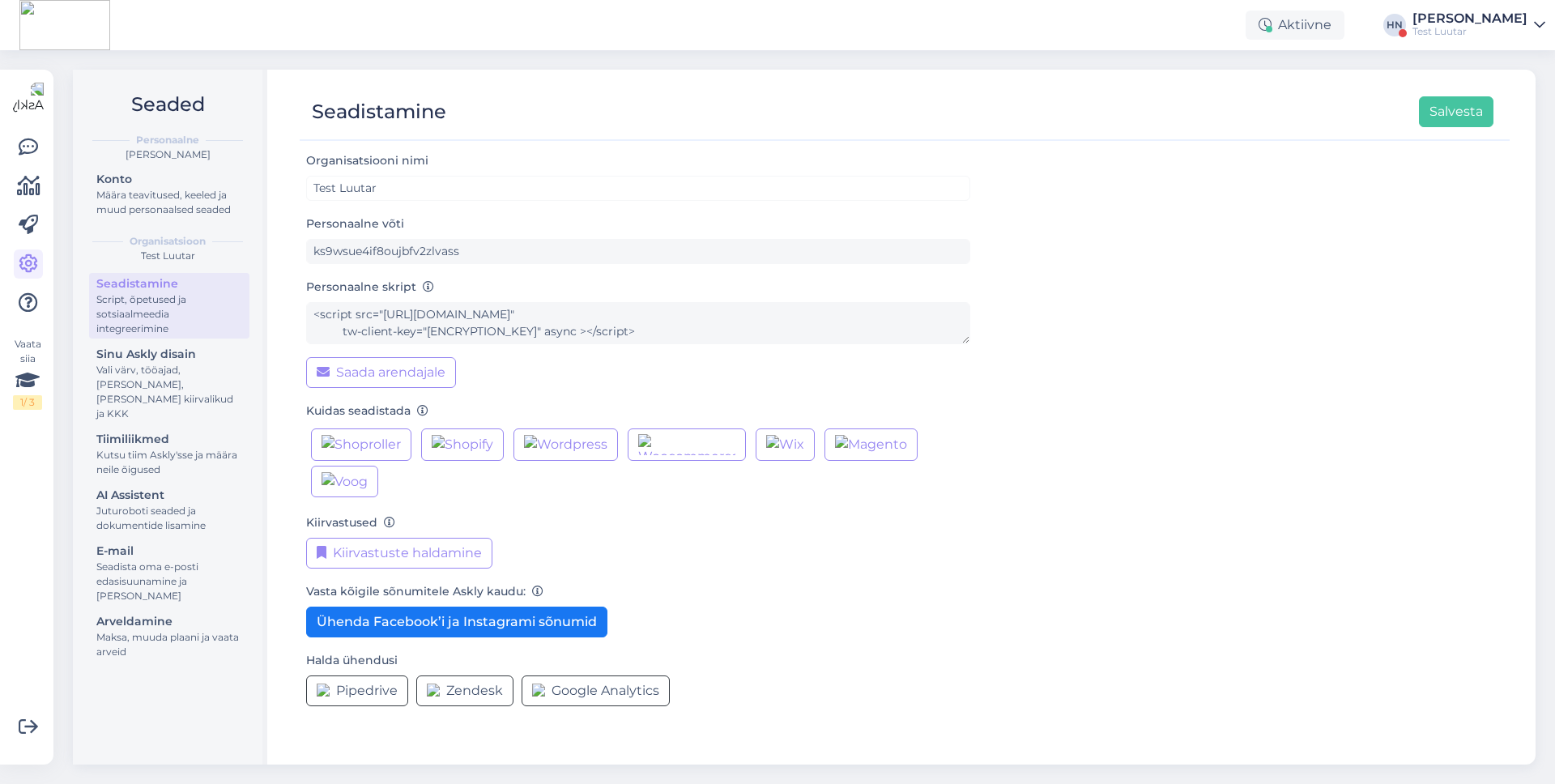
click at [1490, 26] on div "Test Luutar" at bounding box center [1471, 31] width 115 height 13
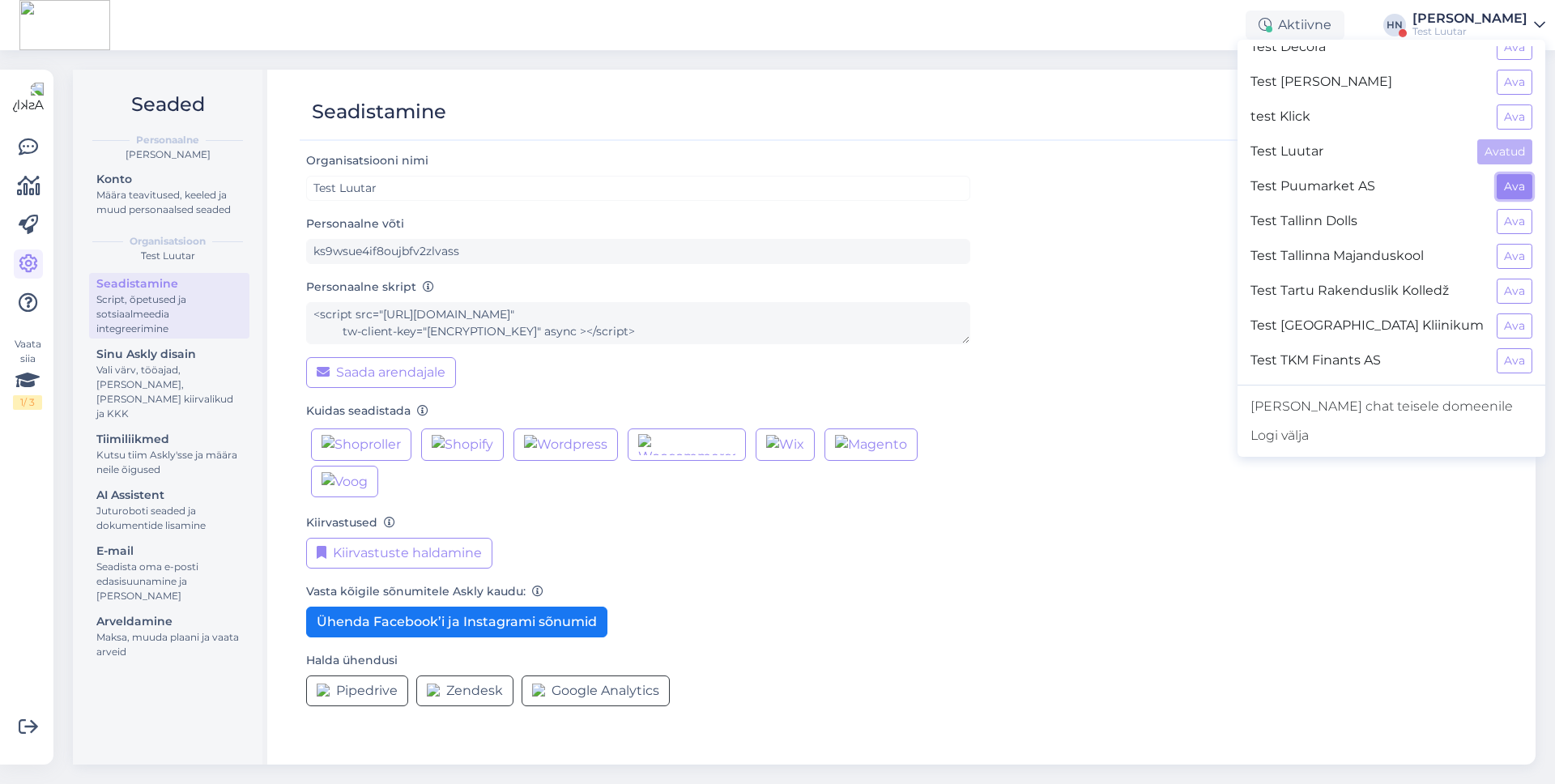
click at [1517, 196] on button "Ava" at bounding box center [1515, 187] width 35 height 25
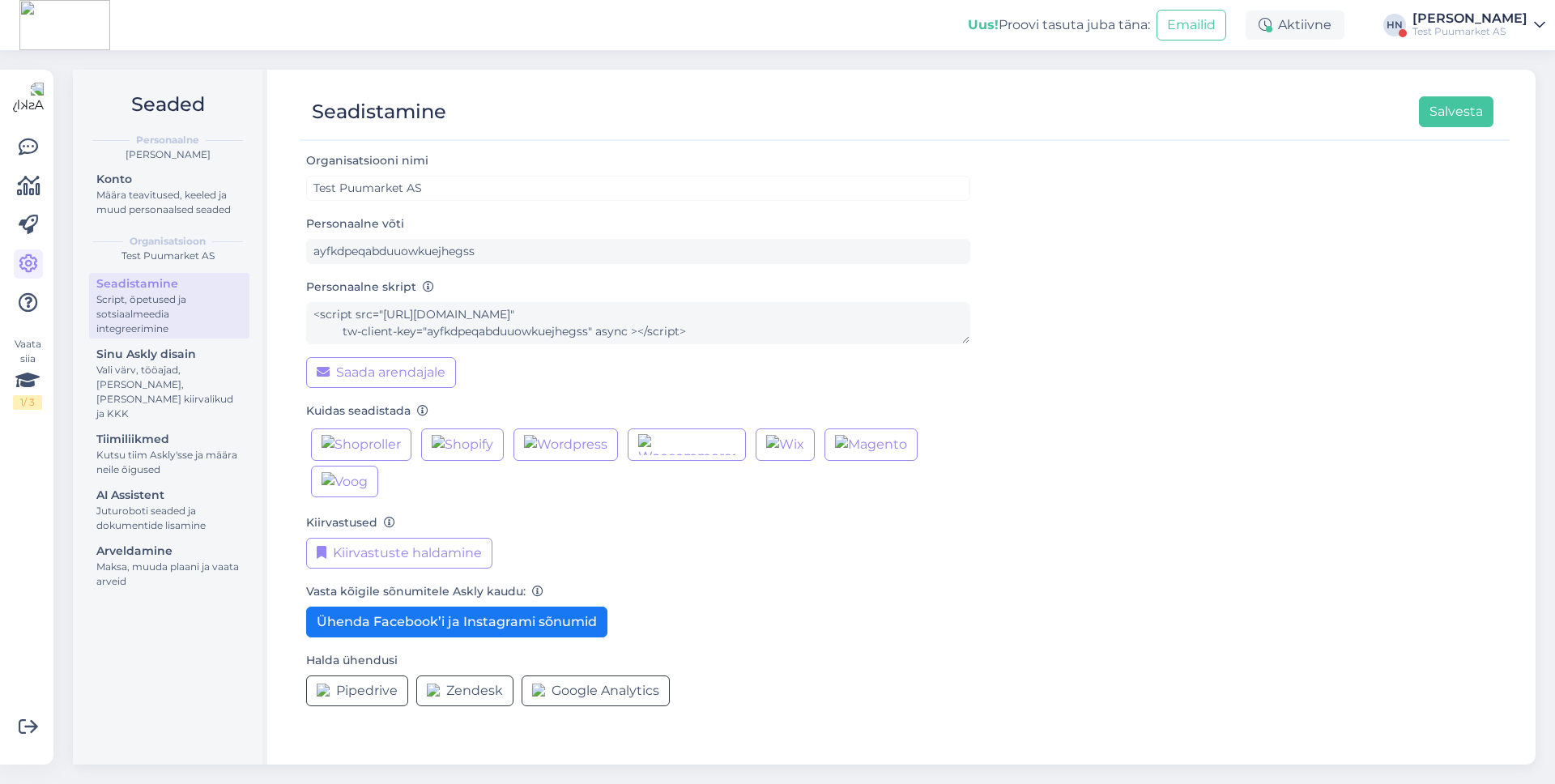
click at [1522, 29] on div "Test Puumarket AS" at bounding box center [1471, 31] width 115 height 13
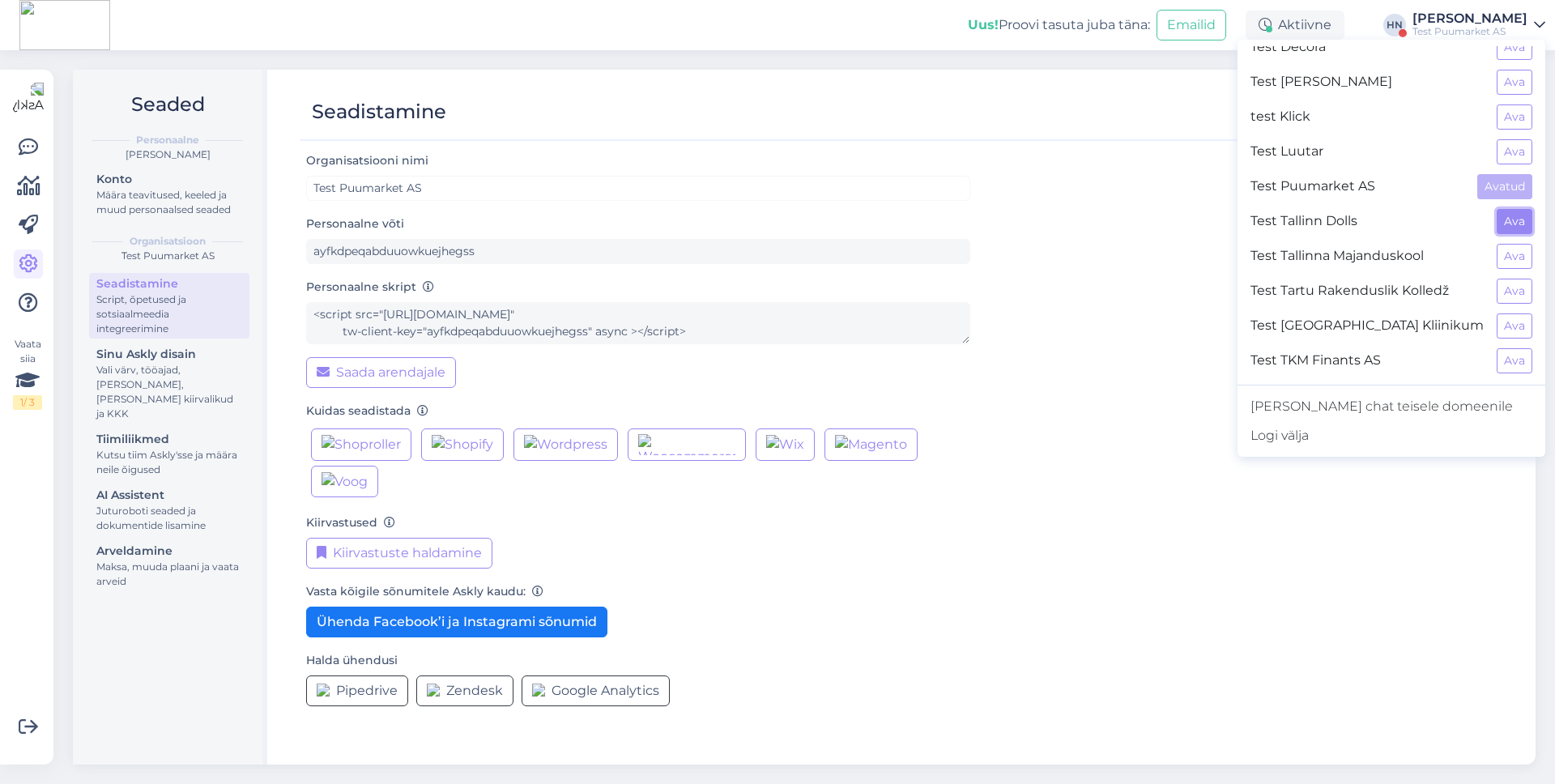
click at [1506, 222] on button "Ava" at bounding box center [1515, 222] width 35 height 25
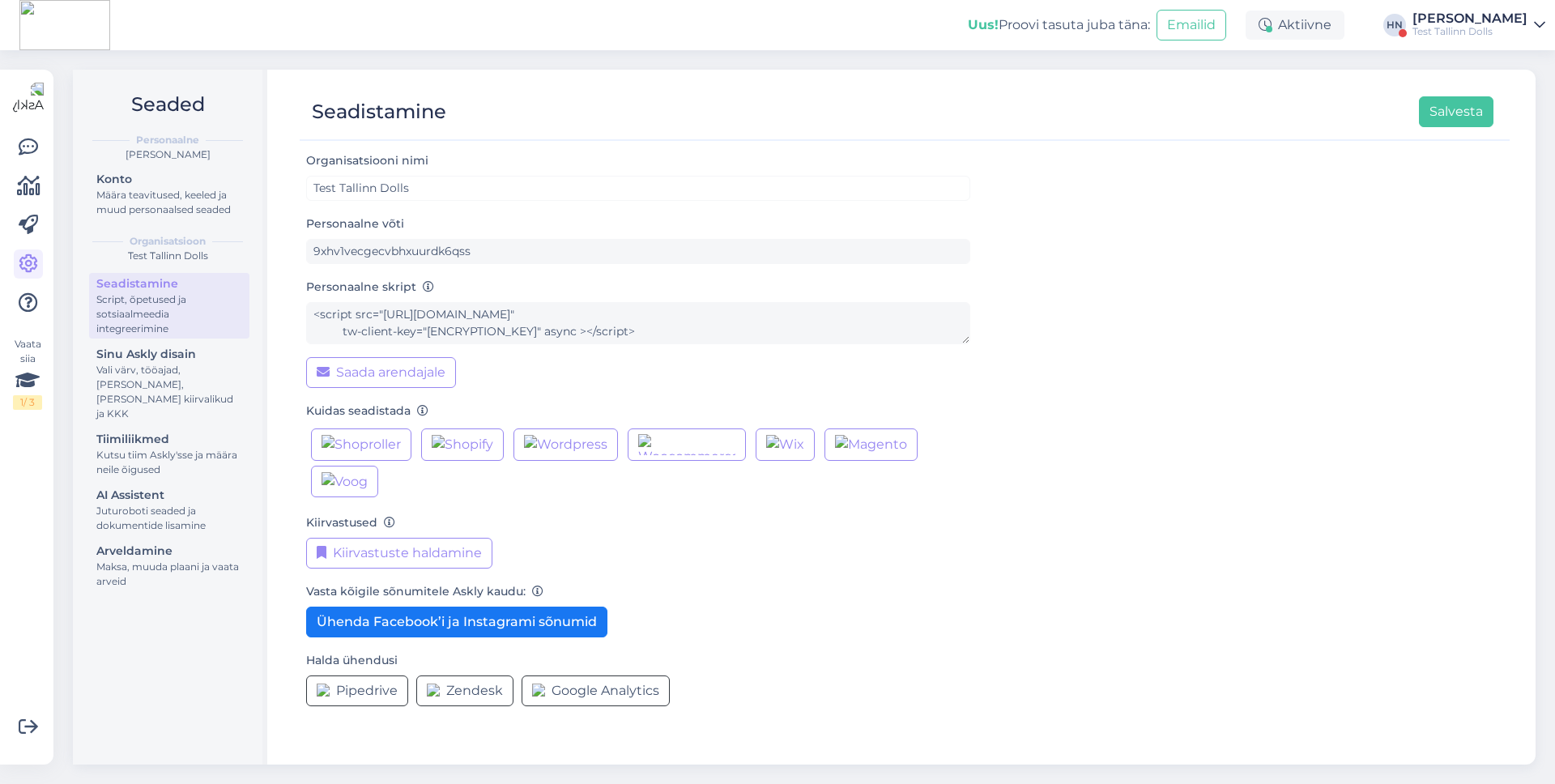
click at [1453, 26] on div "Test Tallinn Dolls" at bounding box center [1471, 31] width 115 height 13
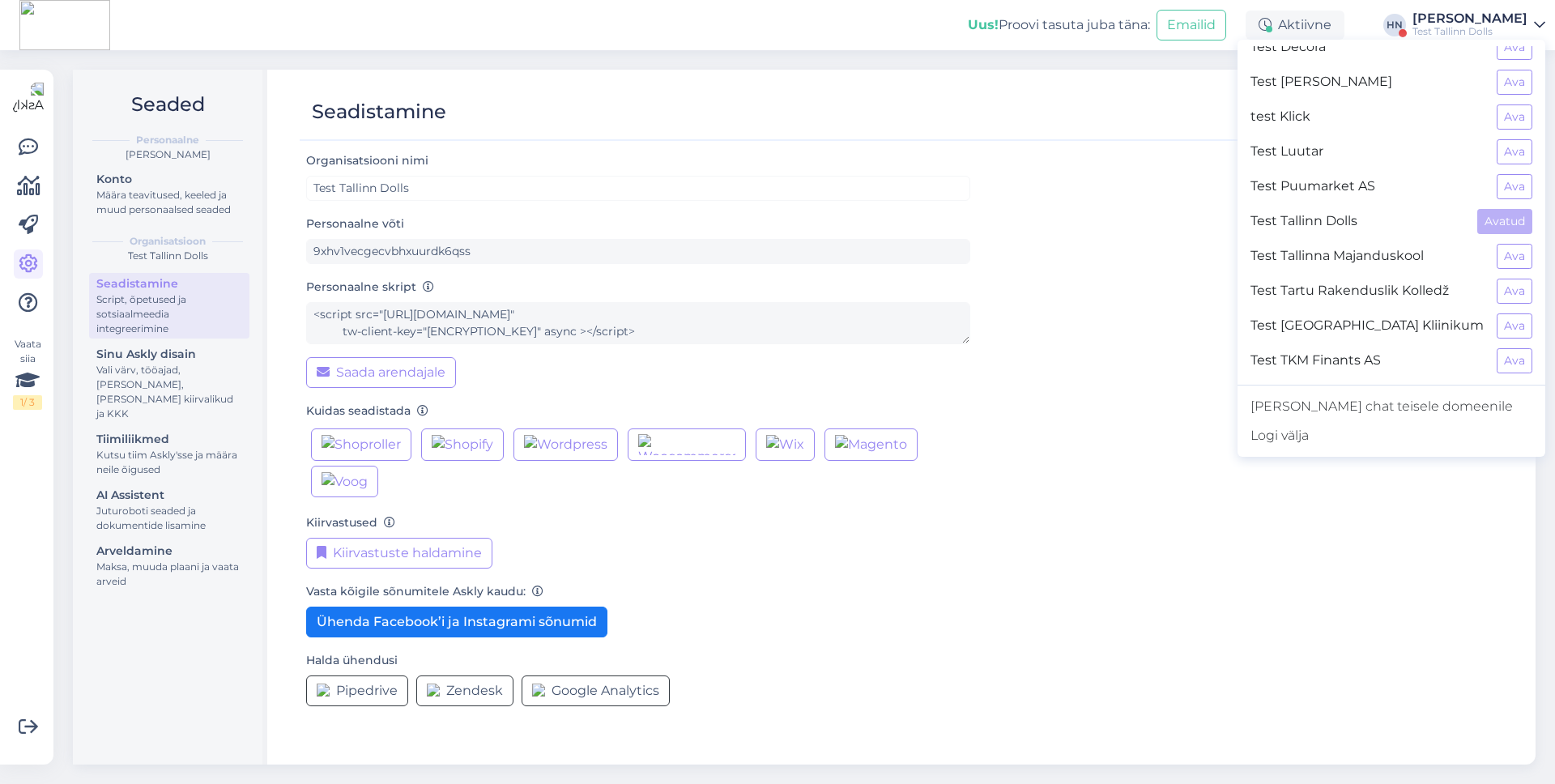
click at [1514, 236] on div "Test Tallinn Dolls Avatud" at bounding box center [1392, 222] width 308 height 35
click at [1513, 264] on button "Ava" at bounding box center [1515, 256] width 35 height 25
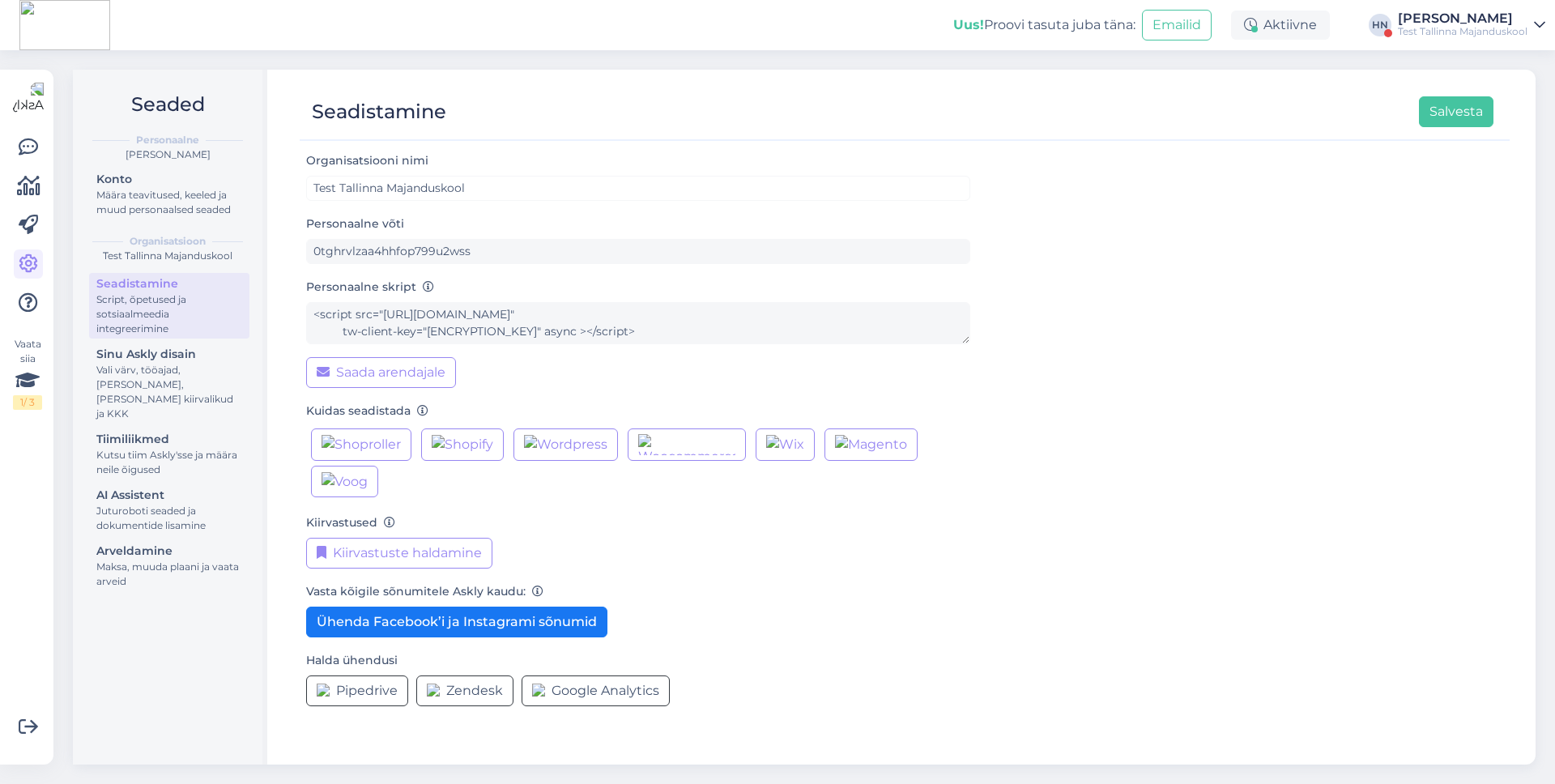
click at [1450, 31] on div "Test Tallinna Majanduskool" at bounding box center [1463, 31] width 130 height 13
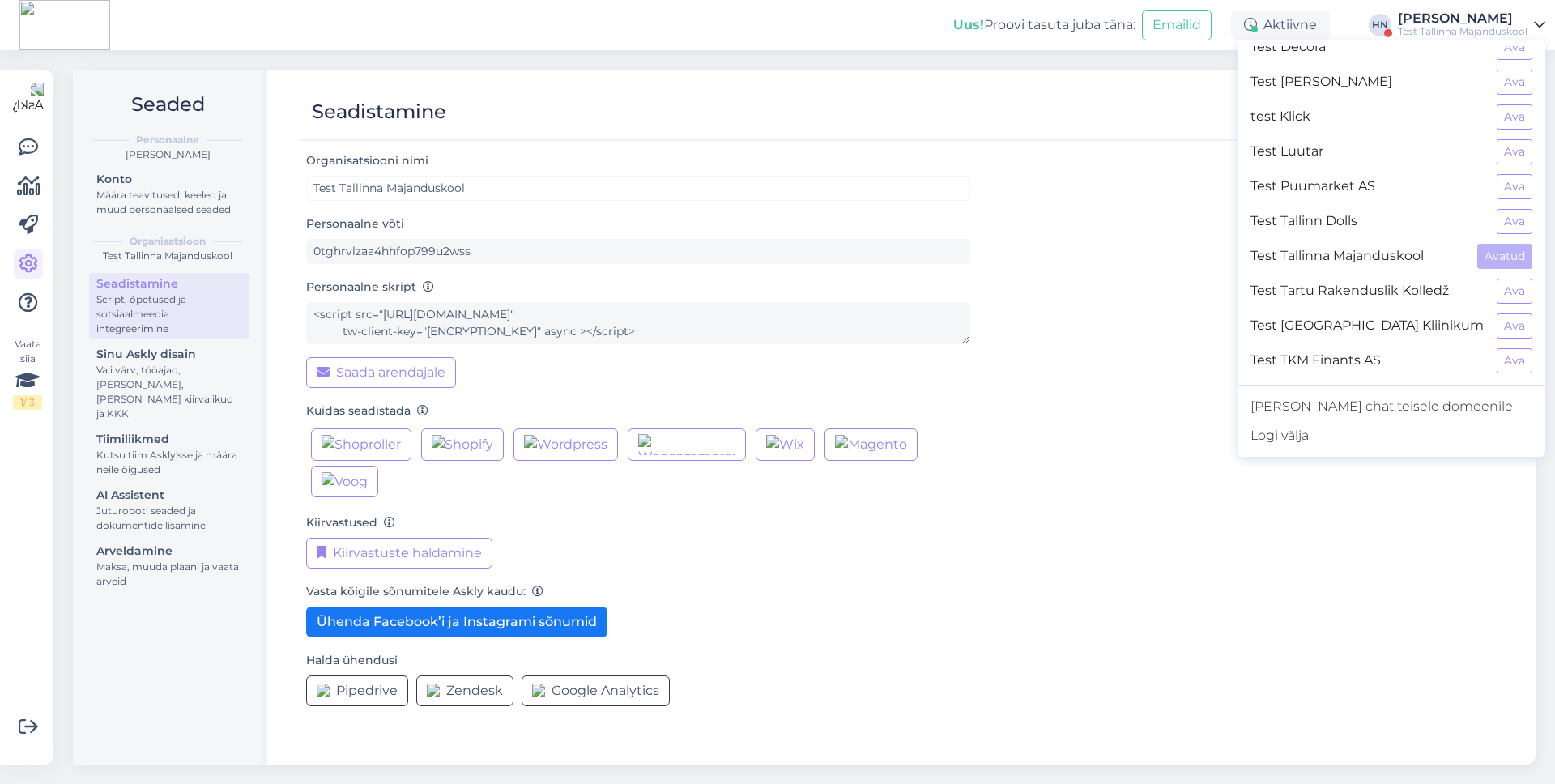
click at [1513, 305] on div "Test Tartu Rakenduslik Kolledž Ava" at bounding box center [1392, 291] width 308 height 35
click at [1521, 285] on button "Ava" at bounding box center [1515, 291] width 35 height 25
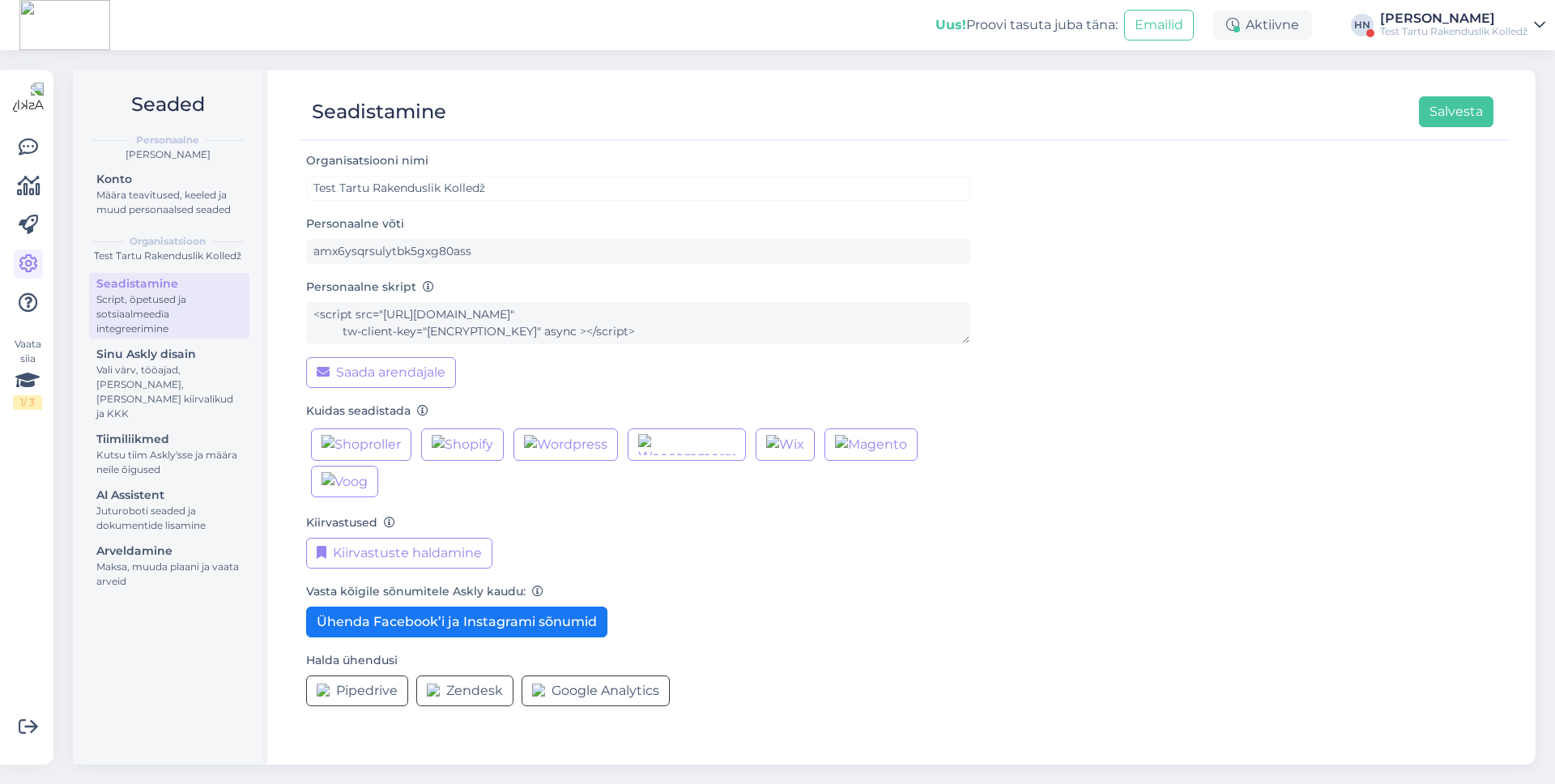
click at [1480, 26] on div "Test Tartu Rakenduslik Kolledž" at bounding box center [1453, 31] width 148 height 13
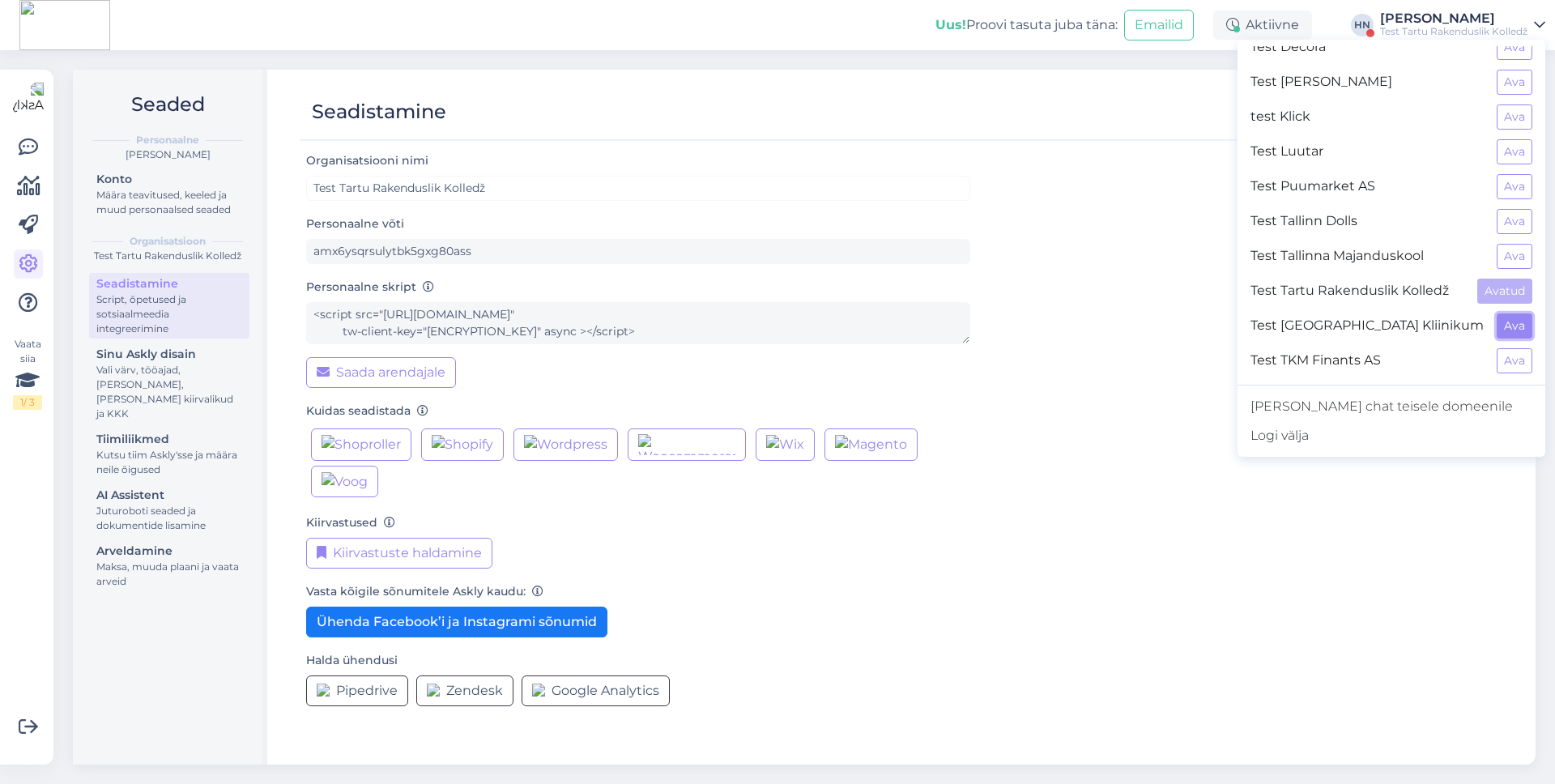
click at [1509, 332] on button "Ava" at bounding box center [1515, 327] width 35 height 25
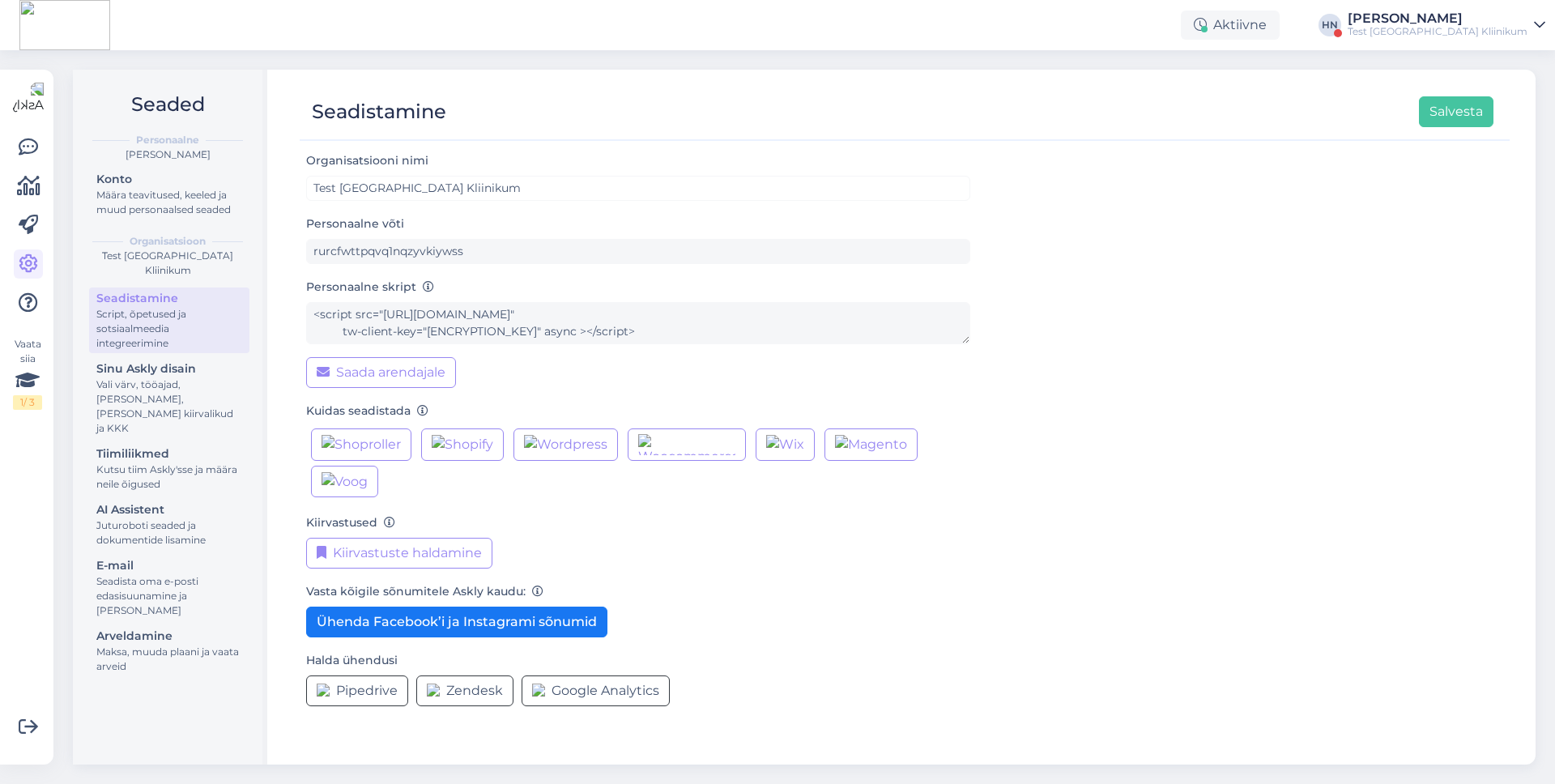
click at [1414, 55] on div "Seaded Personaalne Hans Niinemäe Konto Määra teavitused, keeled ja muud persona…" at bounding box center [810, 416] width 1492 height 733
click at [1428, 30] on div "Test Tartu Ülikooli Kliinikum" at bounding box center [1438, 31] width 180 height 13
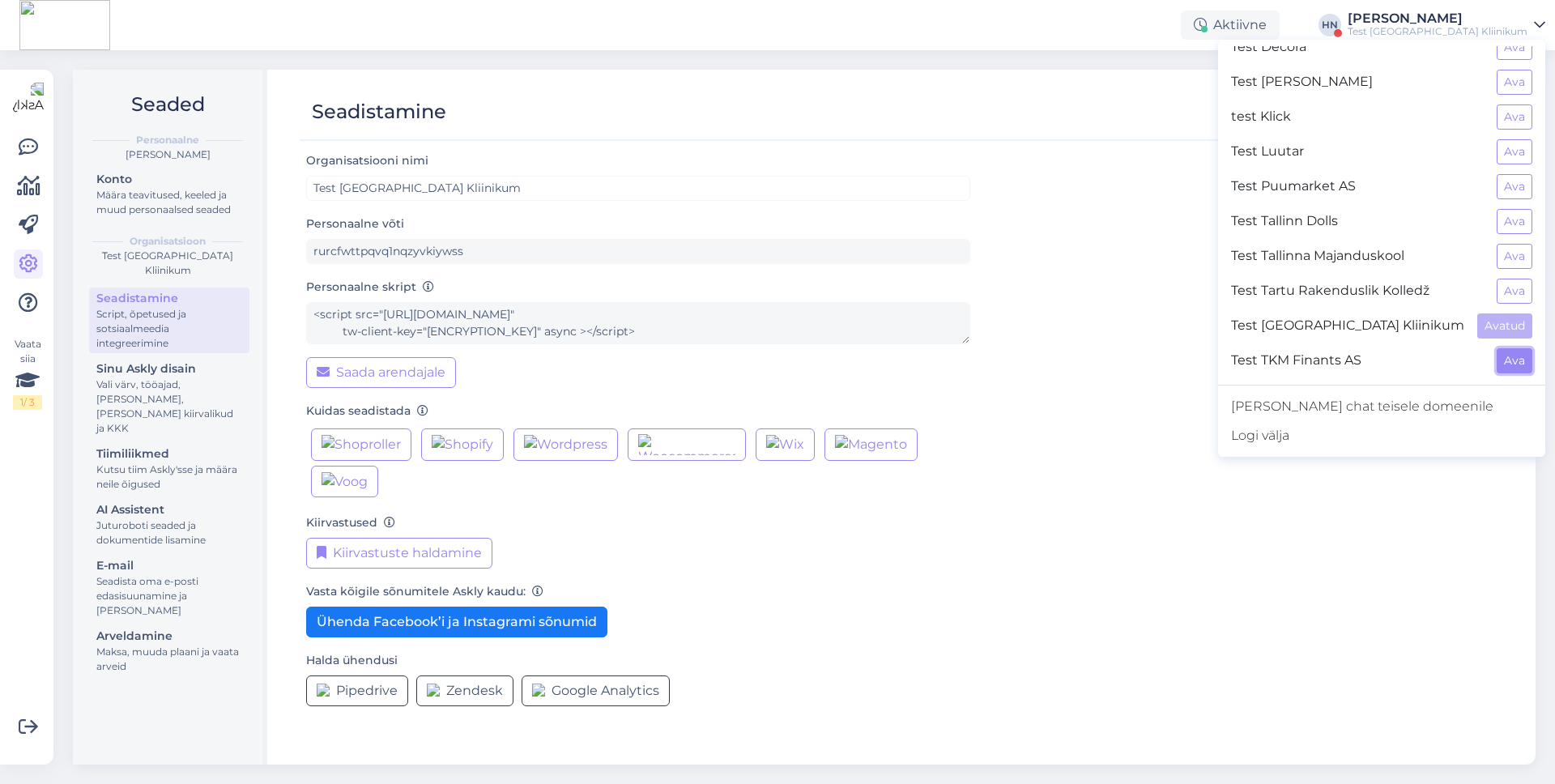
click at [1507, 368] on button "Ava" at bounding box center [1515, 361] width 35 height 25
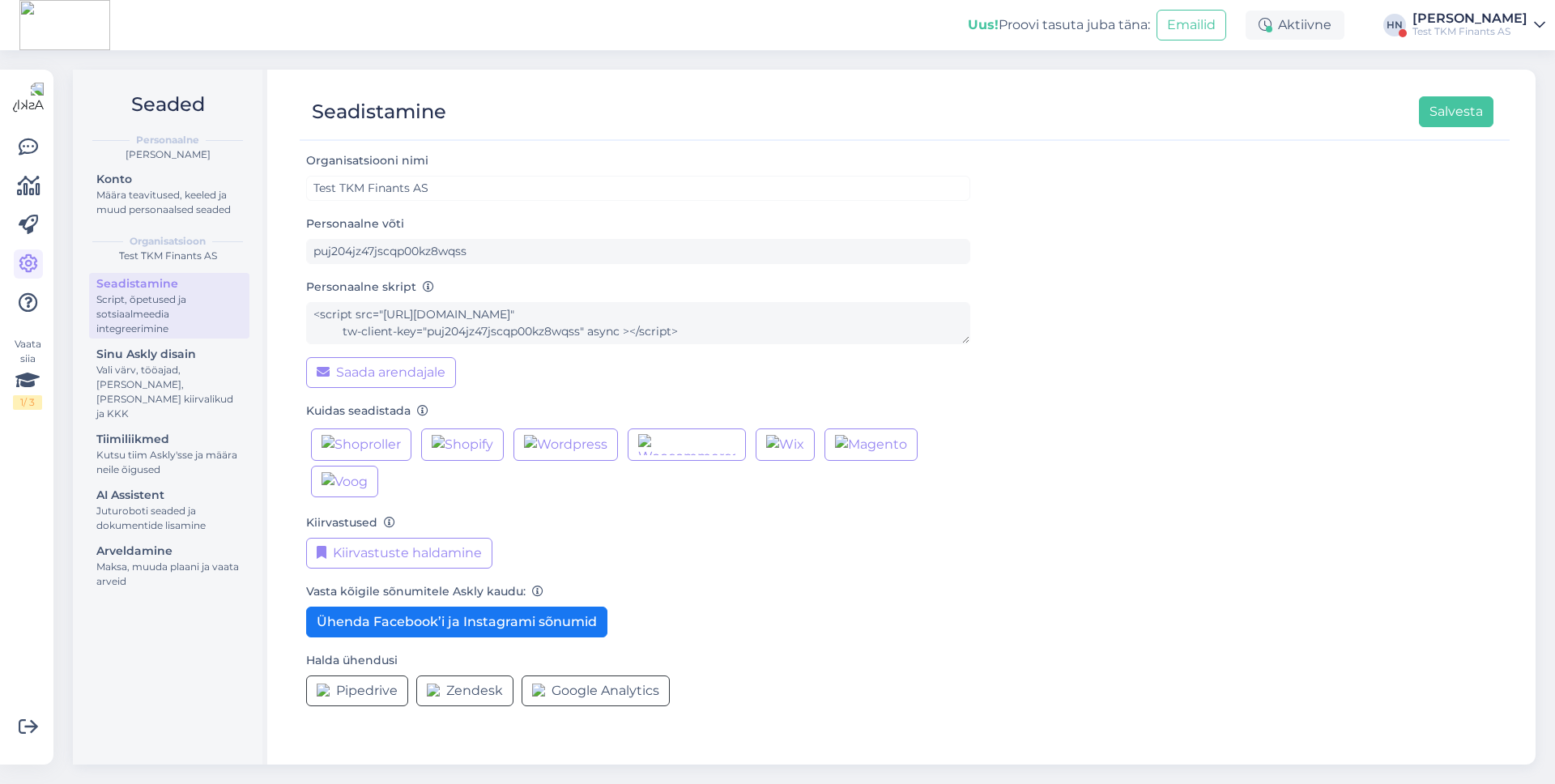
click at [1485, 46] on div "Uus! Proovi tasuta juba täna: Emailid Aktiivne HN Hans Niinemäe Test TKM Finant…" at bounding box center [778, 24] width 1555 height 50
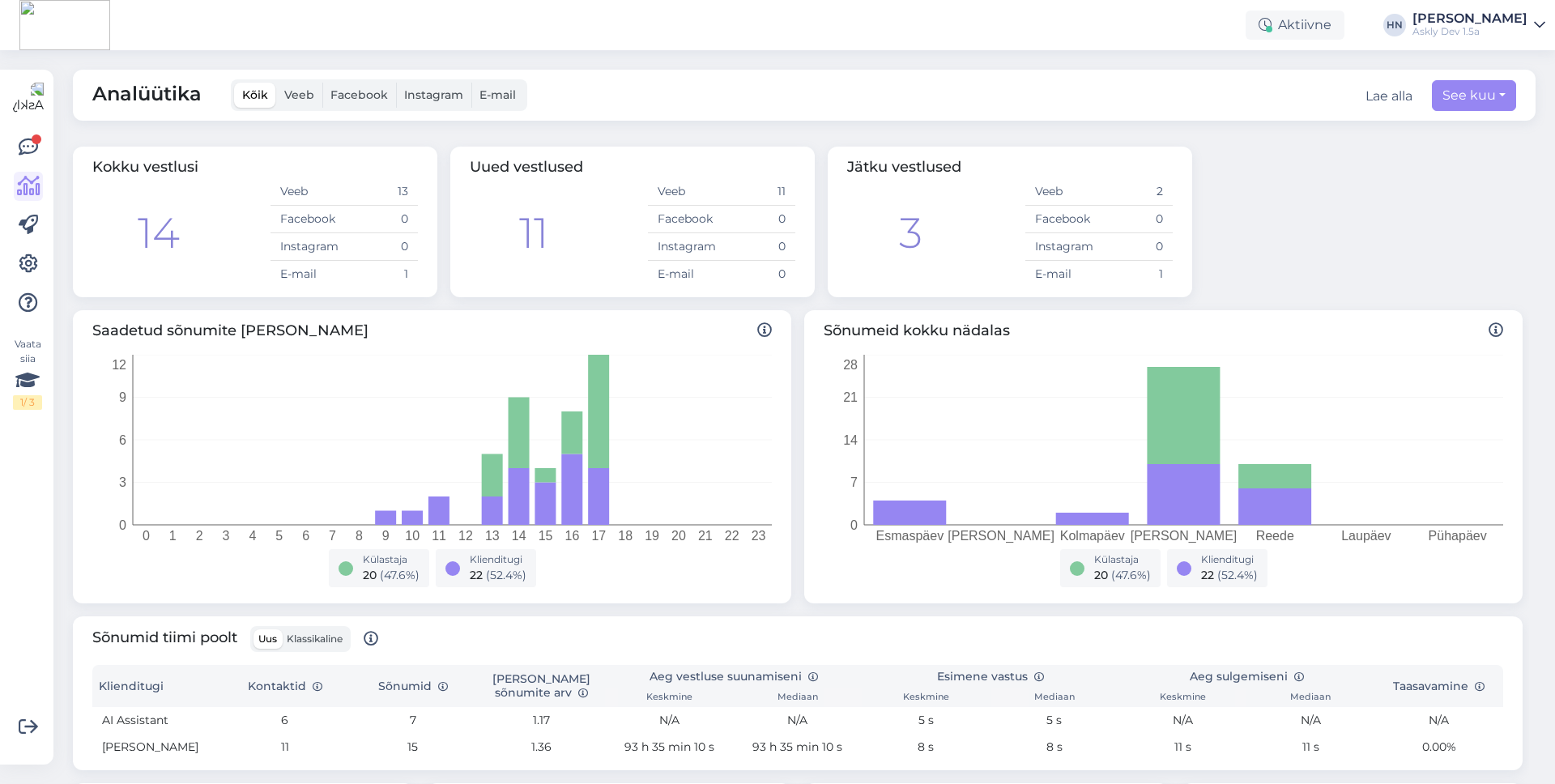
scroll to position [274, 0]
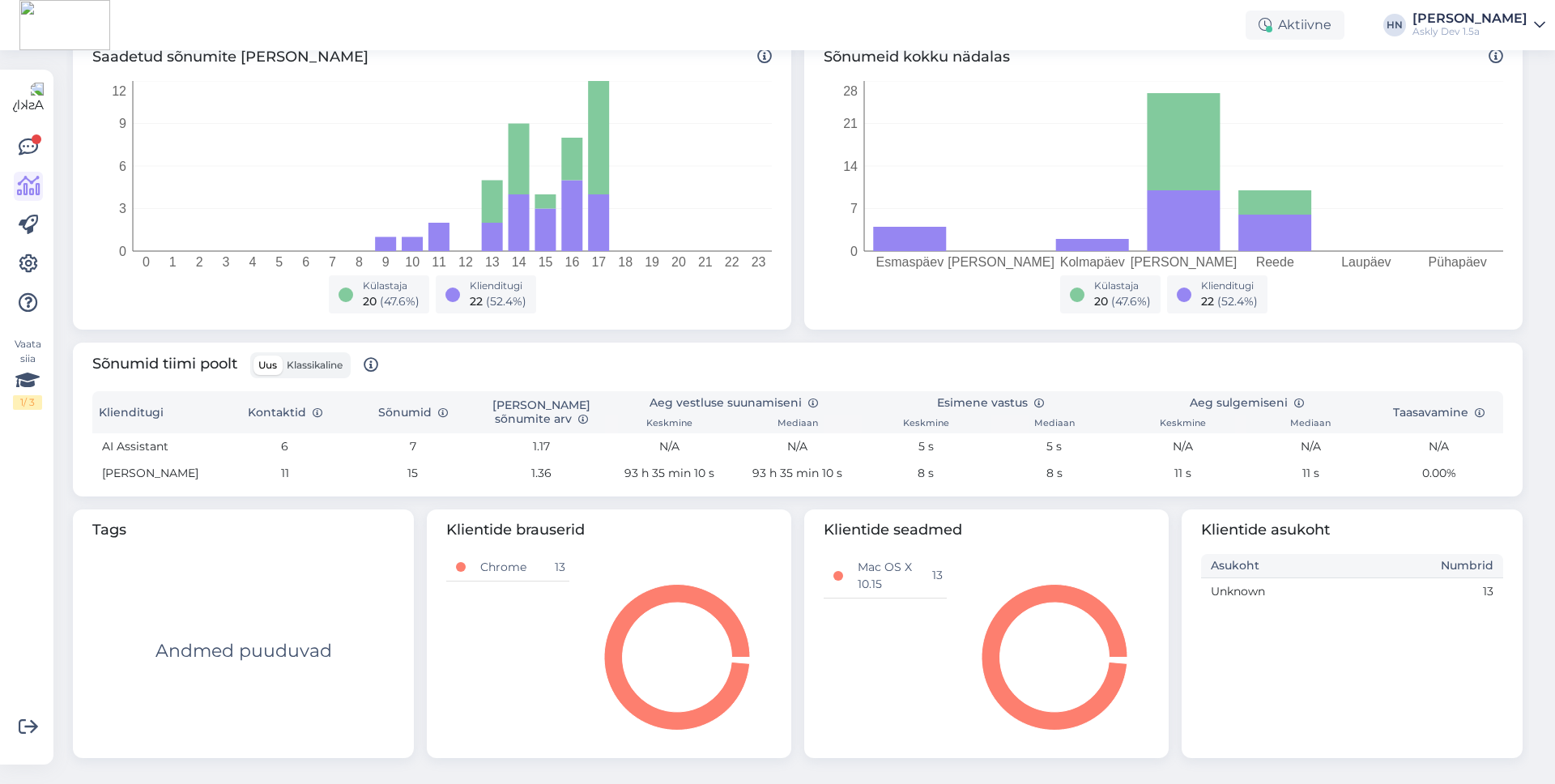
click at [896, 33] on div "Aktiivne [PERSON_NAME] Askly Dev 1.5a" at bounding box center [778, 24] width 1555 height 50
